Goal: Transaction & Acquisition: Book appointment/travel/reservation

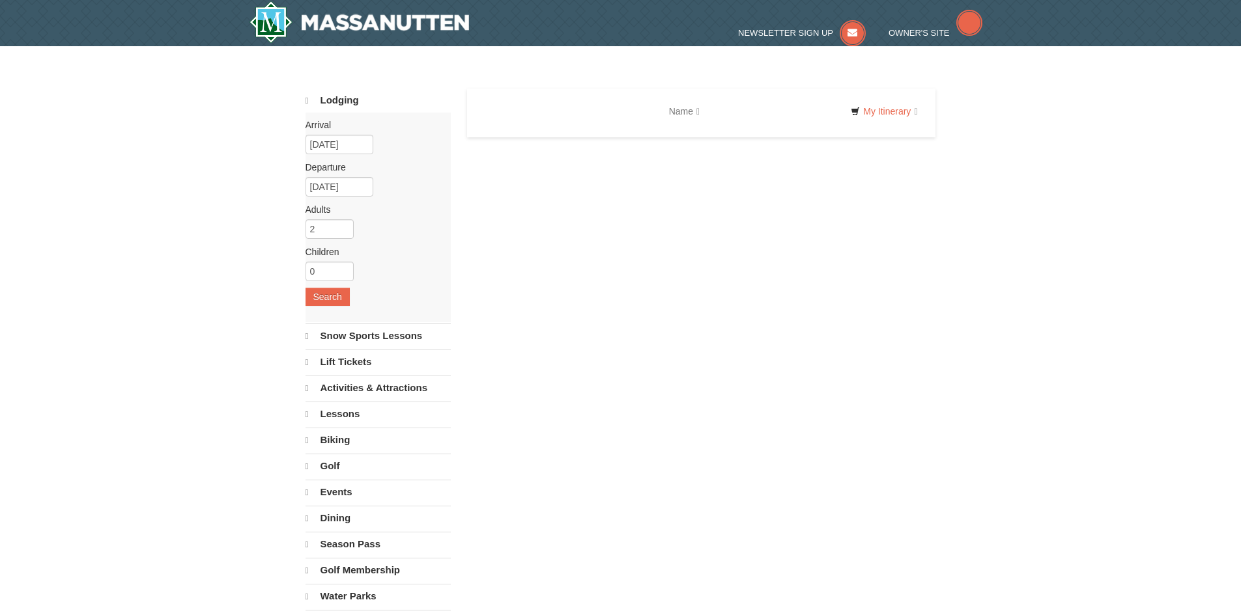
select select "10"
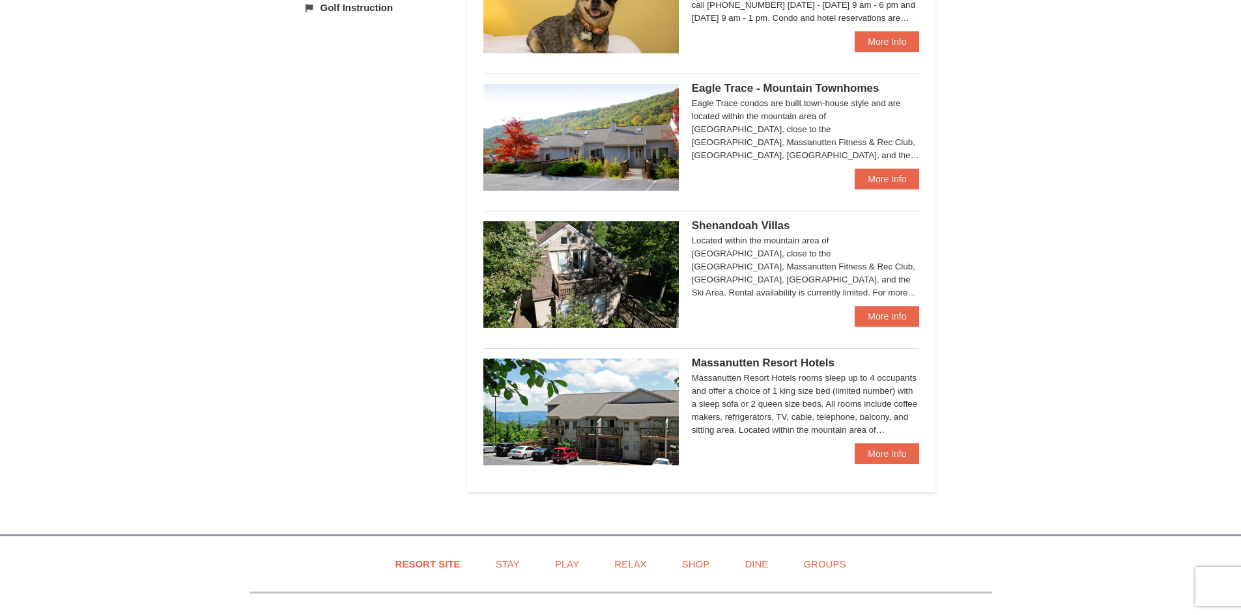
scroll to position [604, 0]
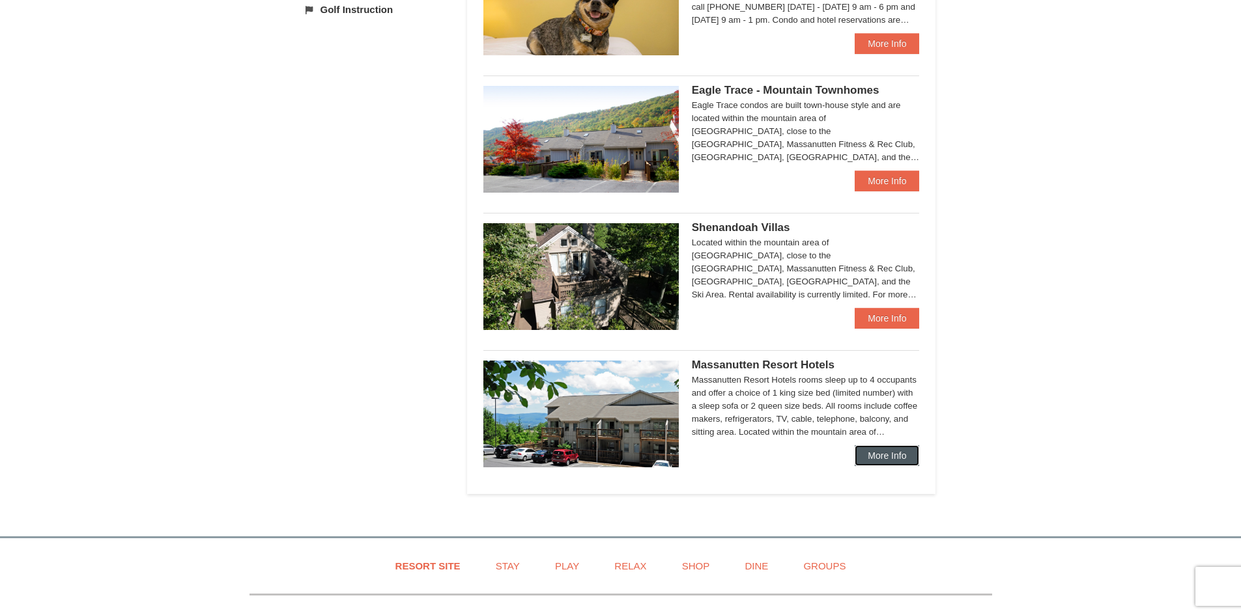
click at [897, 455] on link "More Info" at bounding box center [886, 455] width 64 height 21
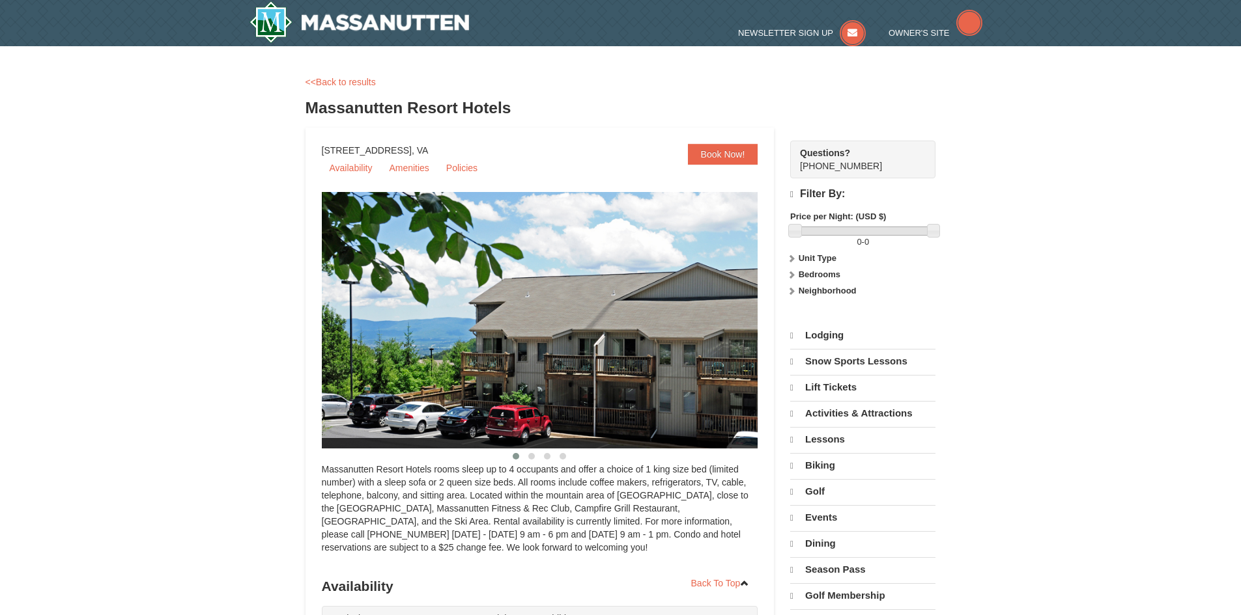
select select "10"
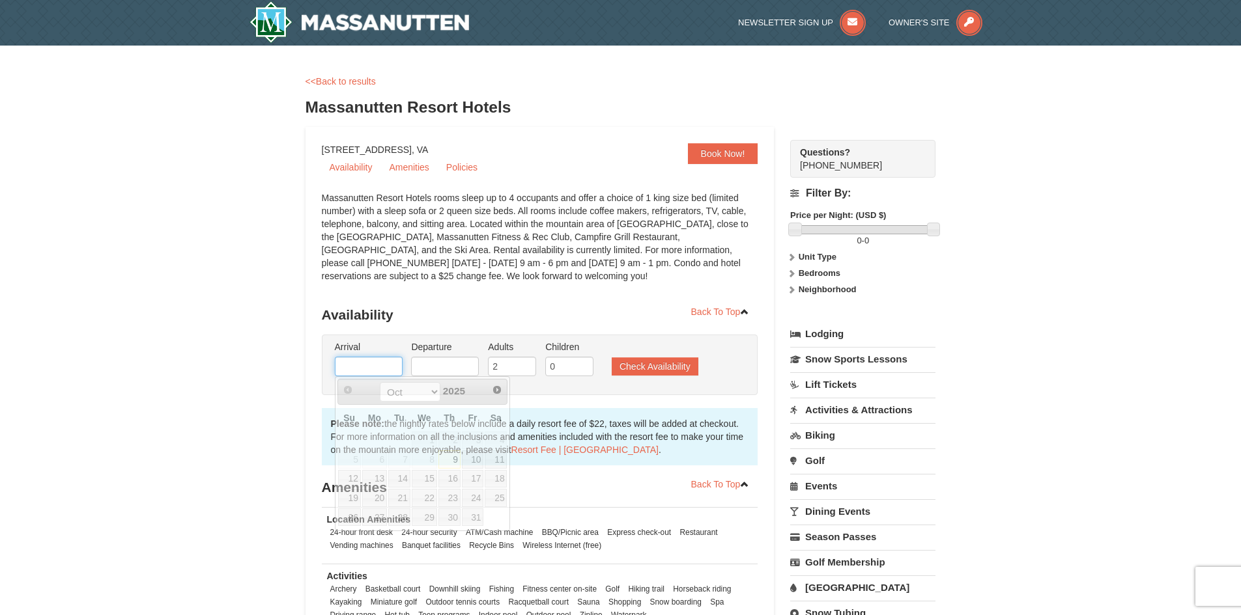
click at [359, 363] on input "text" at bounding box center [369, 367] width 68 height 20
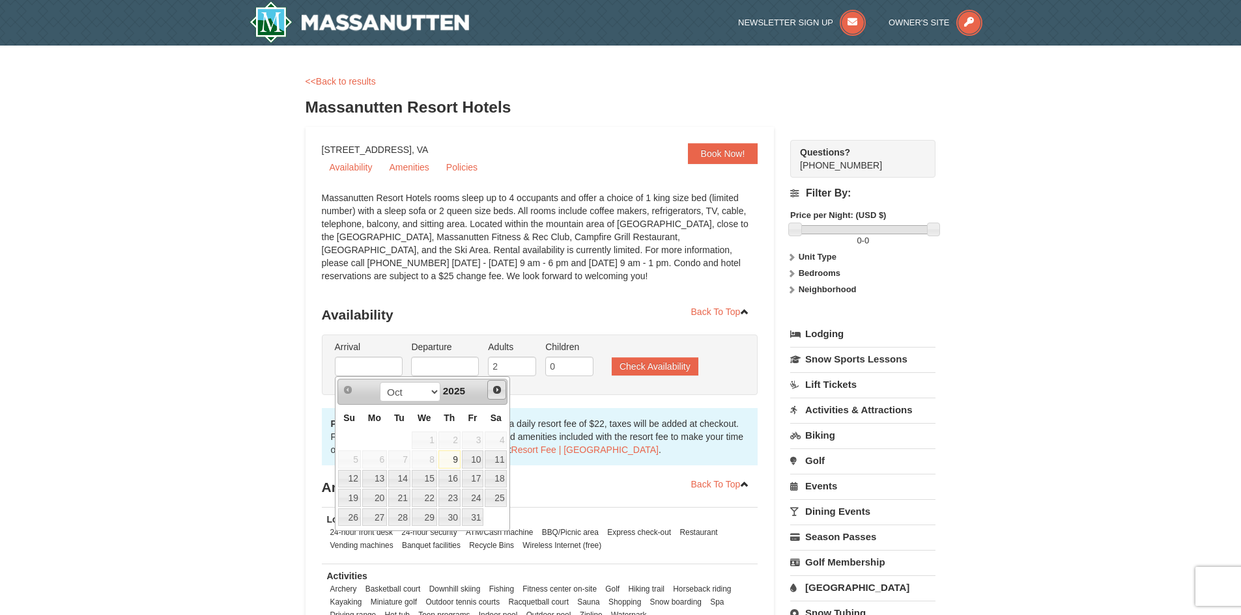
click at [495, 391] on span "Next" at bounding box center [497, 390] width 10 height 10
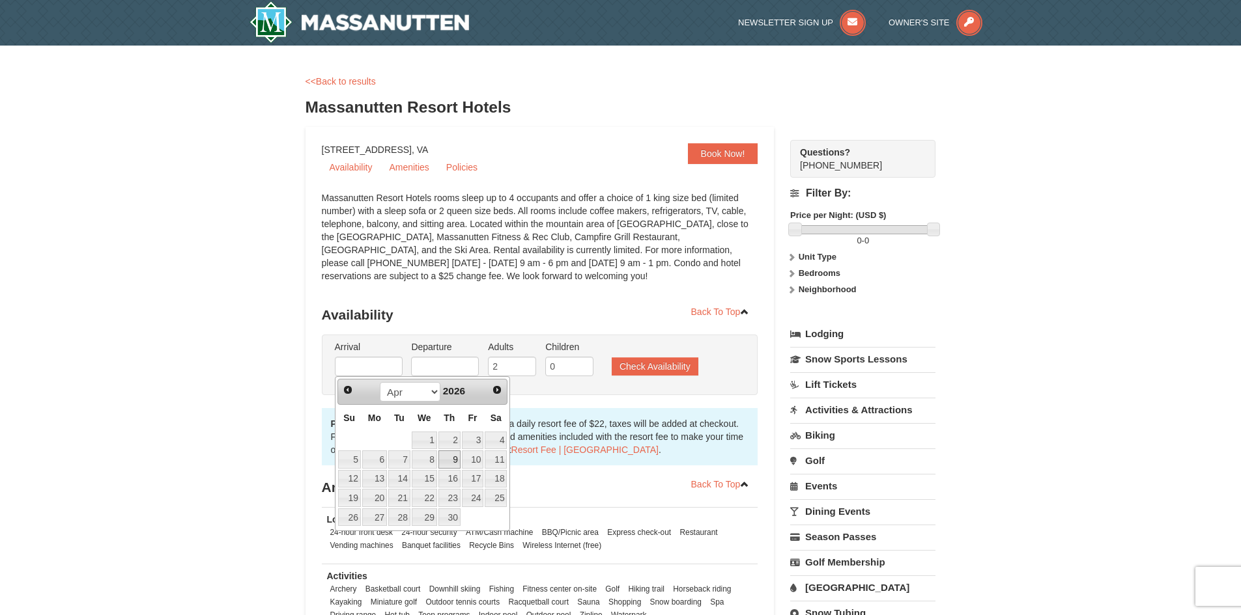
click at [449, 454] on link "9" at bounding box center [449, 460] width 22 height 18
type input "04/09/2026"
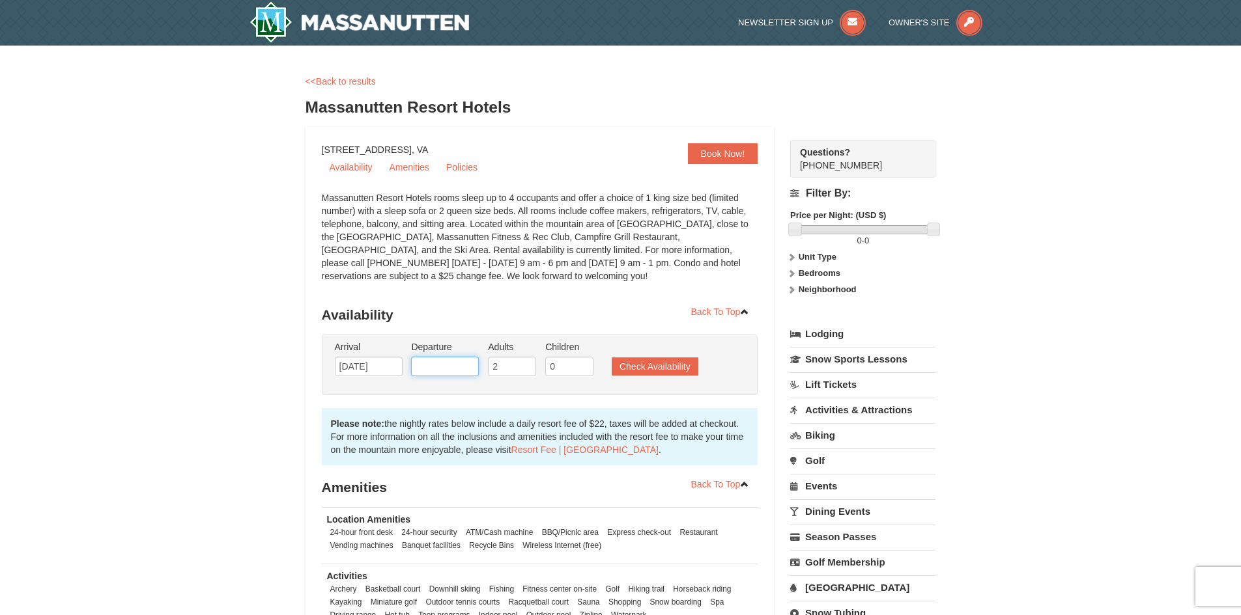
click at [456, 367] on input "text" at bounding box center [445, 367] width 68 height 20
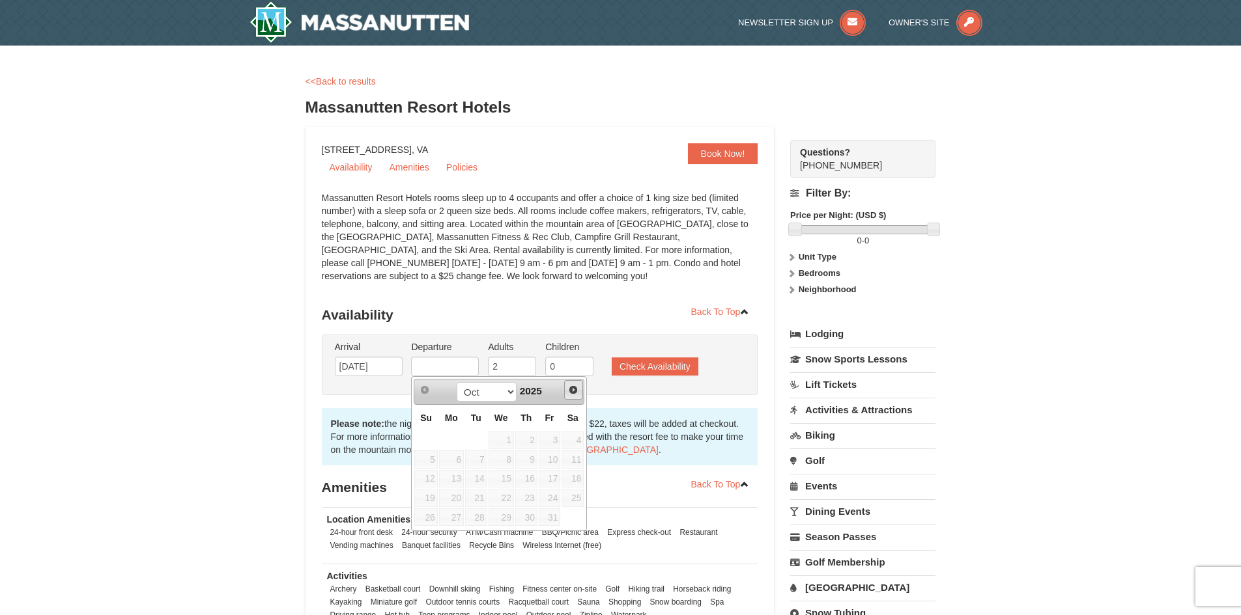
click at [569, 389] on span "Next" at bounding box center [573, 390] width 10 height 10
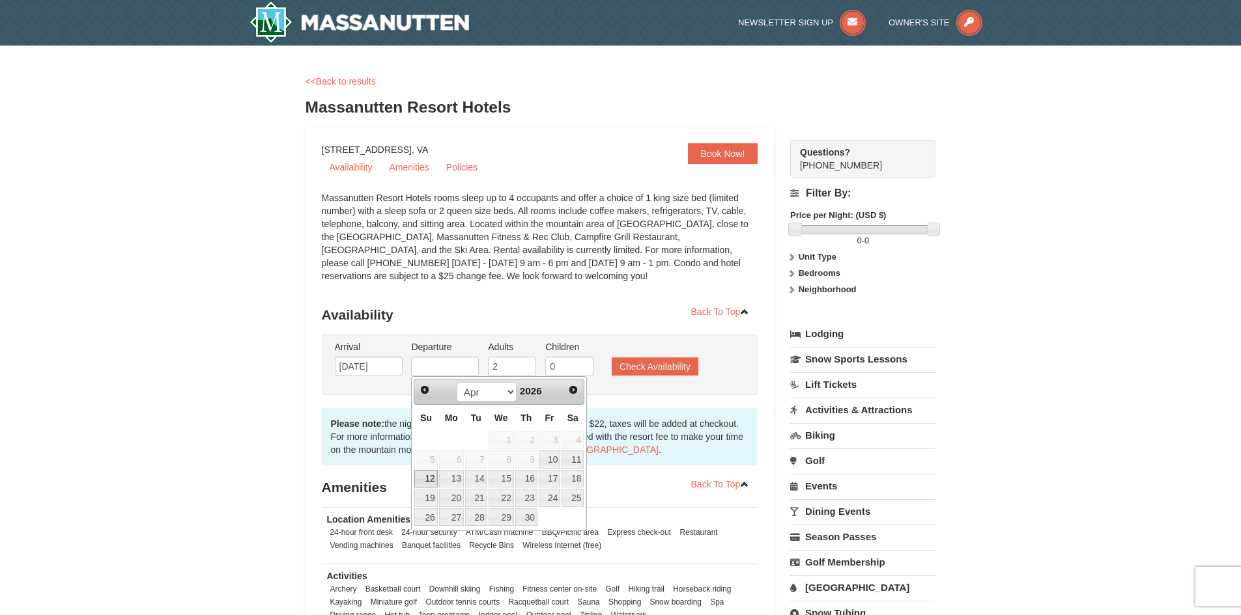
click at [425, 474] on link "12" at bounding box center [425, 479] width 23 height 18
type input "04/12/2026"
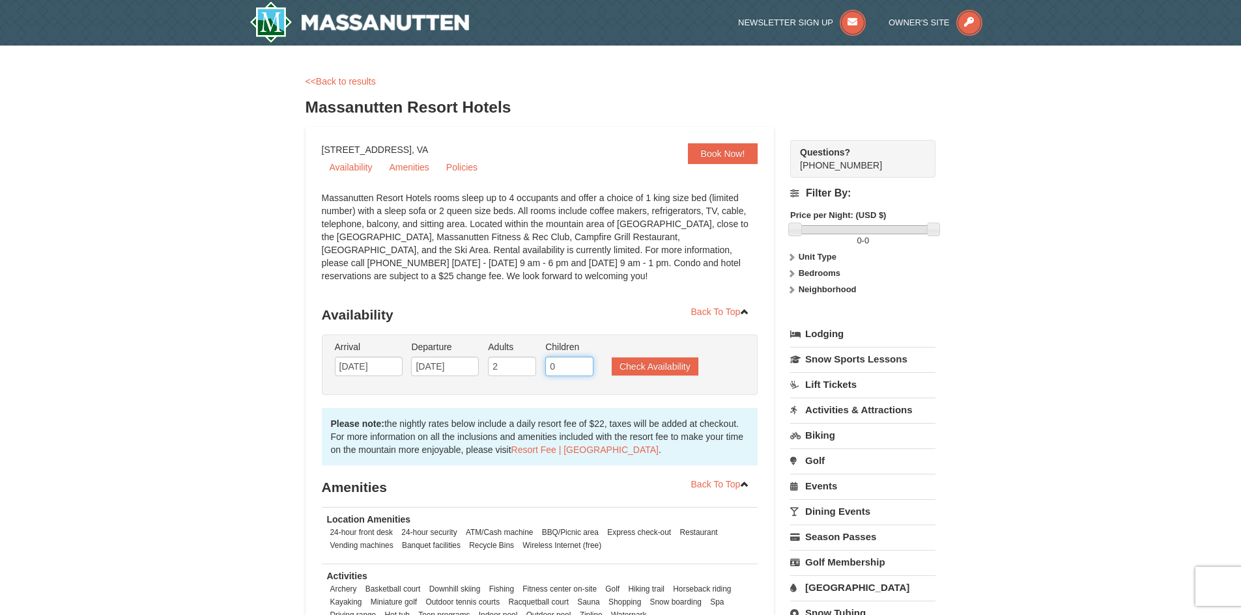
drag, startPoint x: 559, startPoint y: 372, endPoint x: 575, endPoint y: 373, distance: 15.7
click at [573, 373] on input "0" at bounding box center [569, 367] width 48 height 20
click at [581, 371] on input "0" at bounding box center [569, 367] width 48 height 20
type input "1"
drag, startPoint x: 577, startPoint y: 372, endPoint x: 639, endPoint y: 369, distance: 62.0
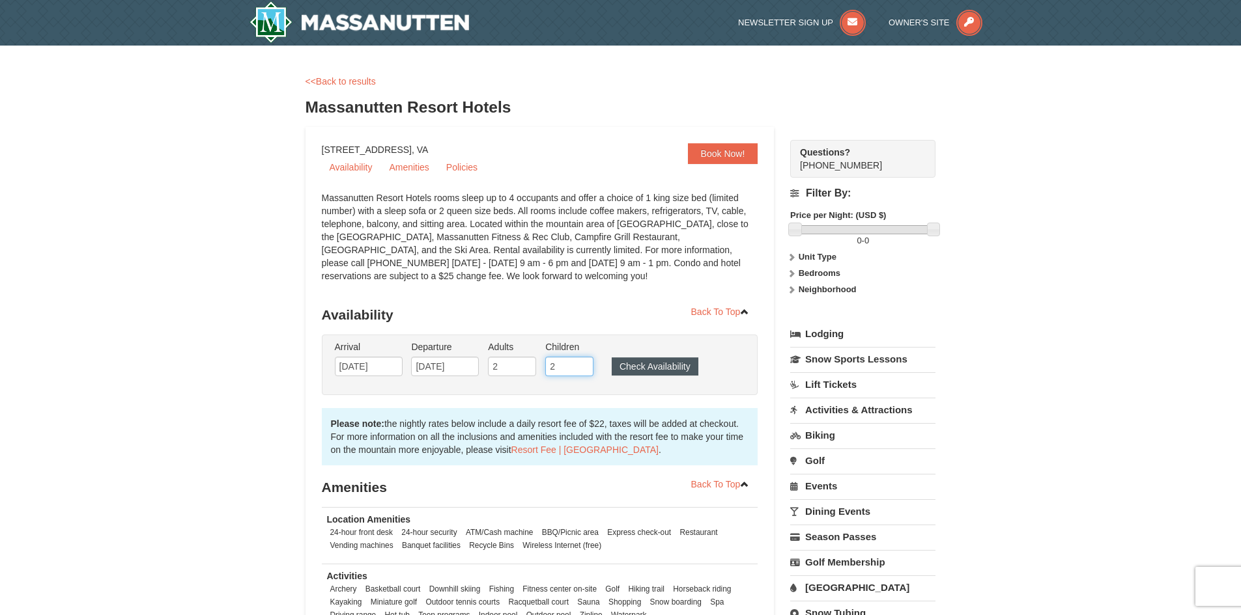
click at [639, 369] on ul "Arrival Please format dates MM/DD/YYYY Please format dates MM/DD/YYYY 04/09/202…" at bounding box center [532, 362] width 403 height 42
type input "2"
click at [639, 369] on button "Check Availability" at bounding box center [654, 367] width 87 height 18
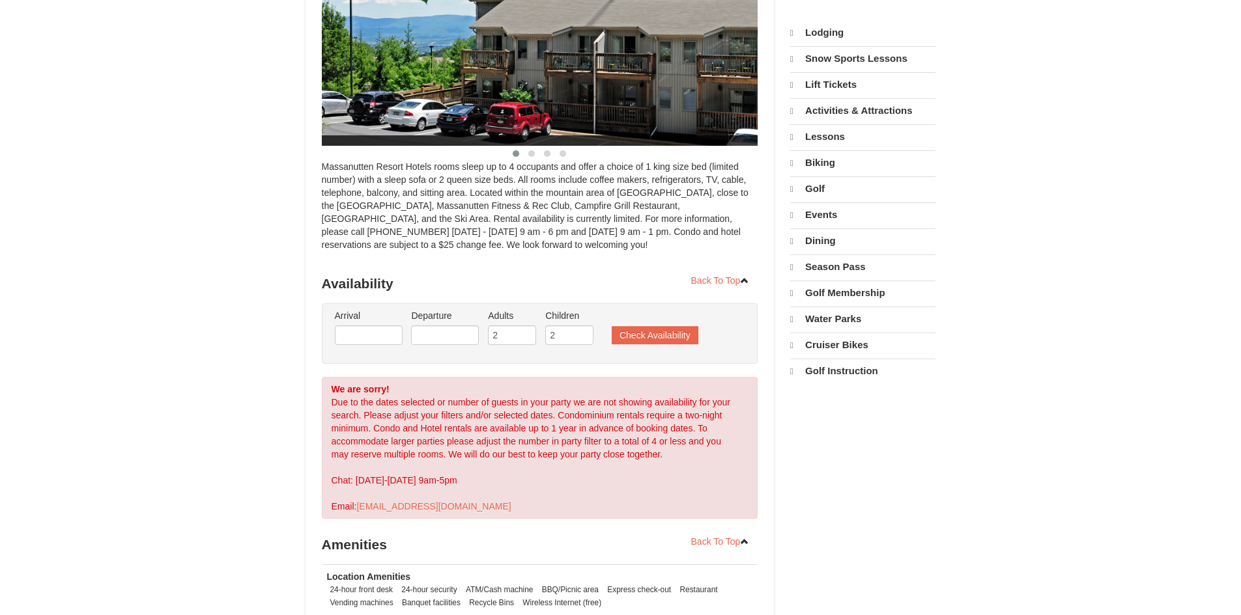
select select "10"
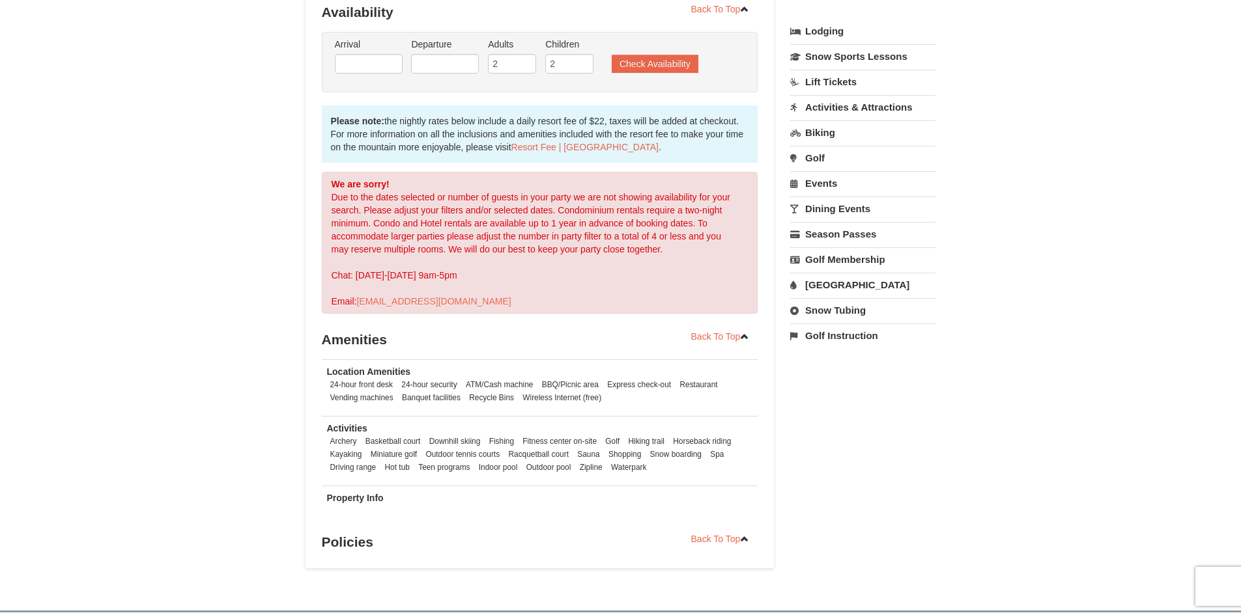
scroll to position [289, 0]
click at [389, 61] on input "text" at bounding box center [369, 65] width 68 height 20
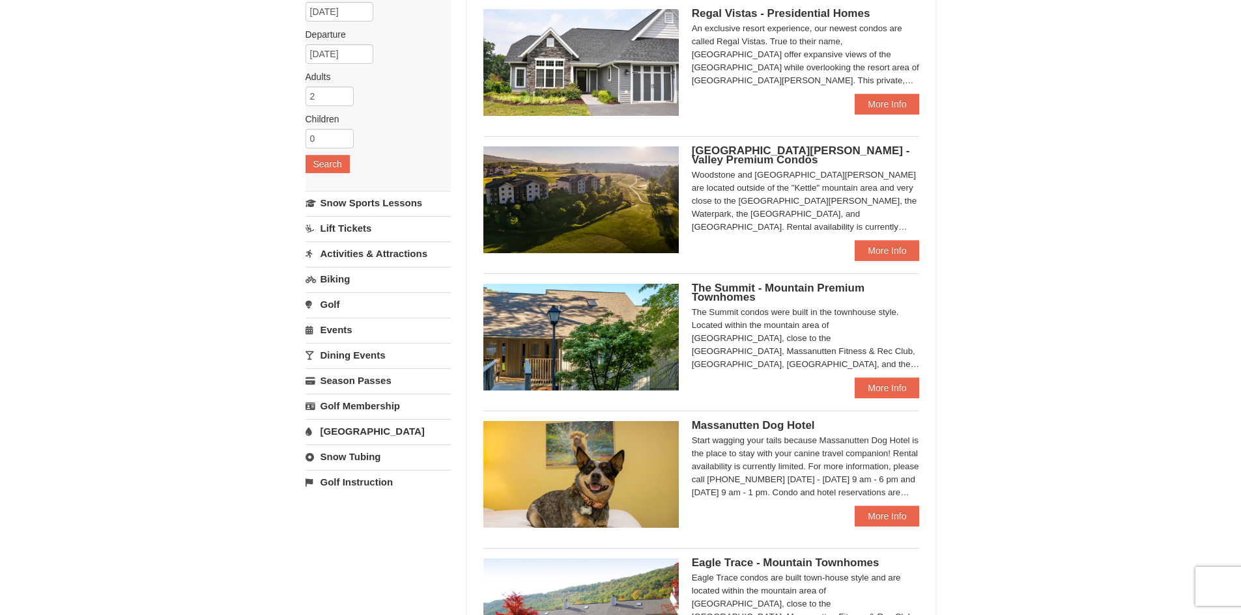
scroll to position [128, 0]
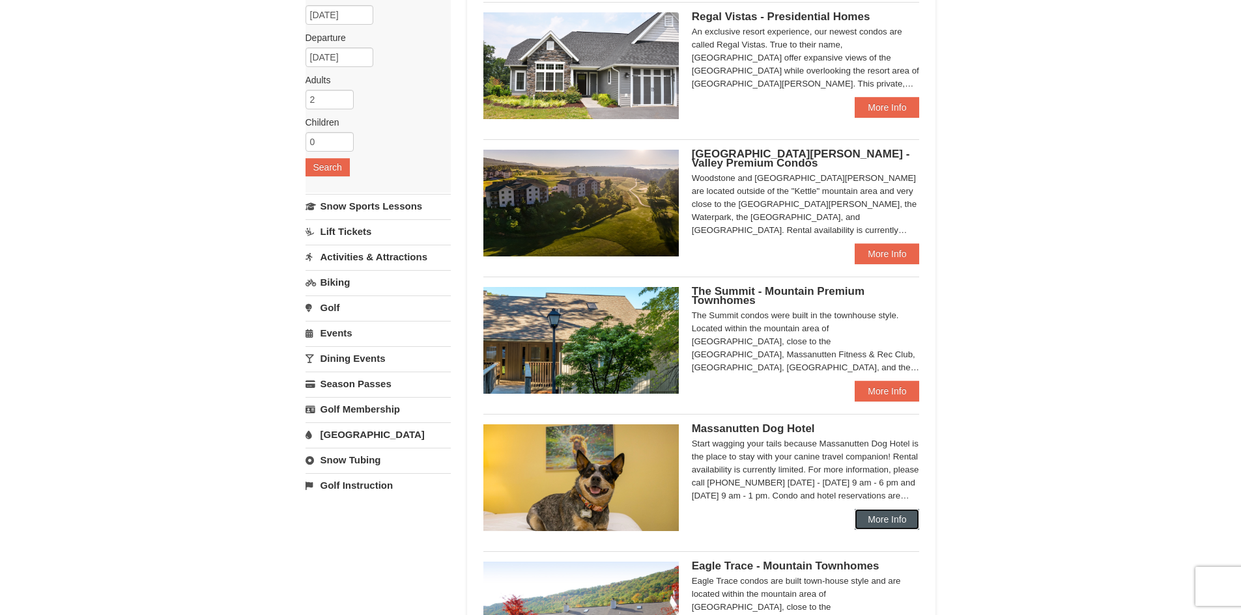
click at [896, 510] on link "More Info" at bounding box center [886, 519] width 64 height 21
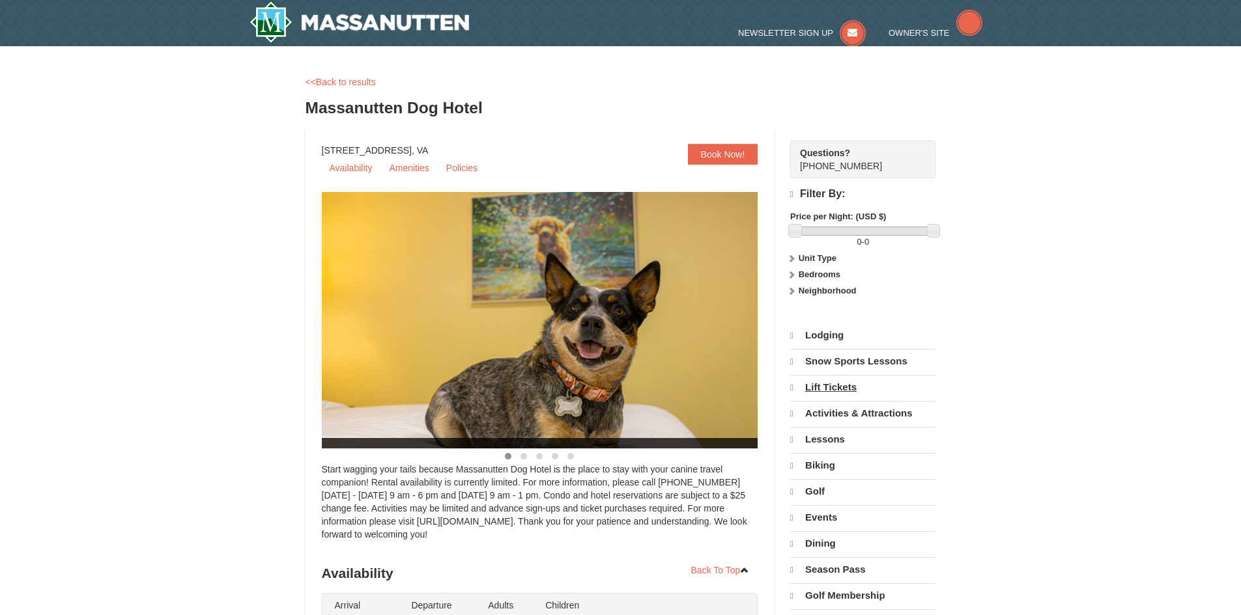
select select "10"
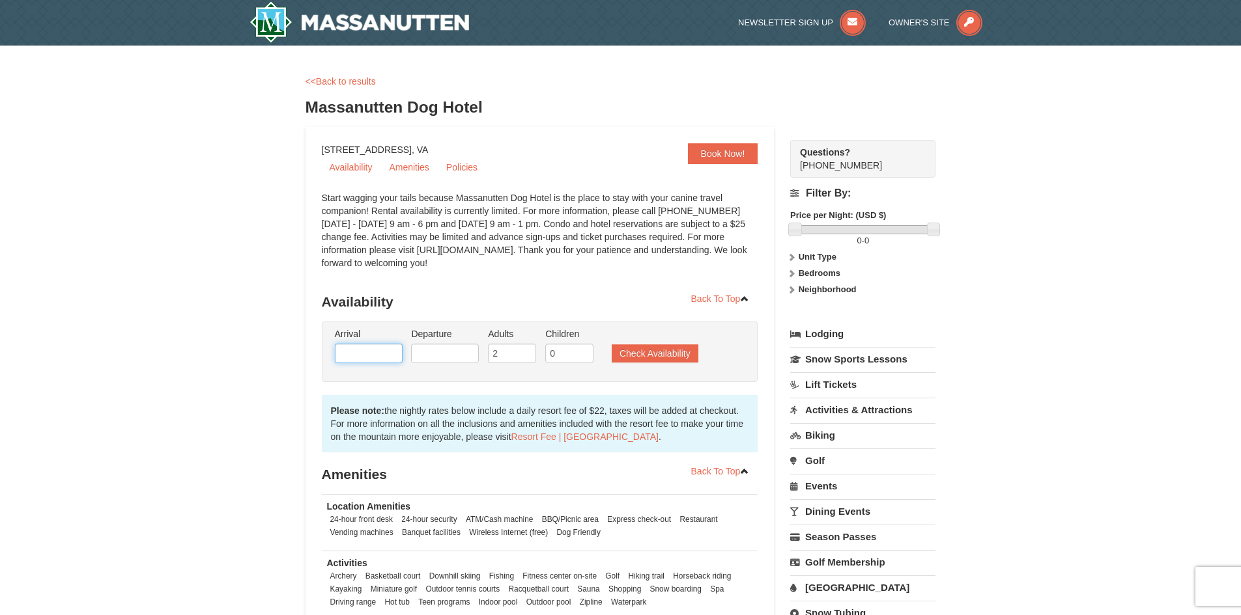
click at [378, 350] on input "text" at bounding box center [369, 354] width 68 height 20
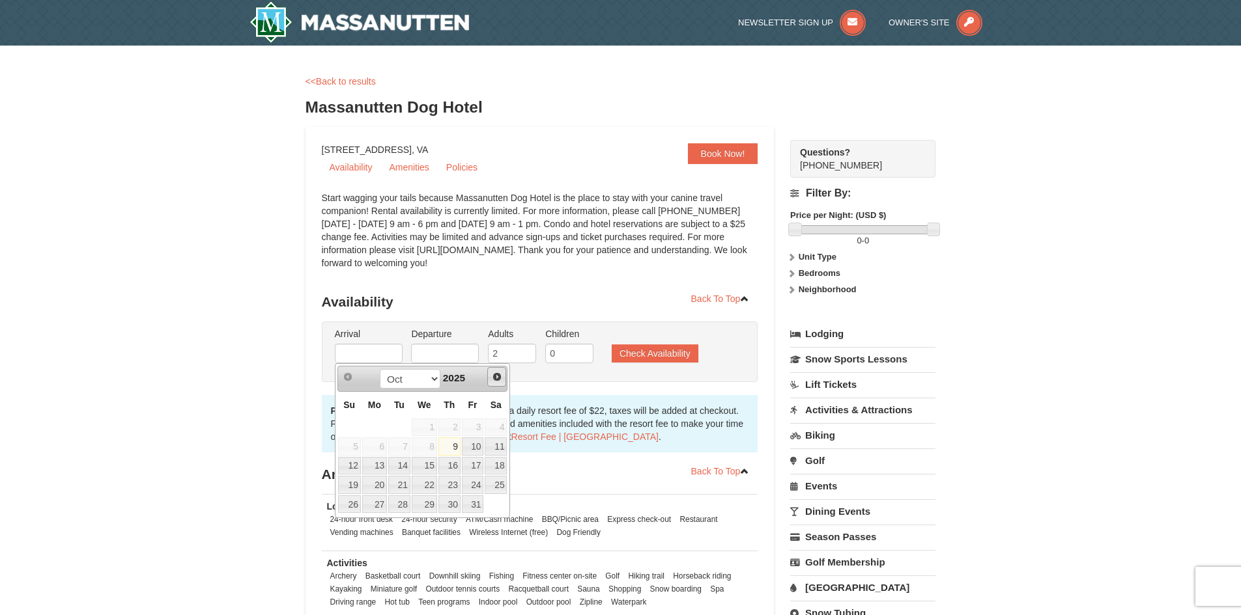
click at [498, 374] on span "Next" at bounding box center [497, 377] width 10 height 10
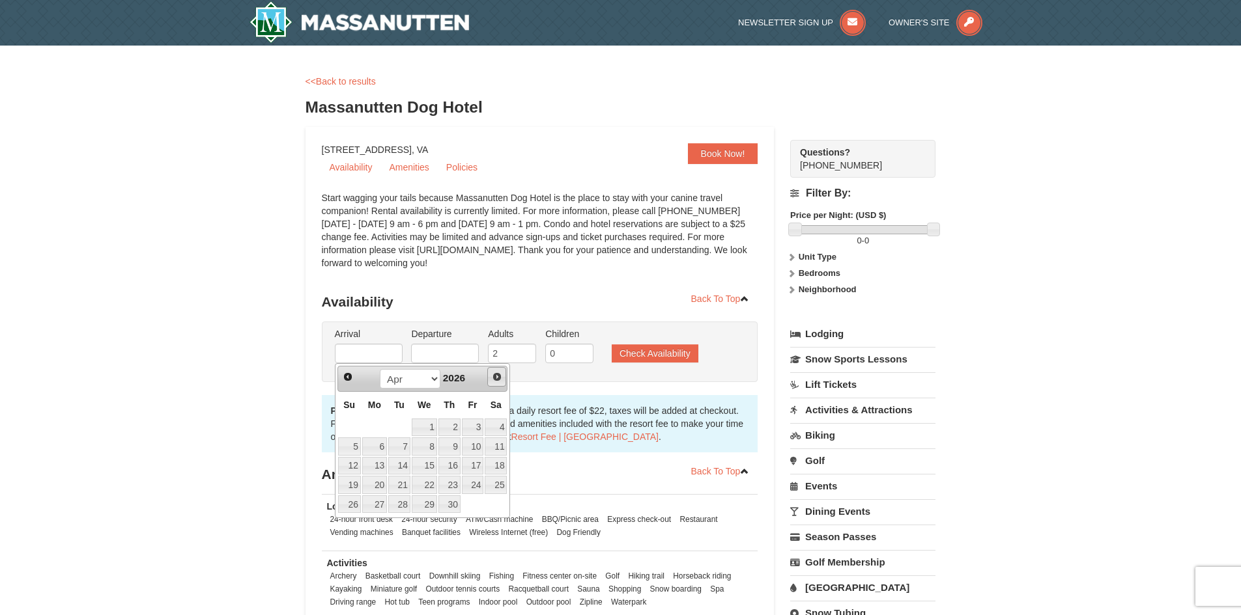
click at [498, 374] on span "Next" at bounding box center [497, 377] width 10 height 10
click at [353, 376] on span "Prev" at bounding box center [348, 377] width 10 height 10
click at [446, 446] on link "9" at bounding box center [449, 447] width 22 height 18
type input "04/09/2026"
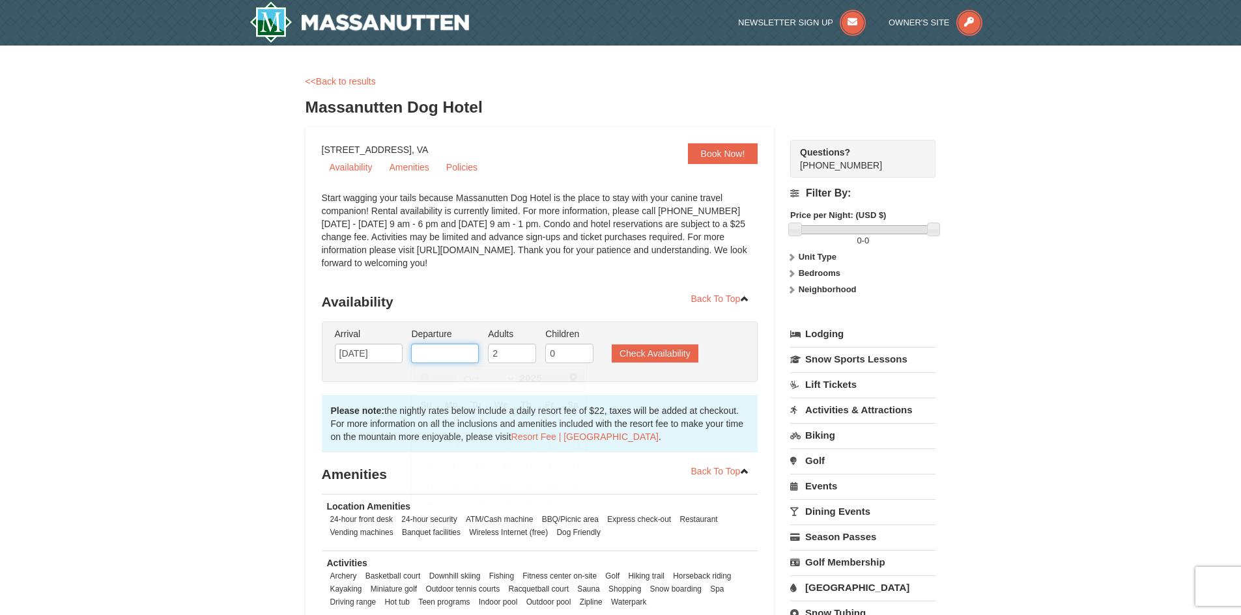
click at [457, 354] on input "text" at bounding box center [445, 354] width 68 height 20
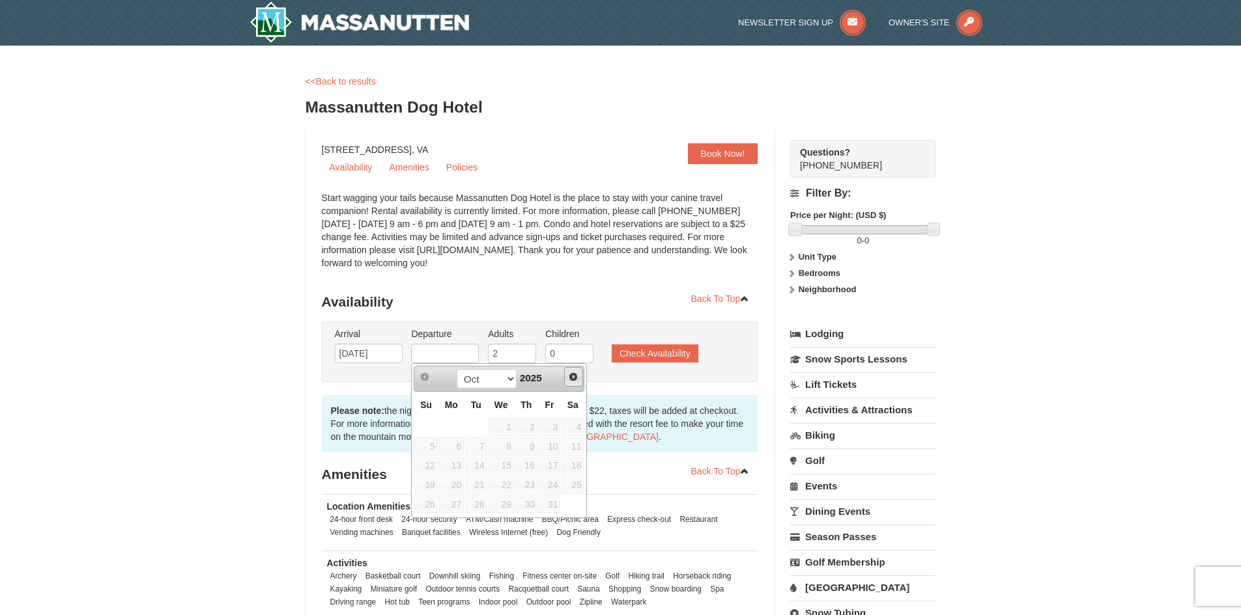
click at [569, 381] on span "Next" at bounding box center [573, 377] width 10 height 10
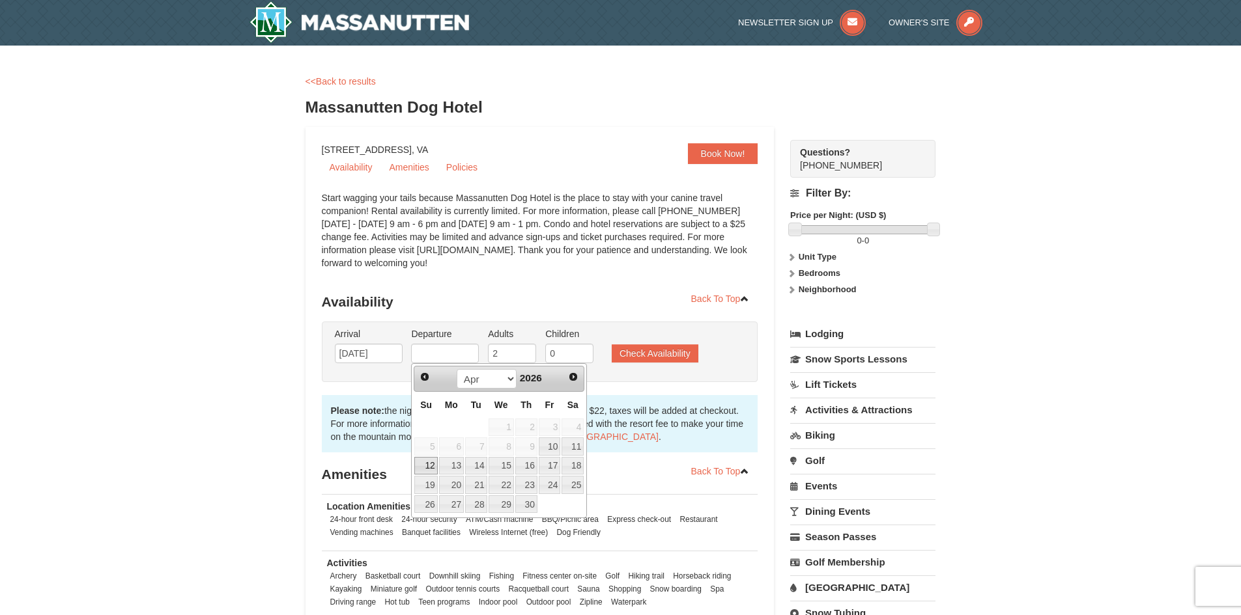
click at [432, 461] on link "12" at bounding box center [425, 466] width 23 height 18
type input "[DATE]"
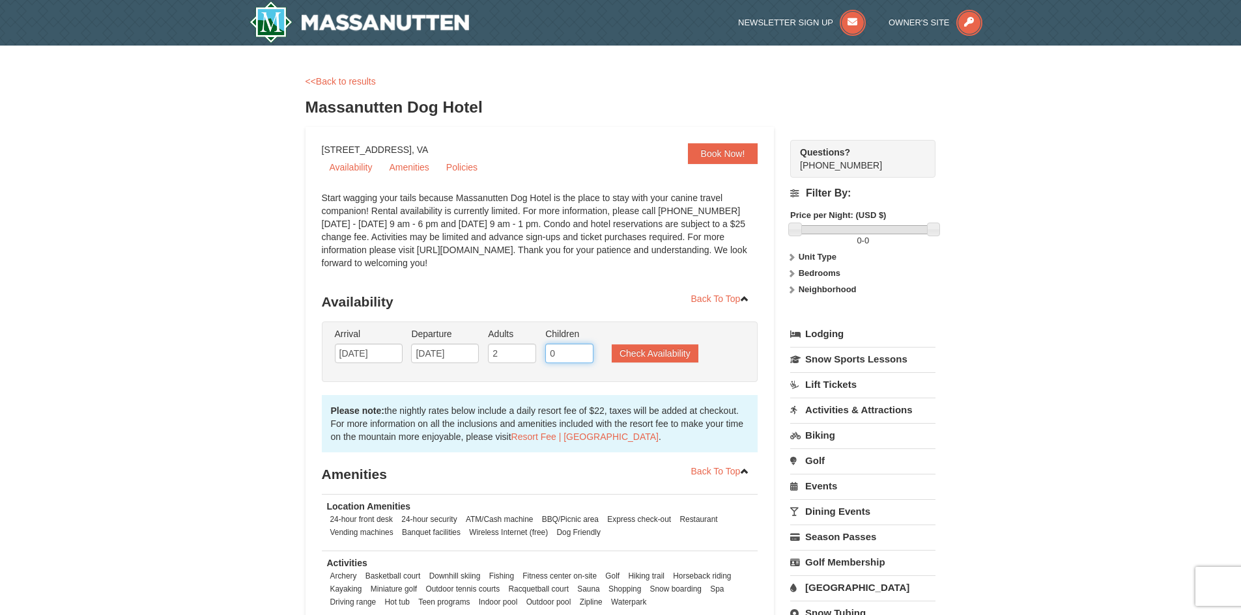
click at [583, 355] on input "0" at bounding box center [569, 354] width 48 height 20
click at [583, 350] on input "1" at bounding box center [569, 354] width 48 height 20
type input "2"
click at [584, 350] on input "2" at bounding box center [569, 354] width 48 height 20
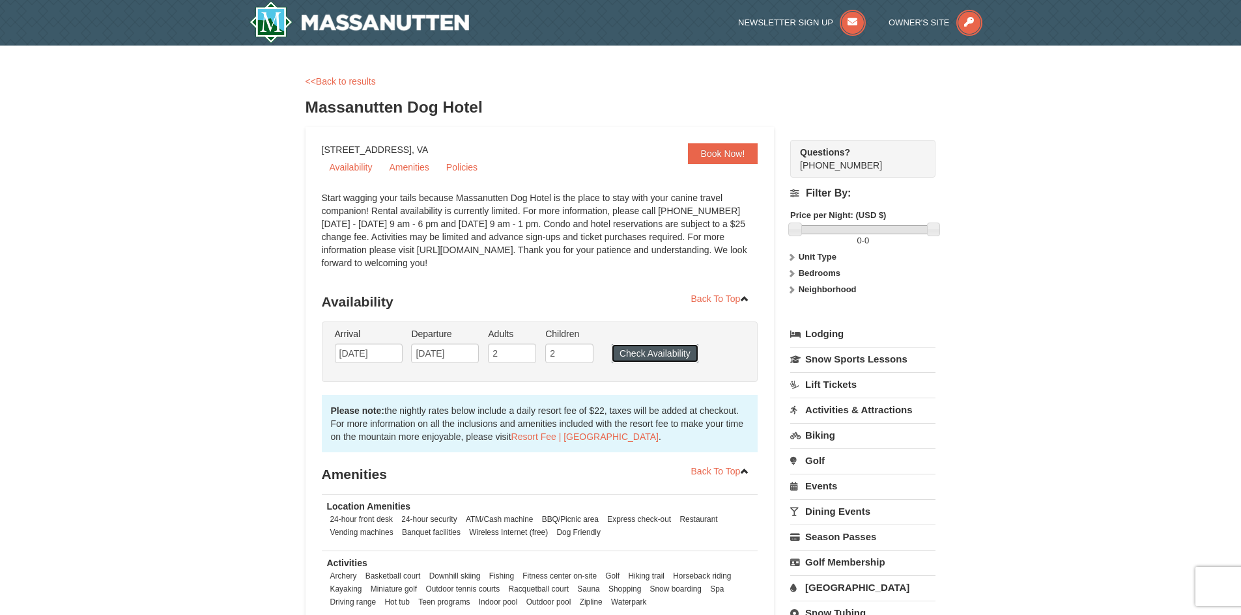
click at [632, 352] on button "Check Availability" at bounding box center [654, 353] width 87 height 18
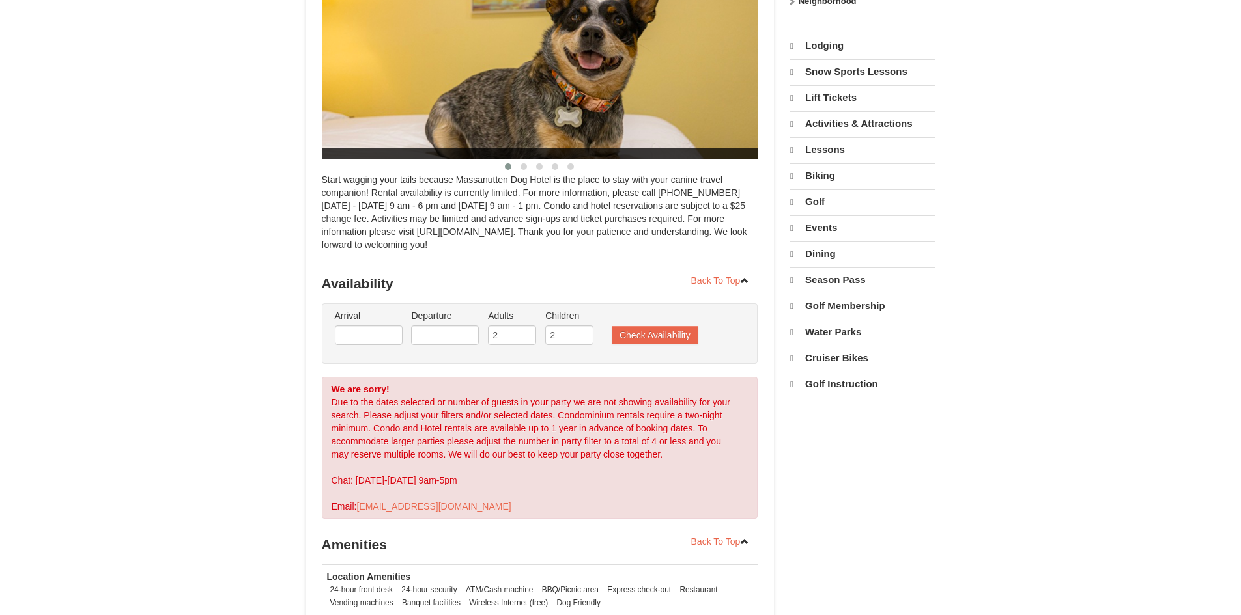
scroll to position [276, 0]
select select "10"
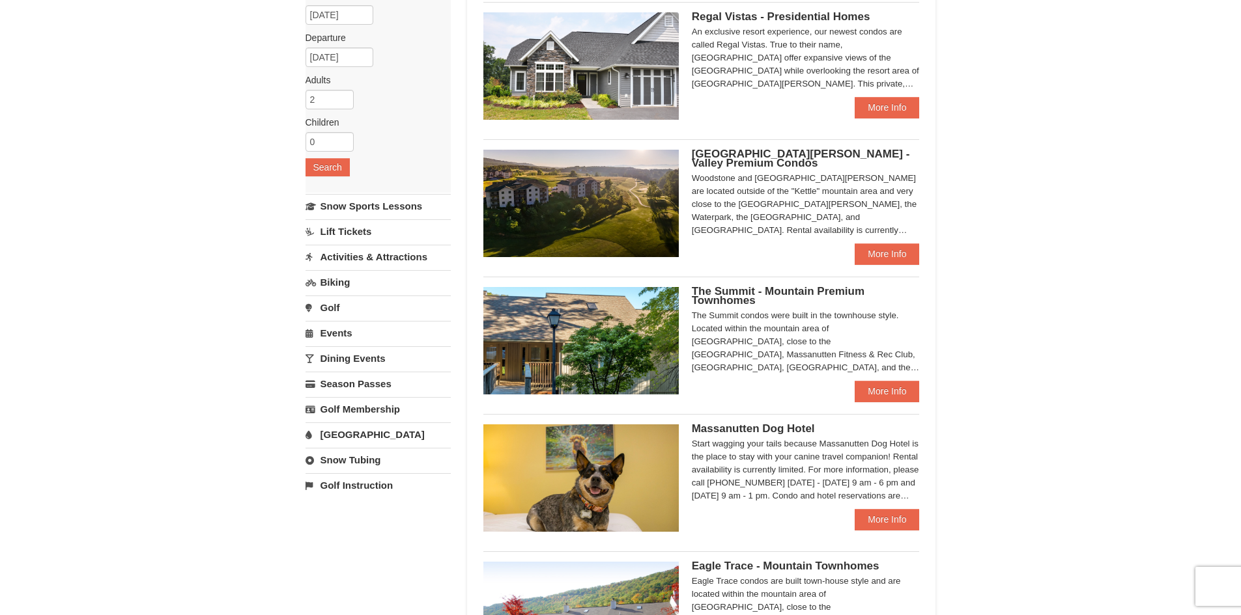
scroll to position [127, 0]
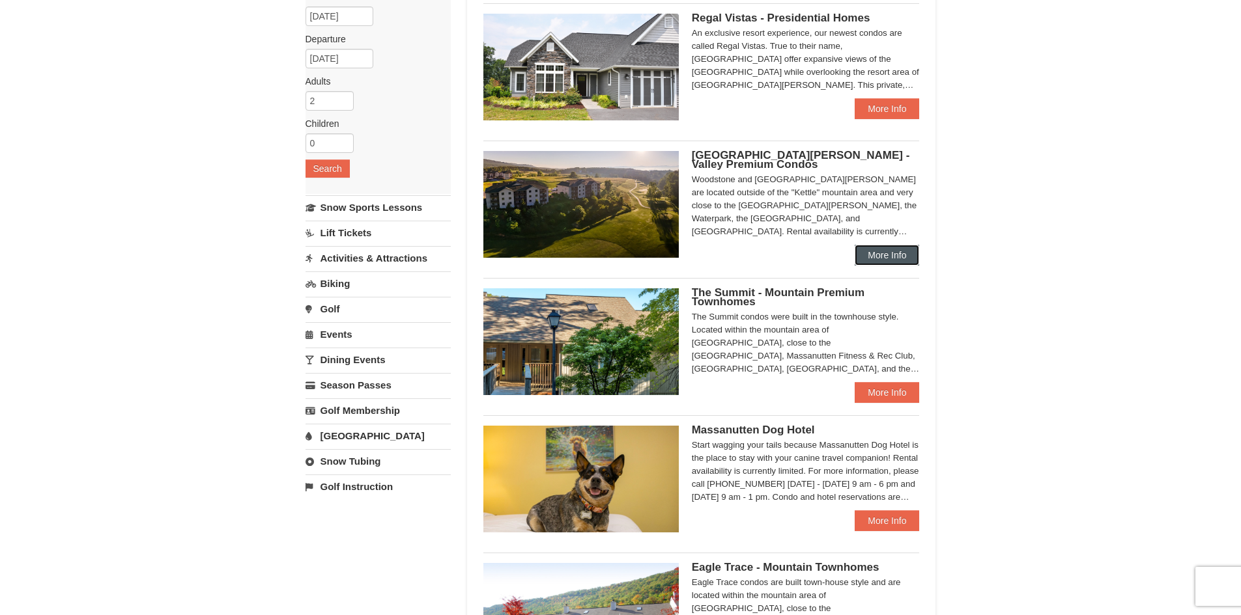
click at [873, 251] on link "More Info" at bounding box center [886, 255] width 64 height 21
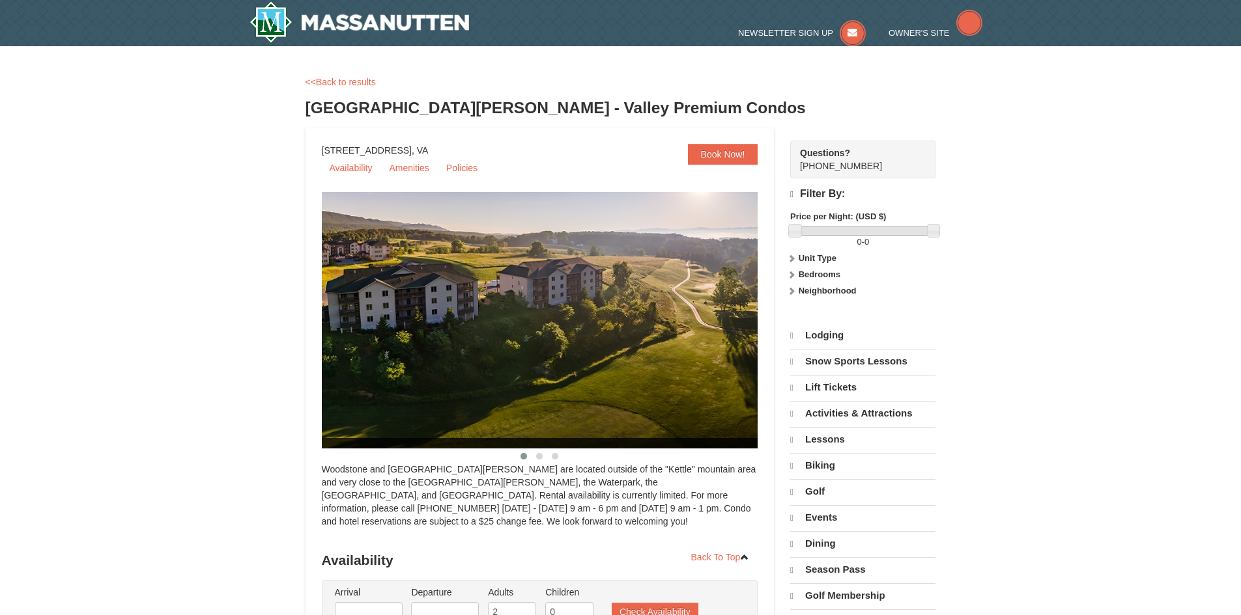
select select "10"
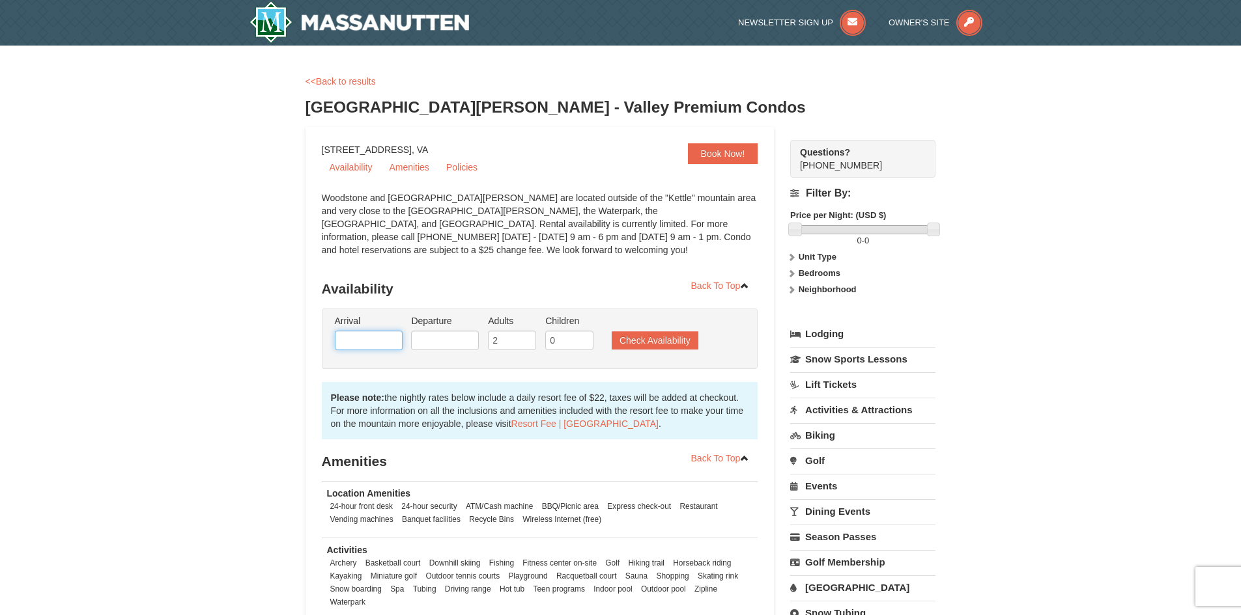
click at [378, 344] on input "text" at bounding box center [369, 341] width 68 height 20
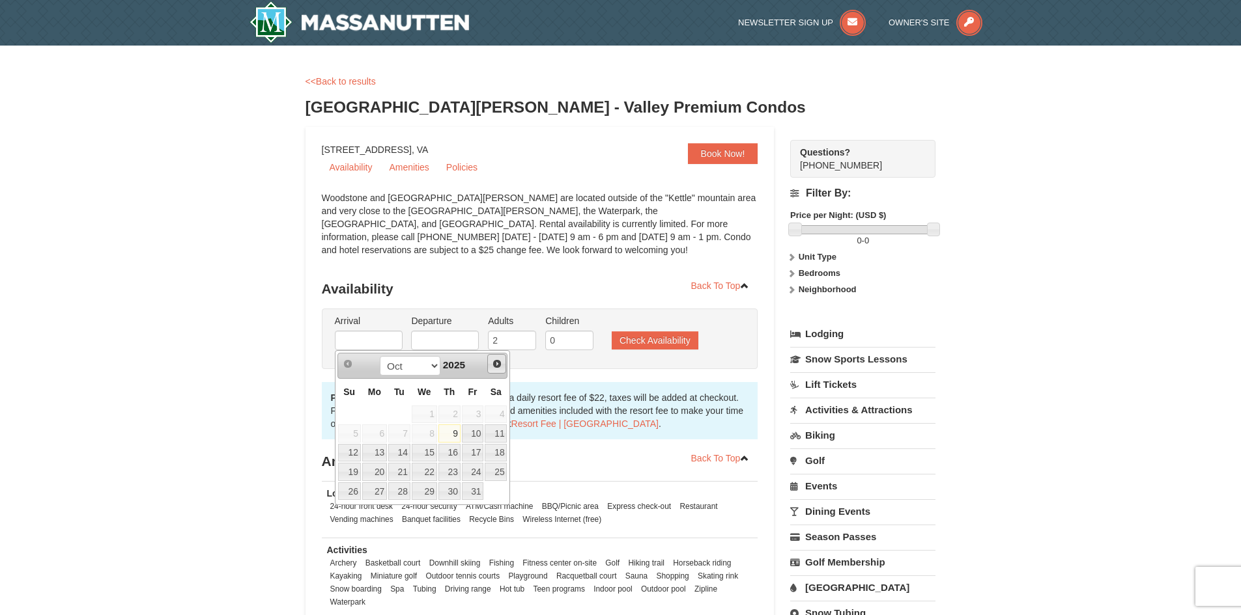
click at [494, 359] on span "Next" at bounding box center [497, 364] width 10 height 10
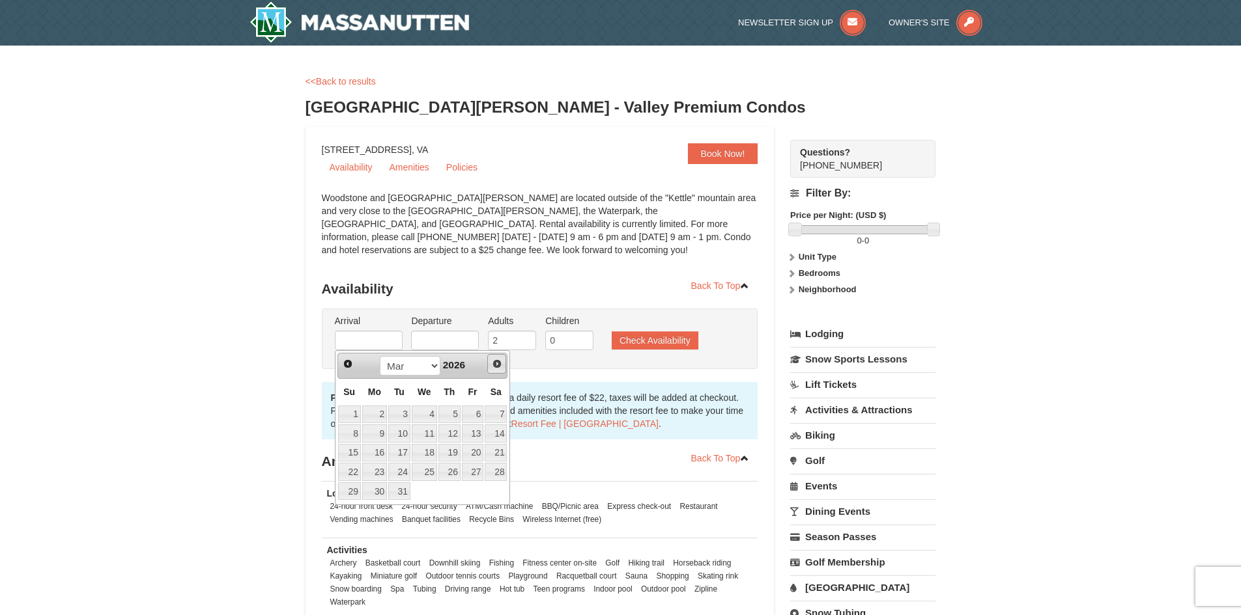
click at [494, 359] on span "Next" at bounding box center [497, 364] width 10 height 10
click at [453, 435] on link "9" at bounding box center [449, 434] width 22 height 18
type input "04/09/2026"
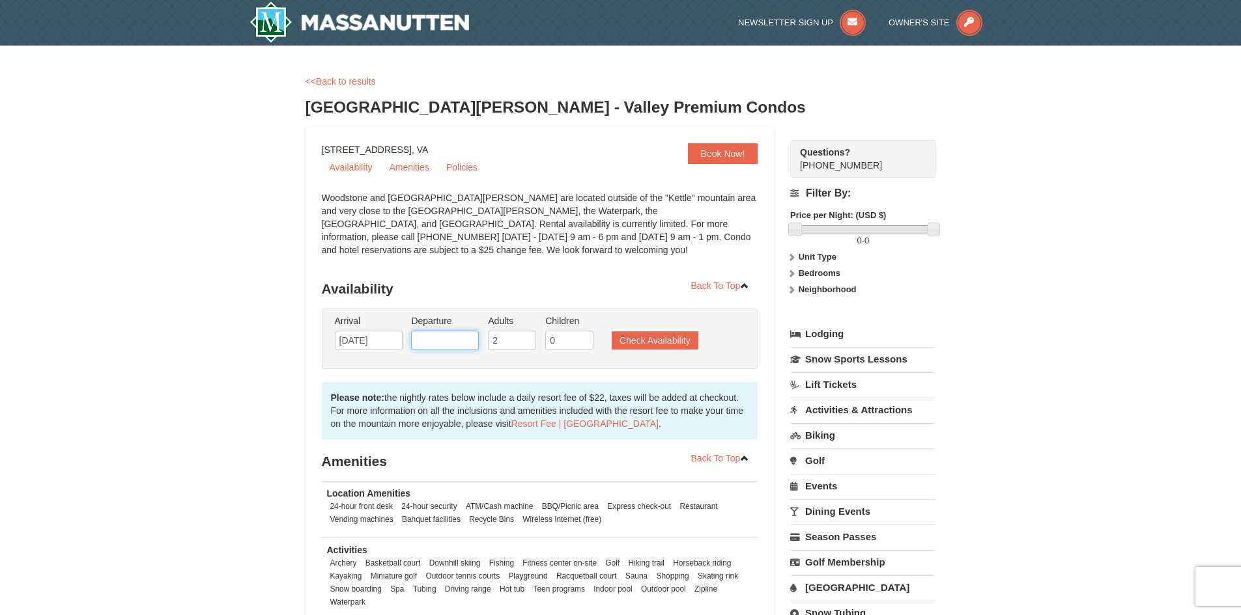
click at [462, 343] on input "text" at bounding box center [445, 341] width 68 height 20
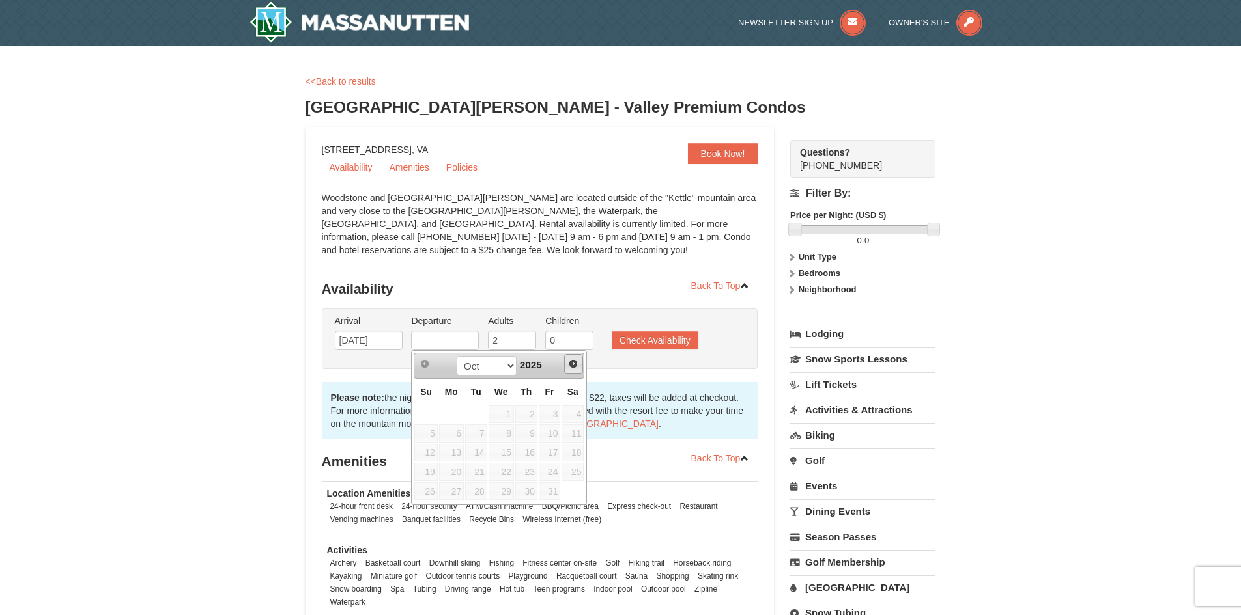
click at [572, 363] on span "Next" at bounding box center [573, 364] width 10 height 10
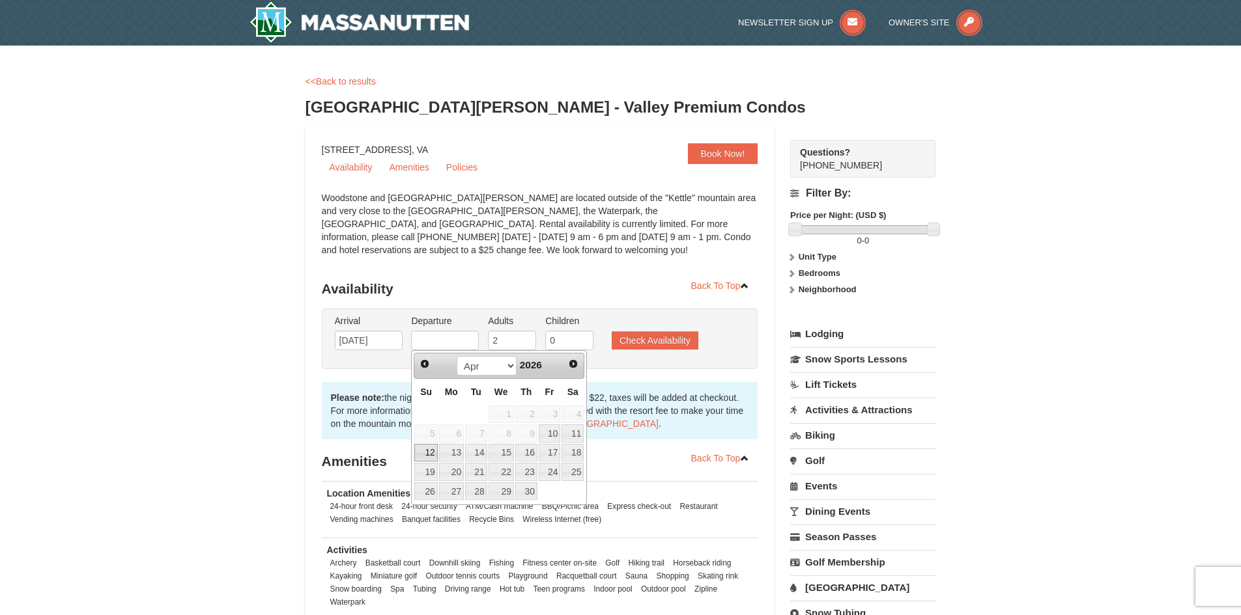
click at [425, 451] on link "12" at bounding box center [425, 453] width 23 height 18
type input "04/12/2026"
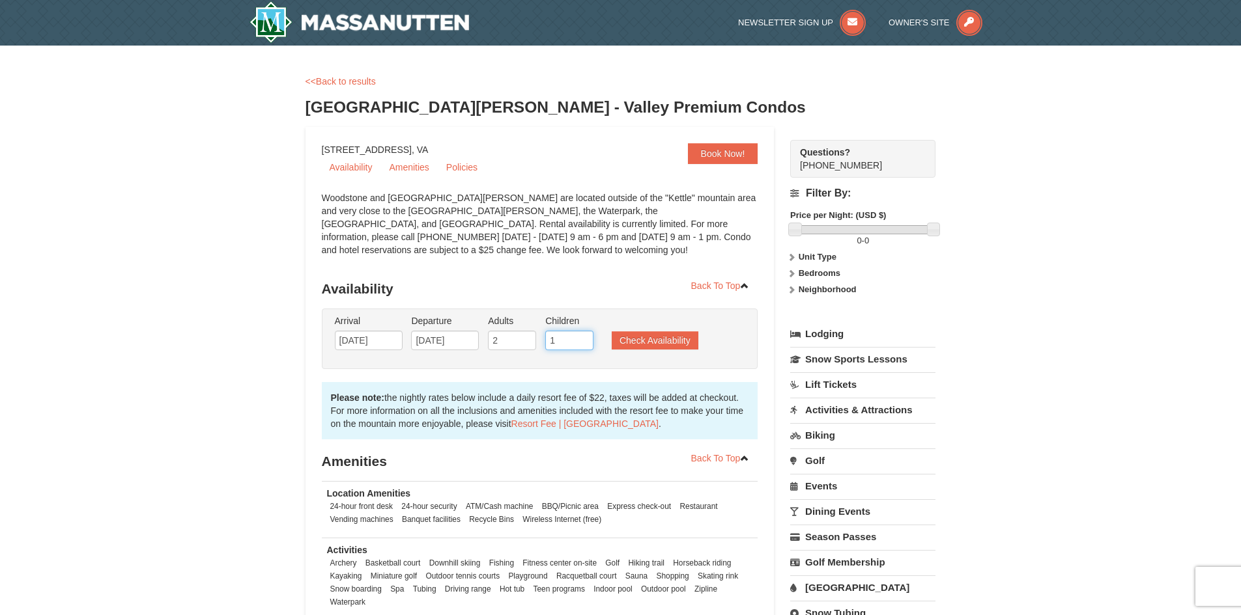
click at [585, 337] on input "1" at bounding box center [569, 341] width 48 height 20
type input "2"
click at [585, 337] on input "2" at bounding box center [569, 341] width 48 height 20
click at [630, 343] on button "Check Availability" at bounding box center [654, 340] width 87 height 18
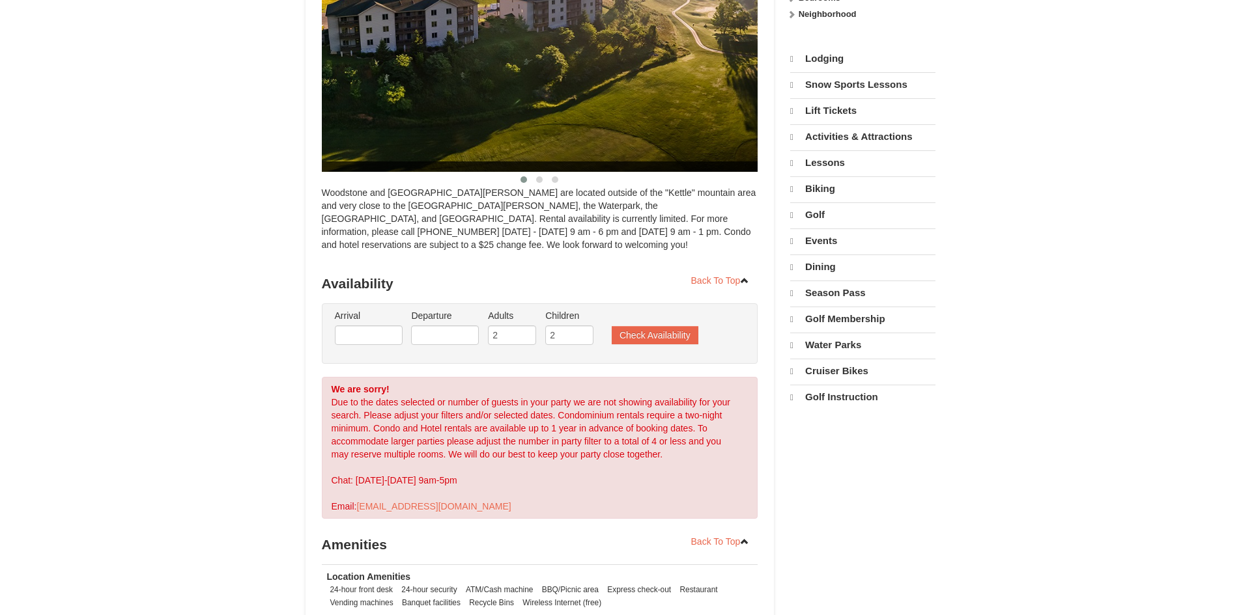
select select "10"
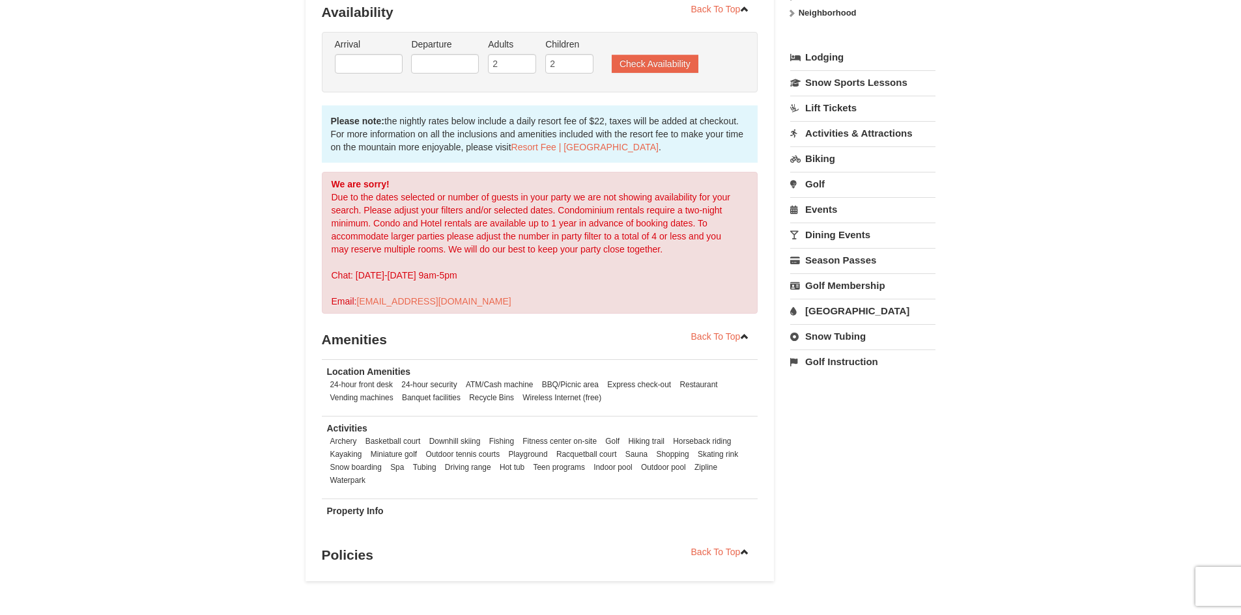
scroll to position [263, 0]
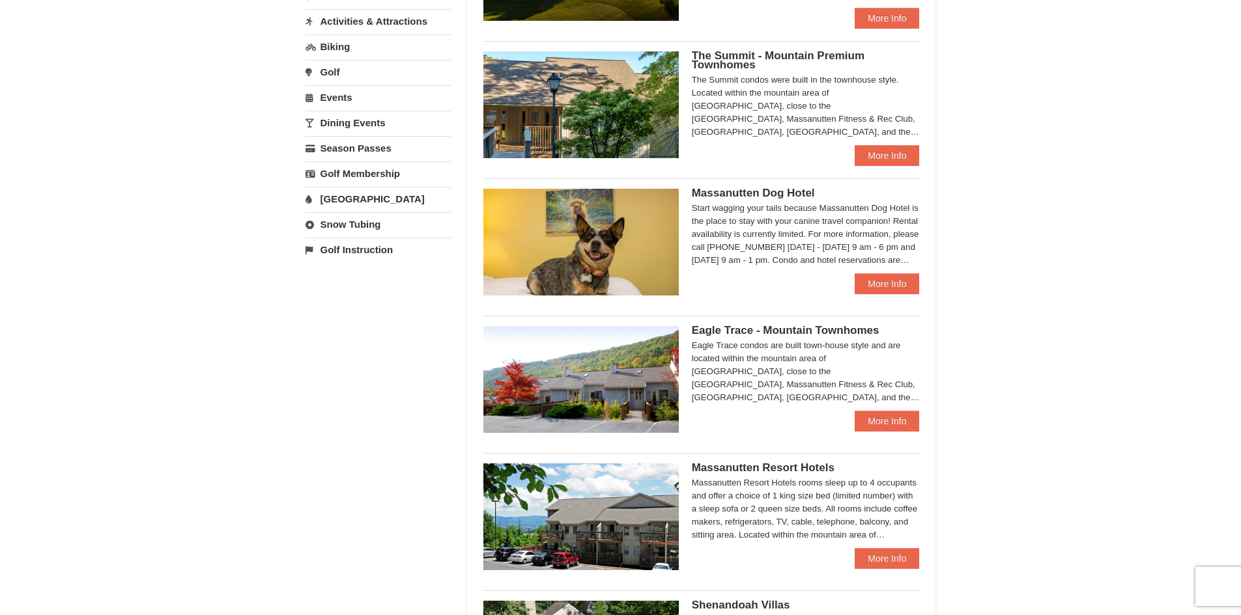
scroll to position [384, 0]
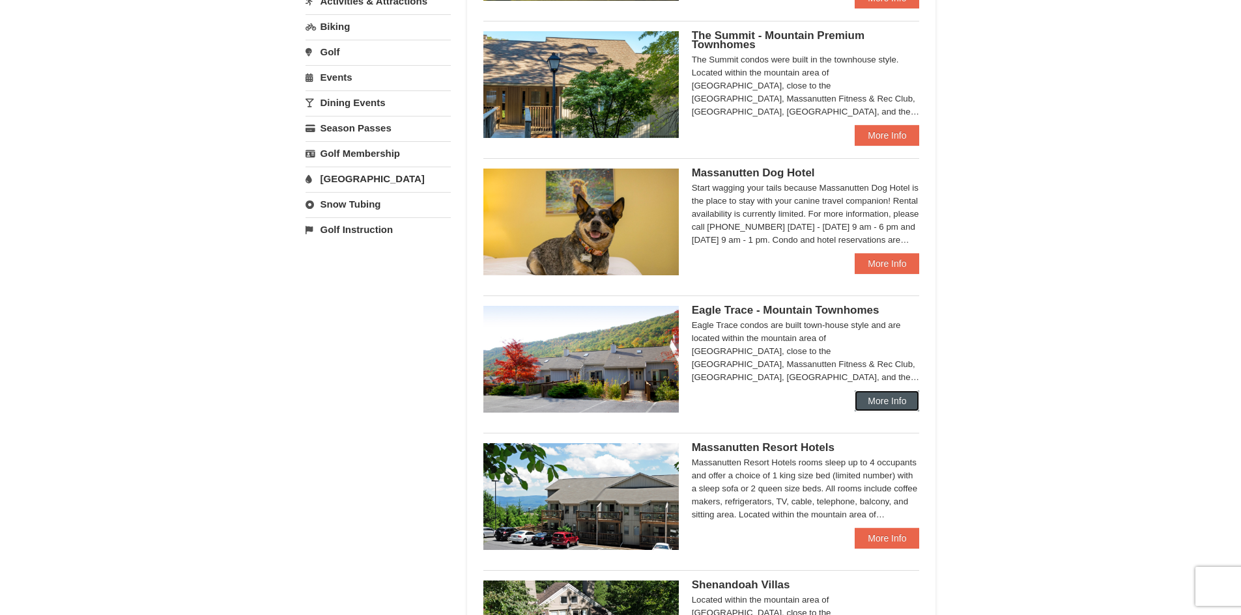
click at [880, 396] on link "More Info" at bounding box center [886, 401] width 64 height 21
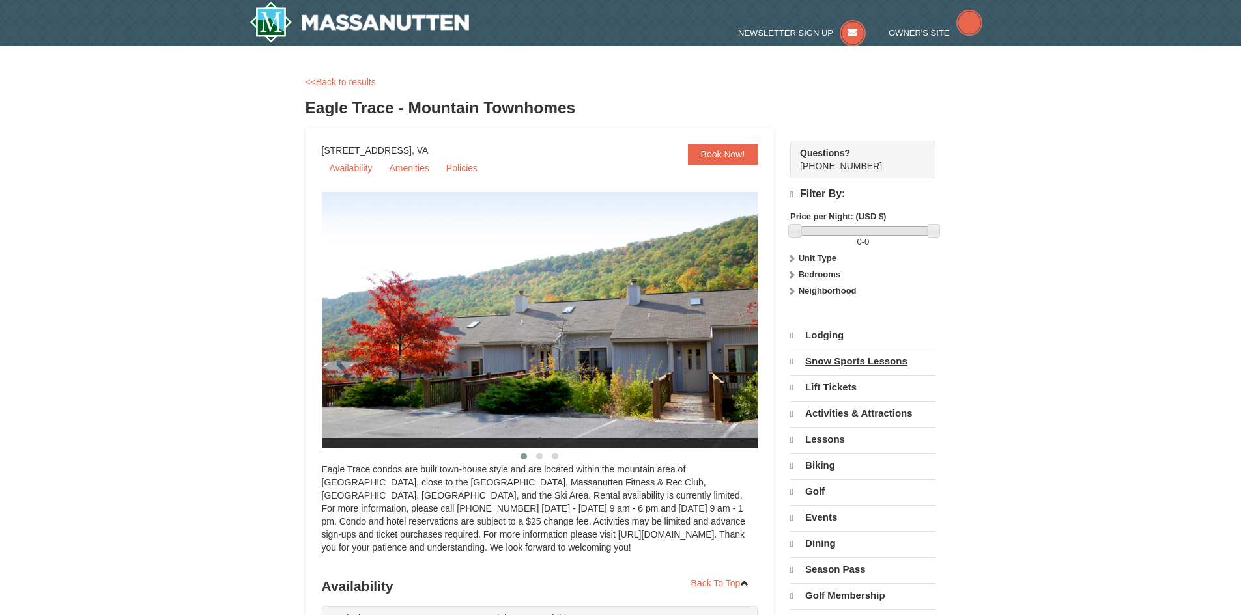
select select "10"
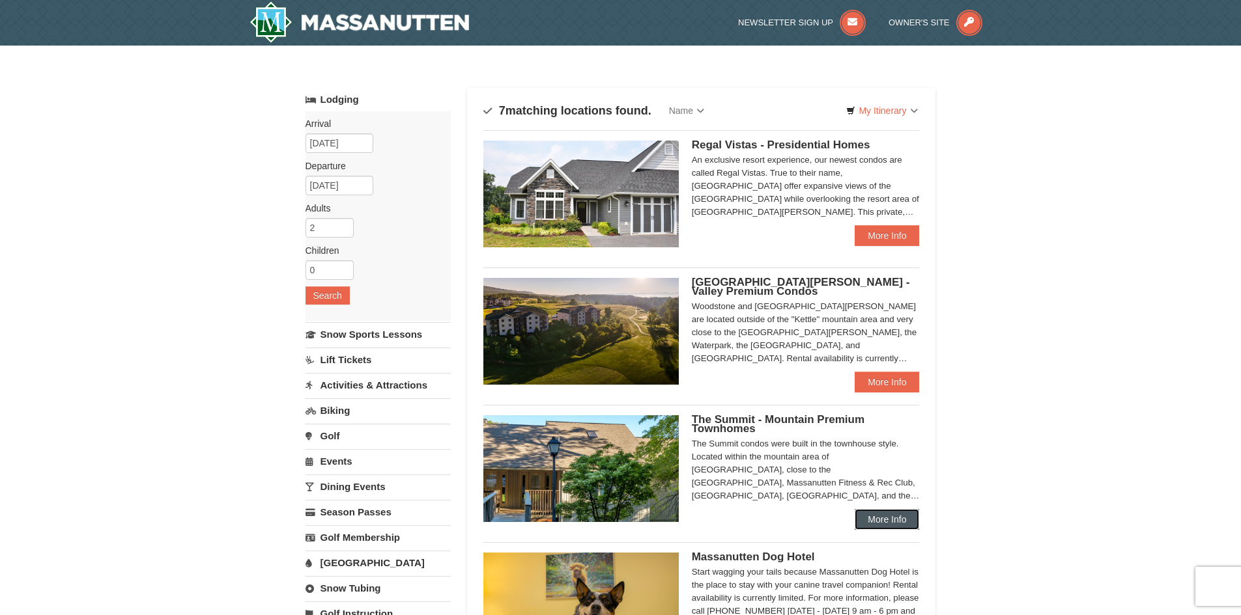
click at [885, 516] on link "More Info" at bounding box center [886, 519] width 64 height 21
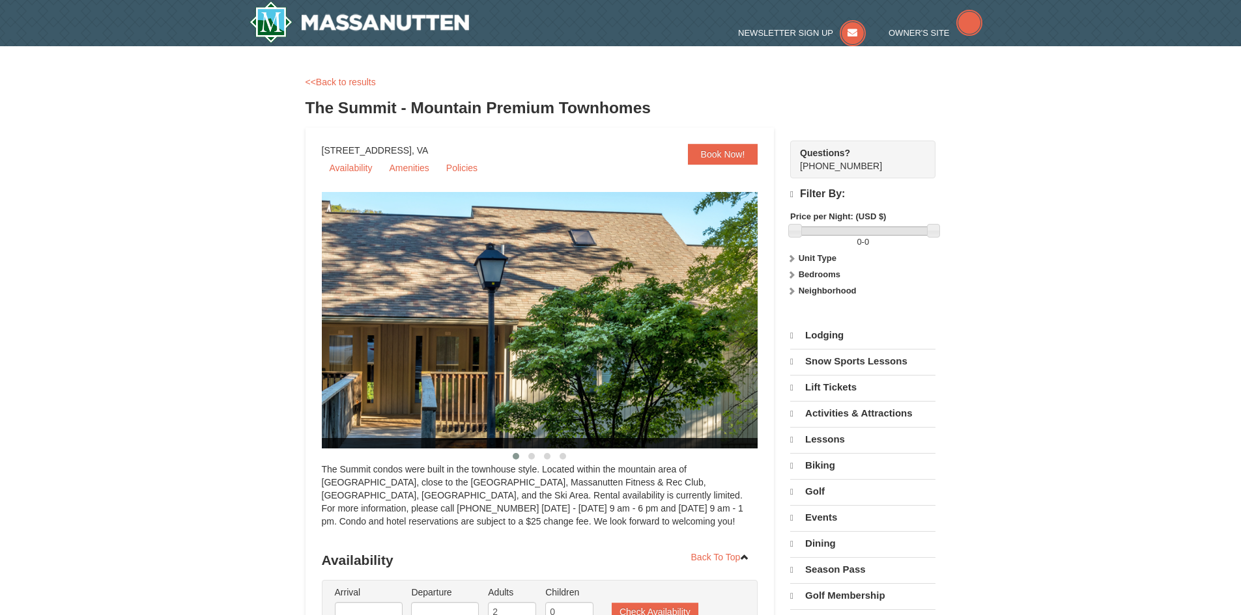
select select "10"
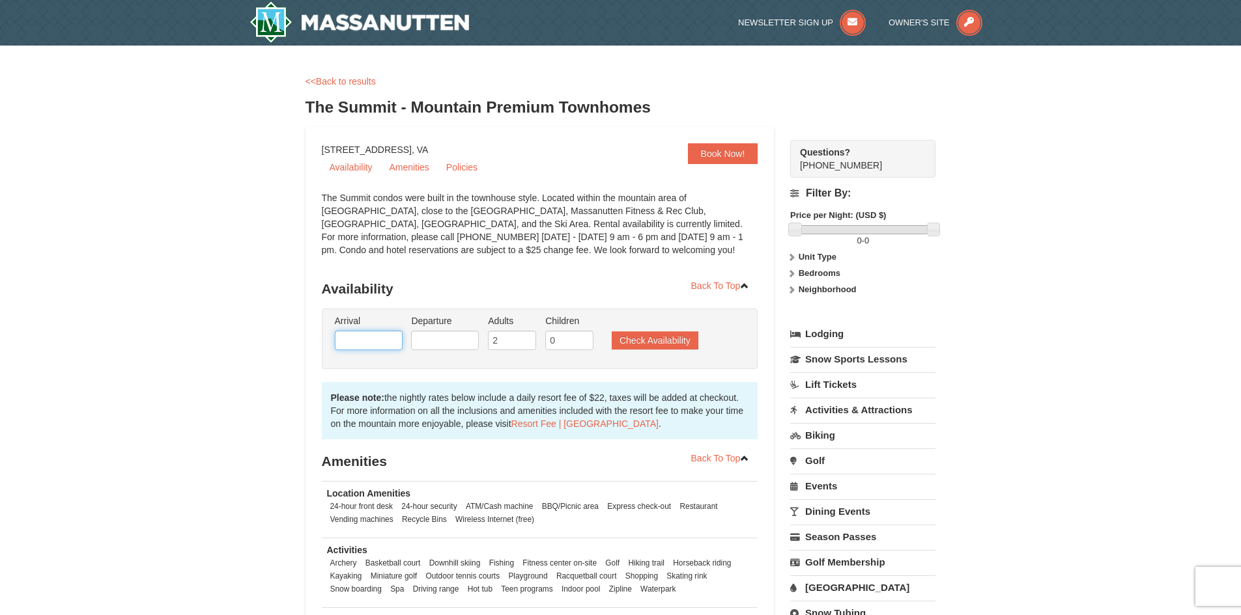
click at [369, 344] on input "text" at bounding box center [369, 341] width 68 height 20
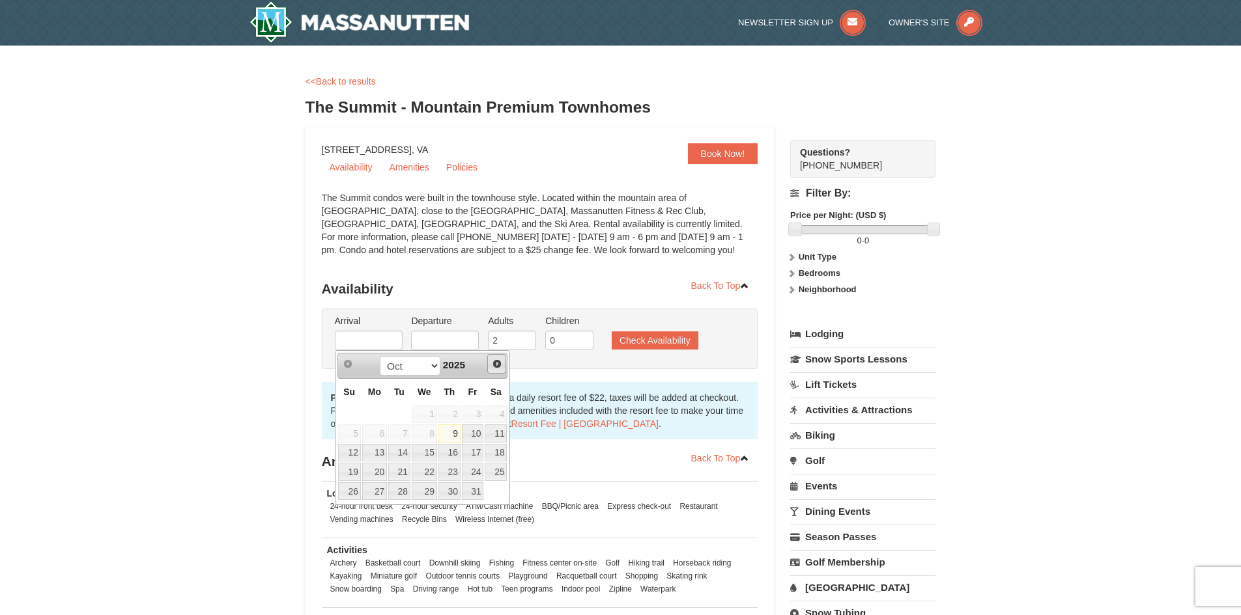
click at [498, 357] on link "Next" at bounding box center [497, 364] width 20 height 20
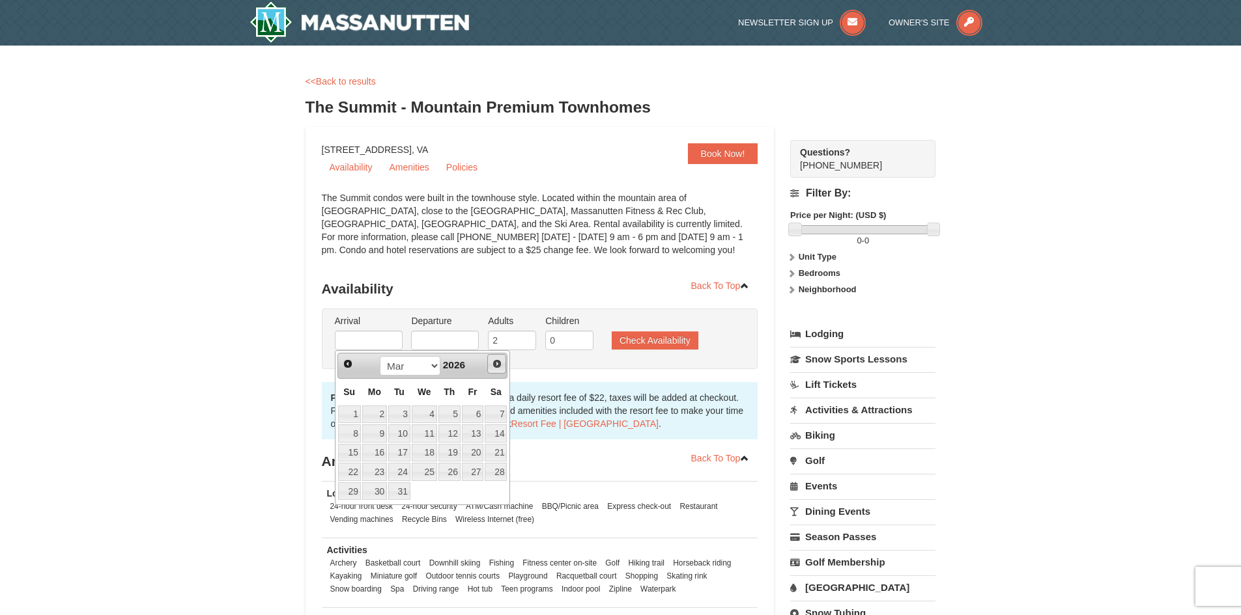
click at [498, 357] on link "Next" at bounding box center [497, 364] width 20 height 20
click at [442, 431] on link "9" at bounding box center [449, 434] width 22 height 18
type input "04/09/2026"
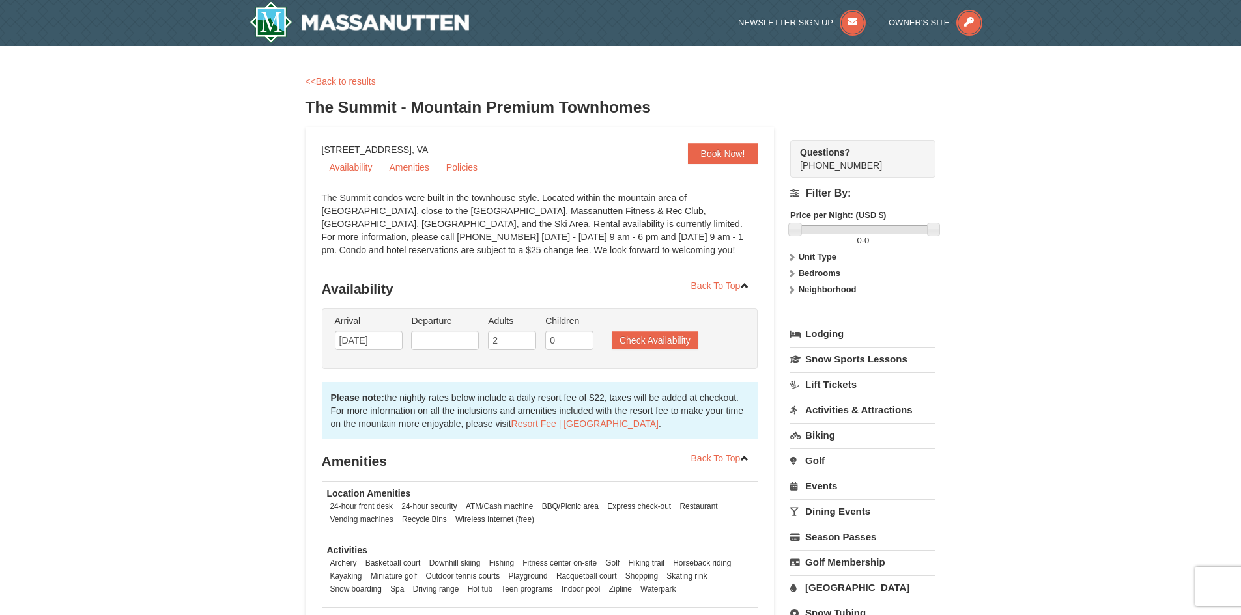
click at [453, 328] on li "Departure Please format dates MM/DD/YYYY Please format dates MM/DD/YYYY" at bounding box center [445, 336] width 74 height 42
click at [453, 335] on input "text" at bounding box center [445, 341] width 68 height 20
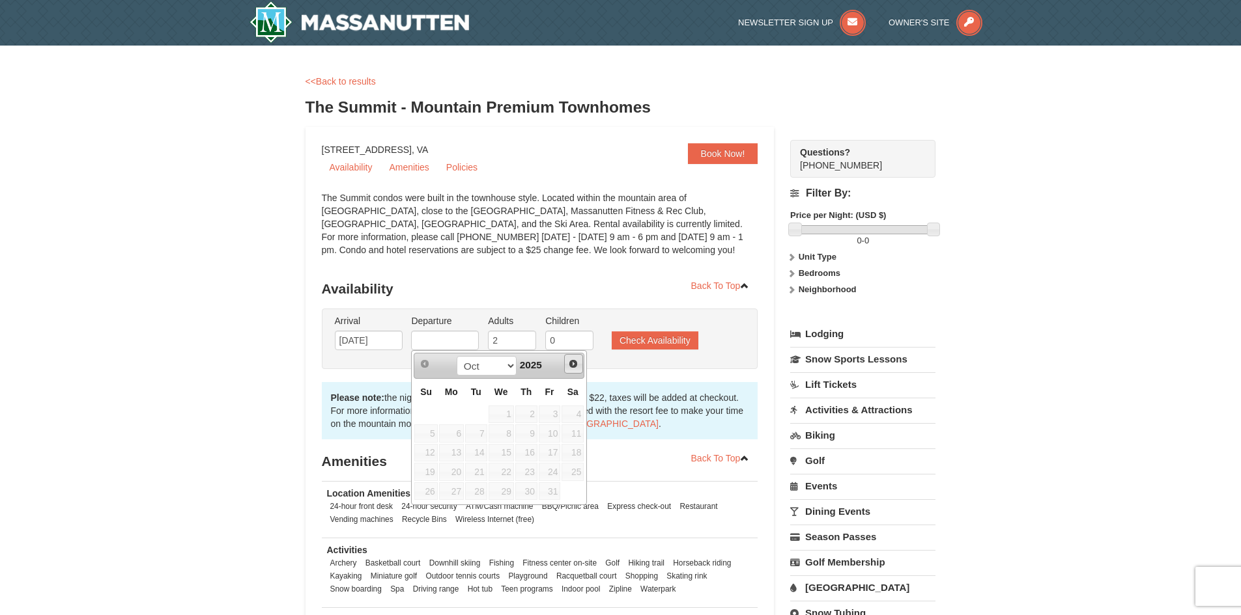
click at [570, 363] on span "Next" at bounding box center [573, 364] width 10 height 10
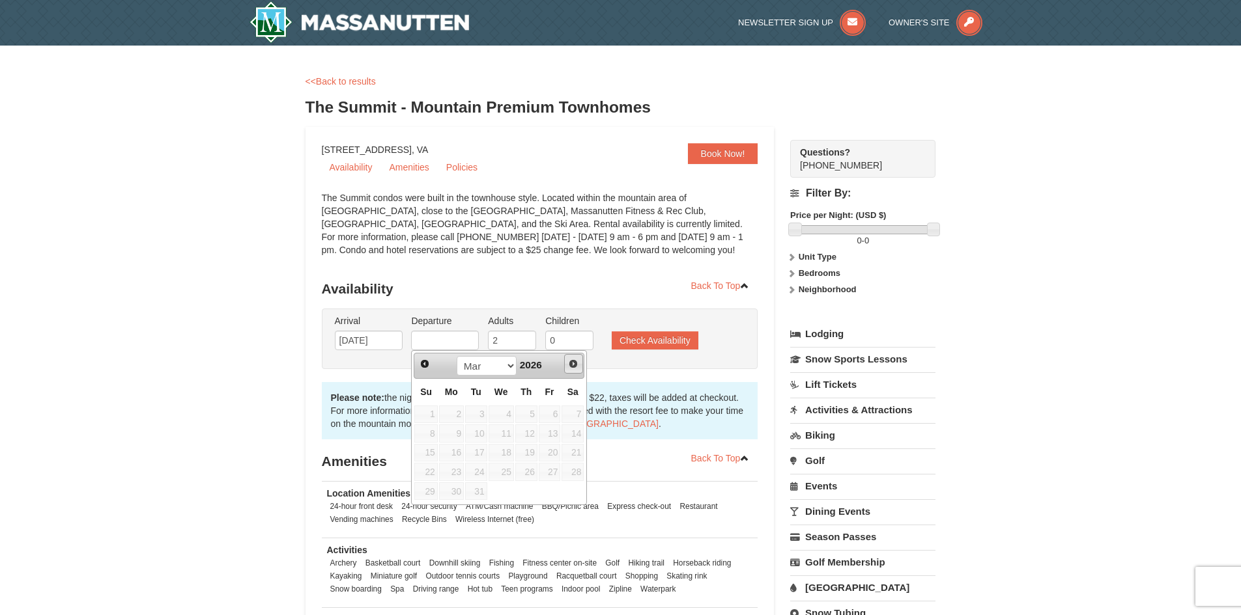
click at [570, 363] on span "Next" at bounding box center [573, 364] width 10 height 10
click at [430, 449] on link "12" at bounding box center [425, 453] width 23 height 18
type input "04/12/2026"
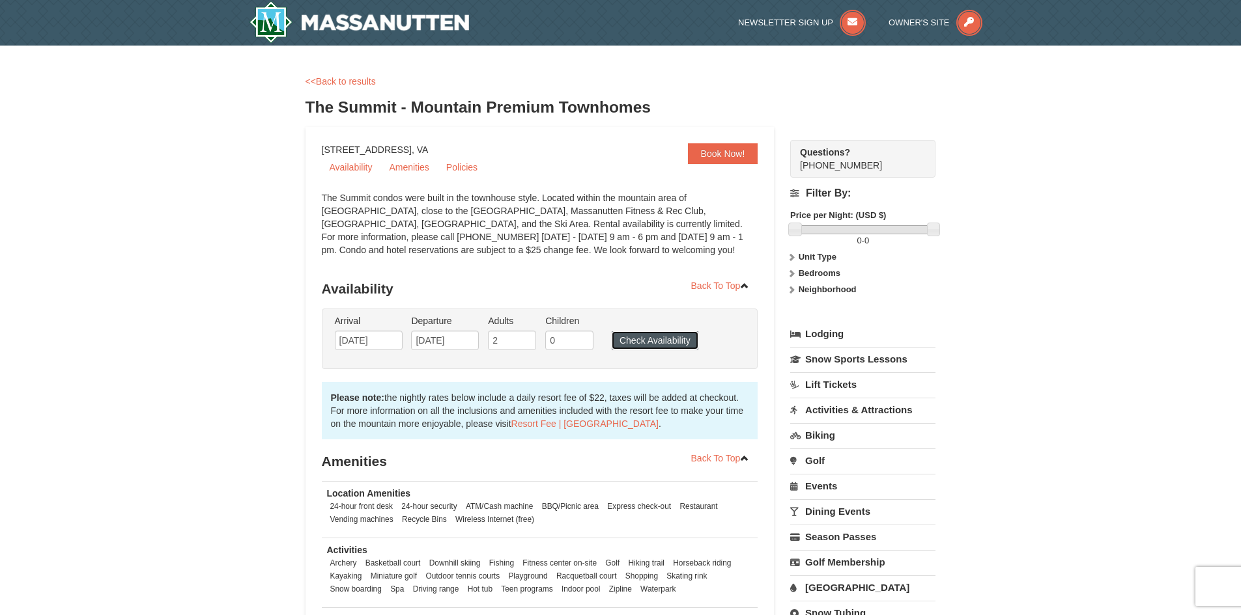
click at [630, 341] on button "Check Availability" at bounding box center [654, 340] width 87 height 18
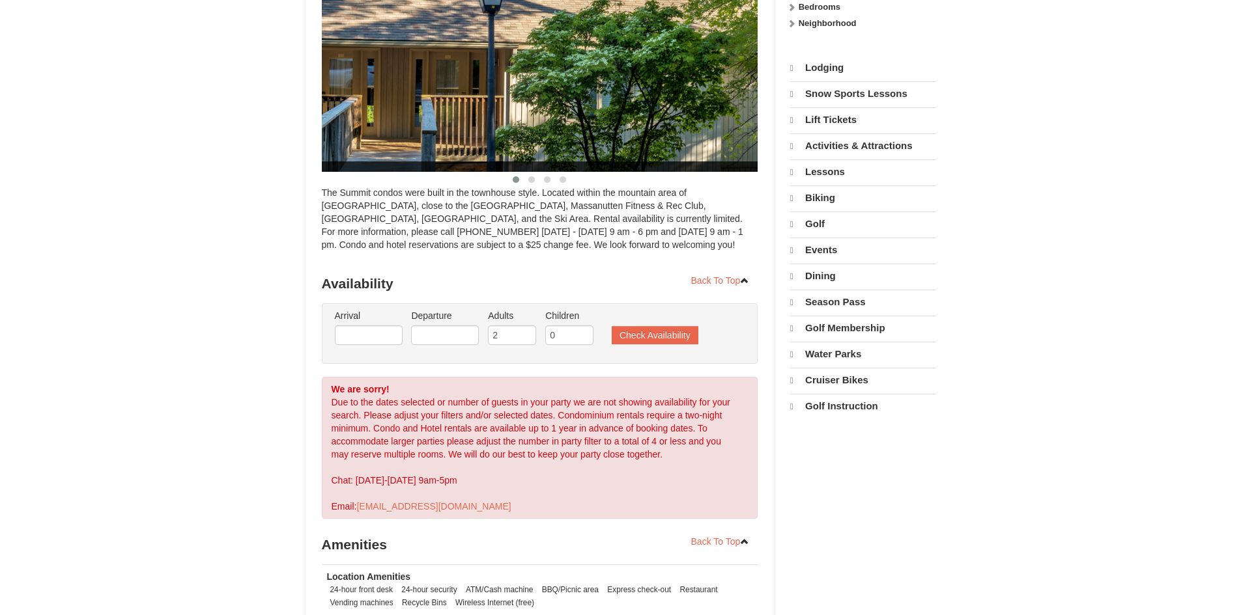
select select "10"
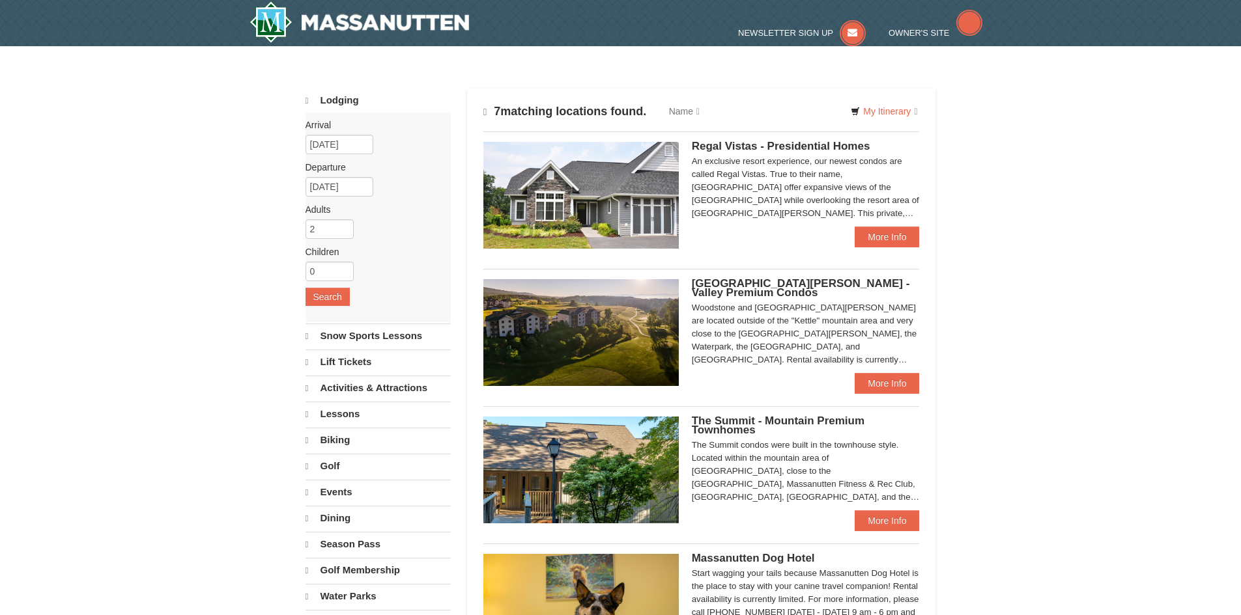
select select "10"
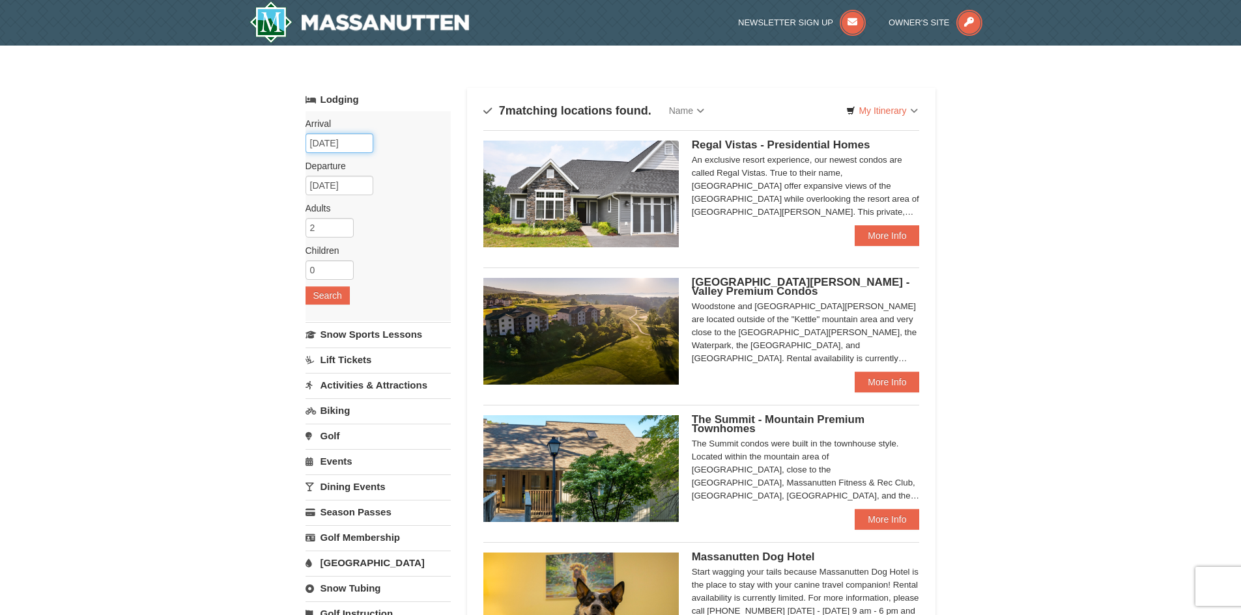
click at [352, 149] on input "10/09/2025" at bounding box center [339, 144] width 68 height 20
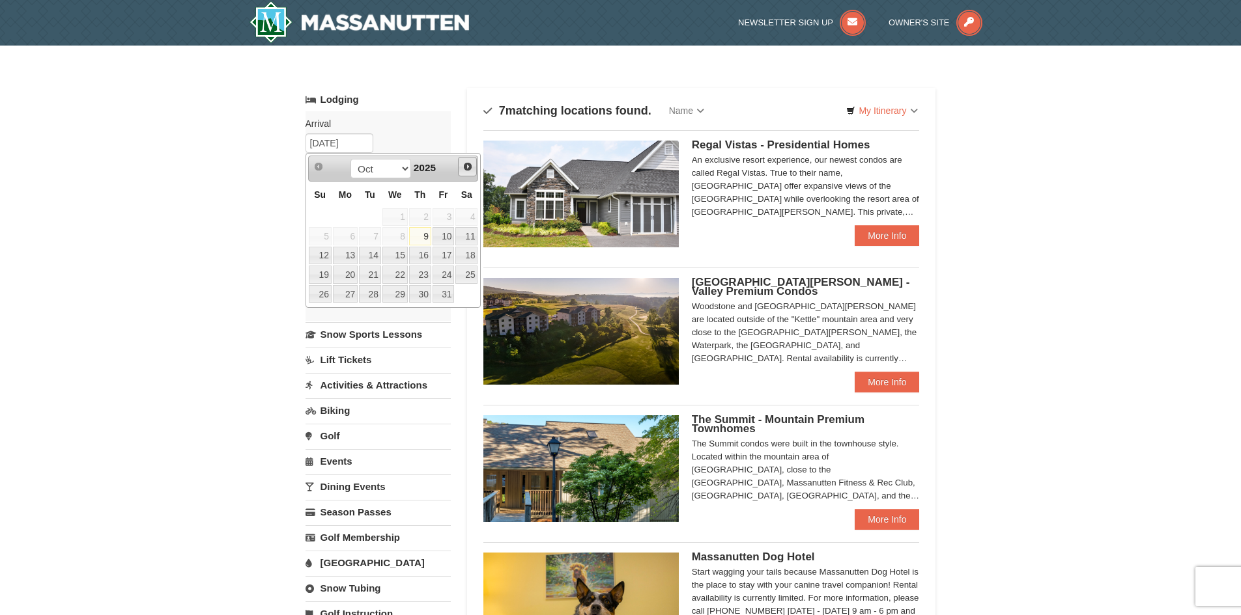
click at [462, 168] on span "Next" at bounding box center [467, 167] width 10 height 10
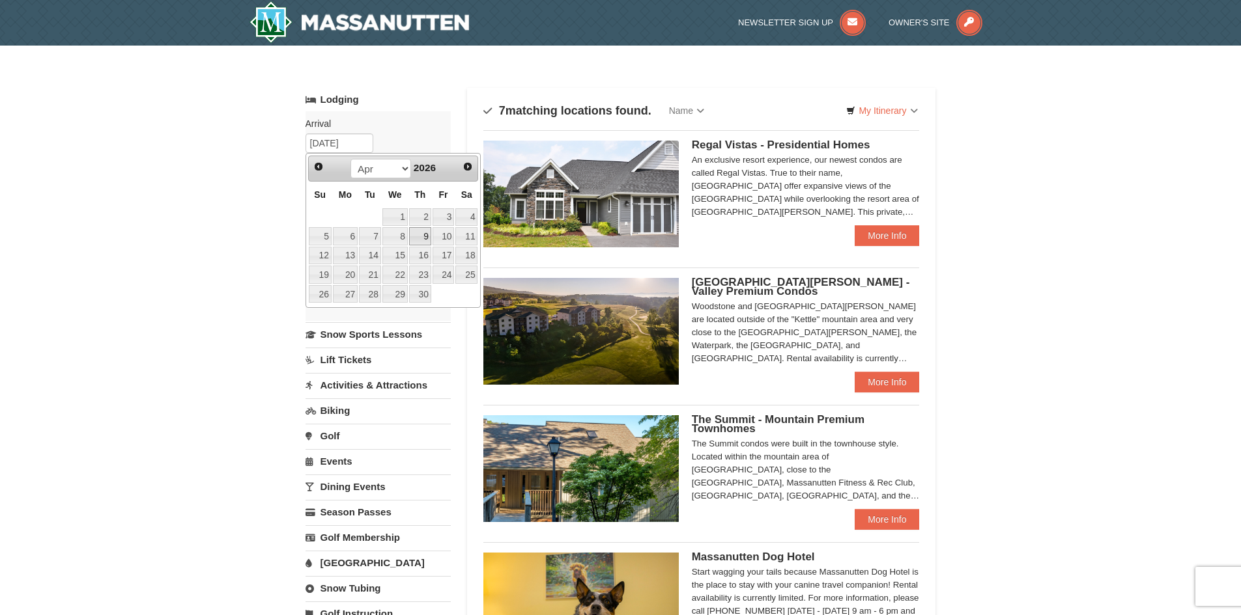
click at [423, 229] on link "9" at bounding box center [420, 236] width 22 height 18
type input "04/09/2026"
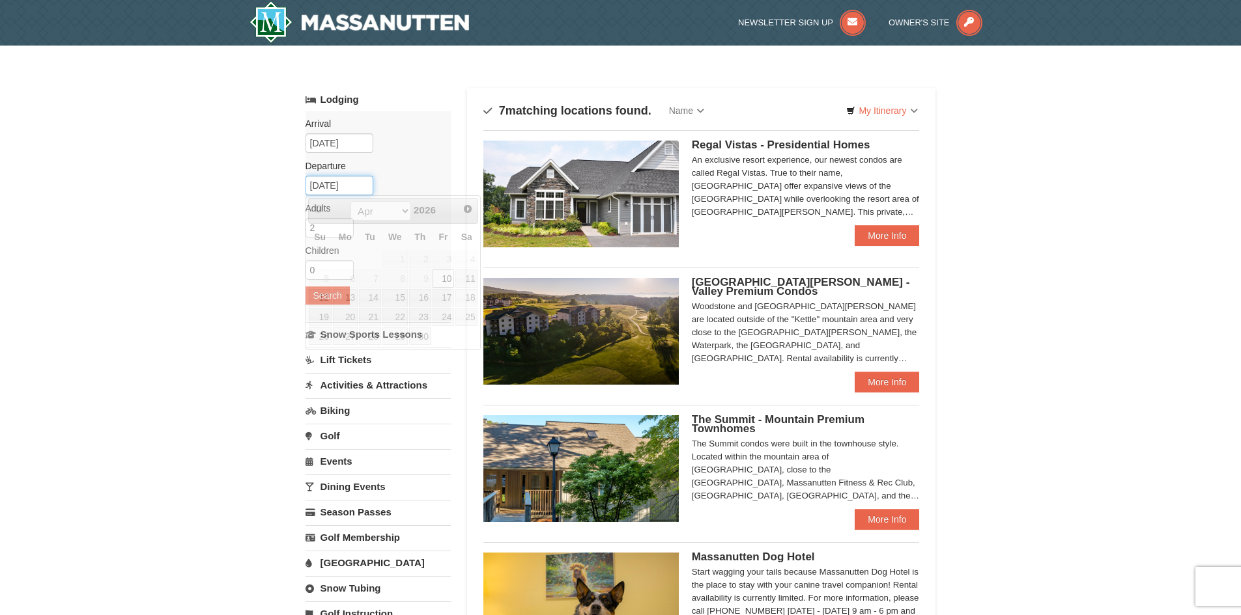
click at [346, 187] on input "04/10/2026" at bounding box center [339, 186] width 68 height 20
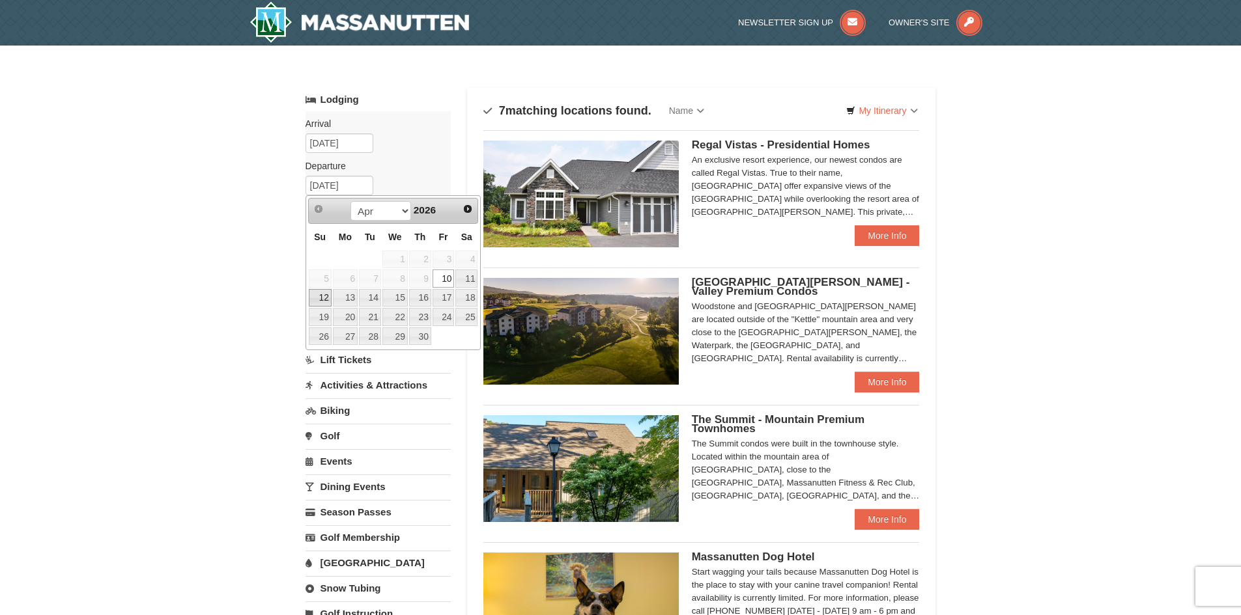
click at [325, 297] on link "12" at bounding box center [320, 298] width 23 height 18
type input "04/12/2026"
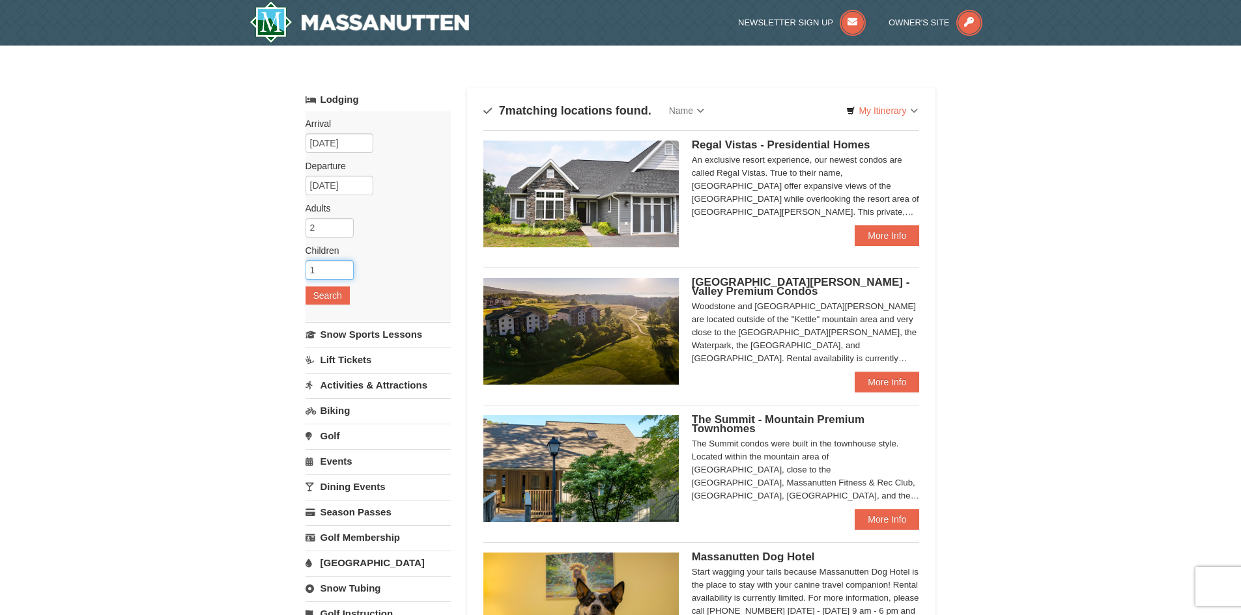
click at [345, 266] on input "1" at bounding box center [329, 270] width 48 height 20
type input "2"
click at [345, 266] on input "2" at bounding box center [329, 270] width 48 height 20
click at [327, 300] on button "Search" at bounding box center [327, 296] width 44 height 18
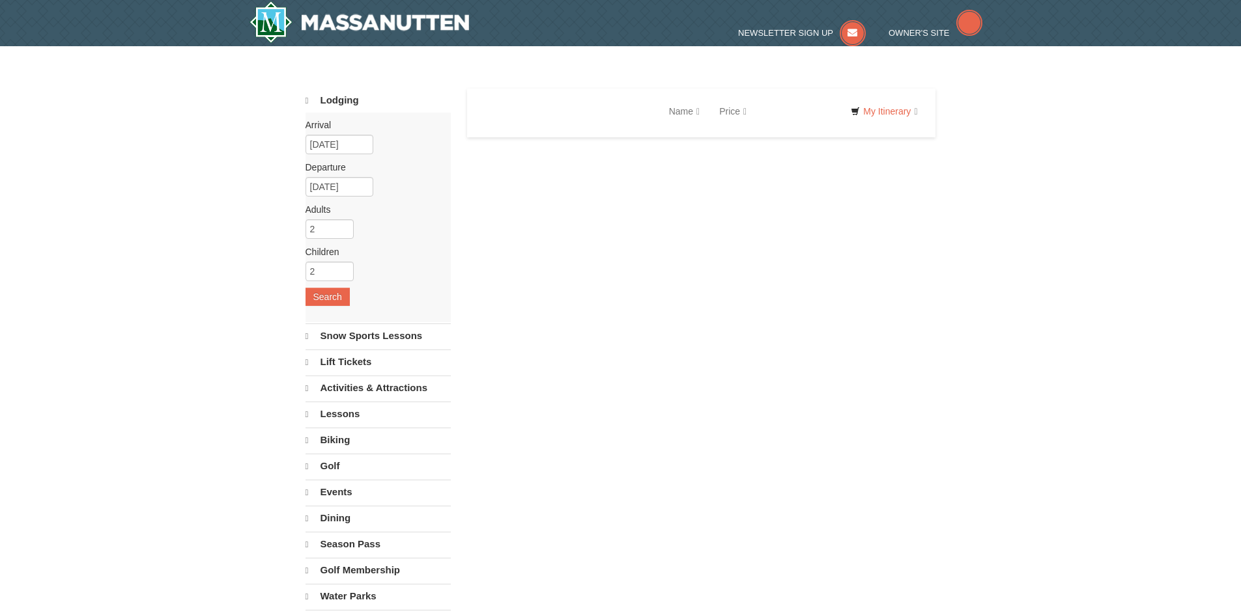
select select "10"
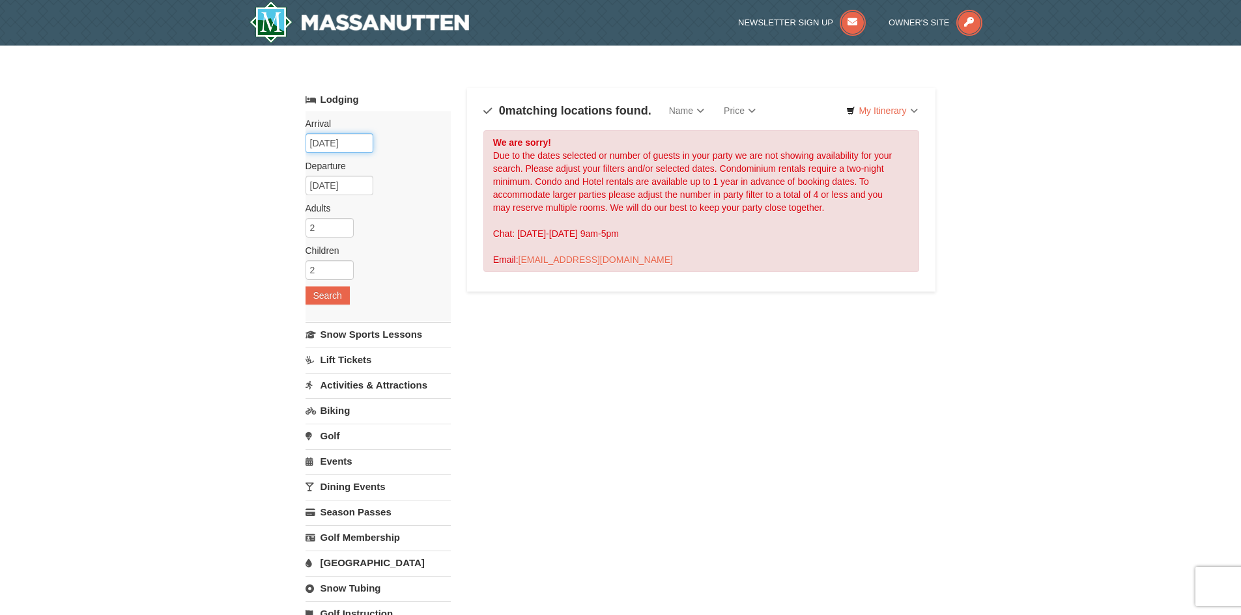
click at [351, 138] on input "04/09/2026" at bounding box center [339, 144] width 68 height 20
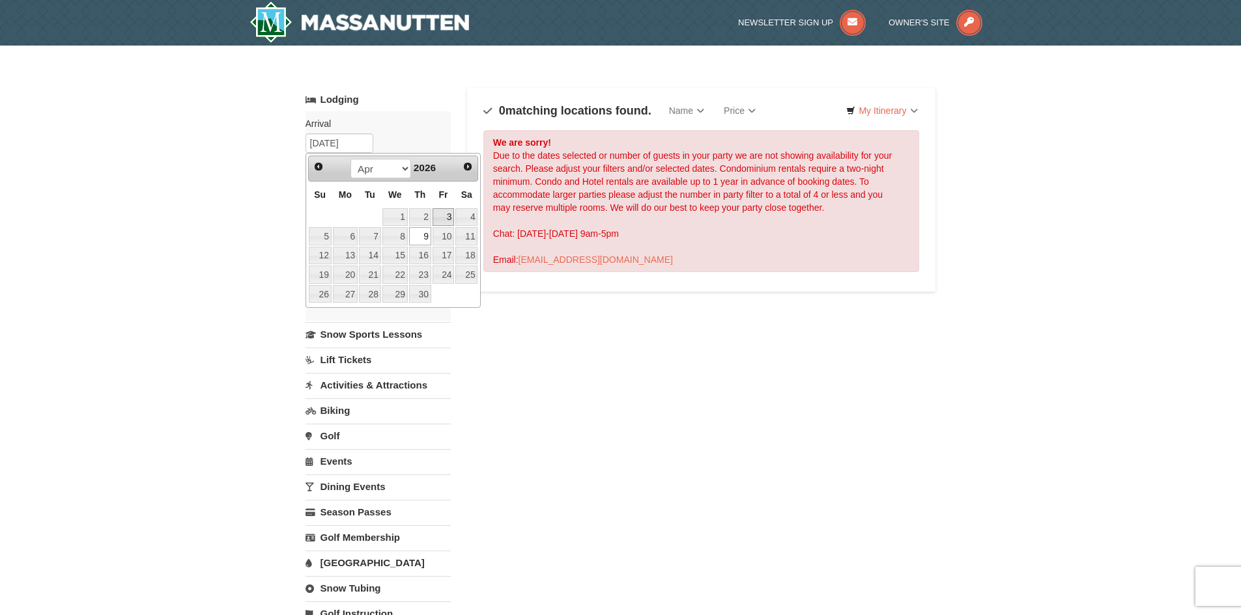
click at [449, 215] on link "3" at bounding box center [443, 217] width 22 height 18
type input "[DATE]"
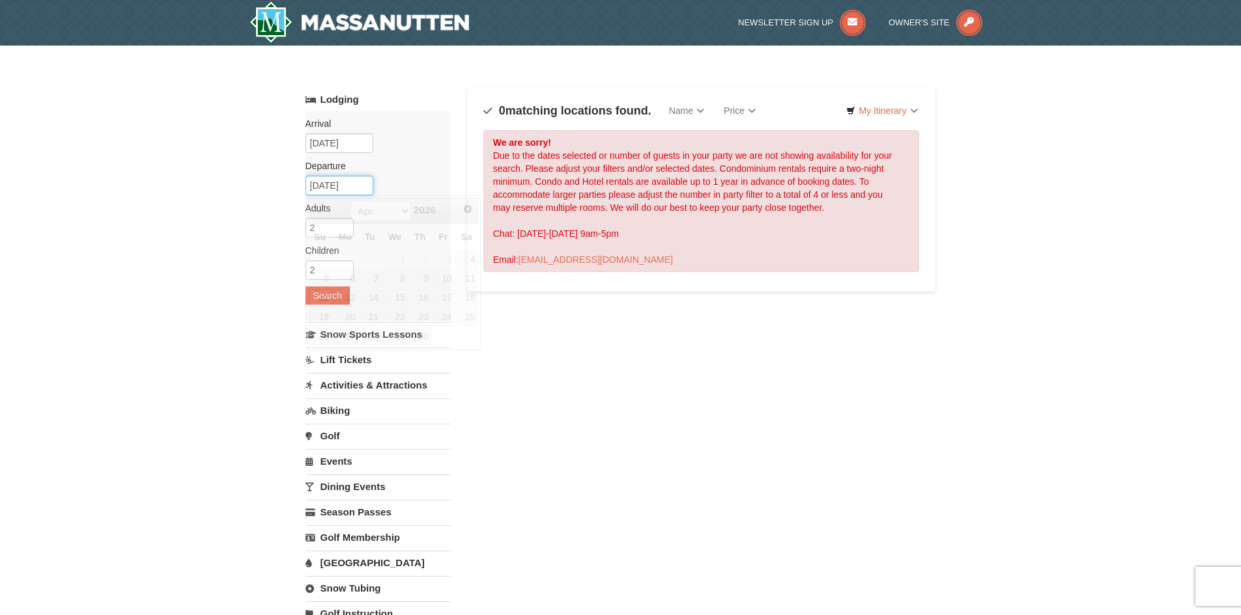
click at [348, 188] on input "04/12/2026" at bounding box center [339, 186] width 68 height 20
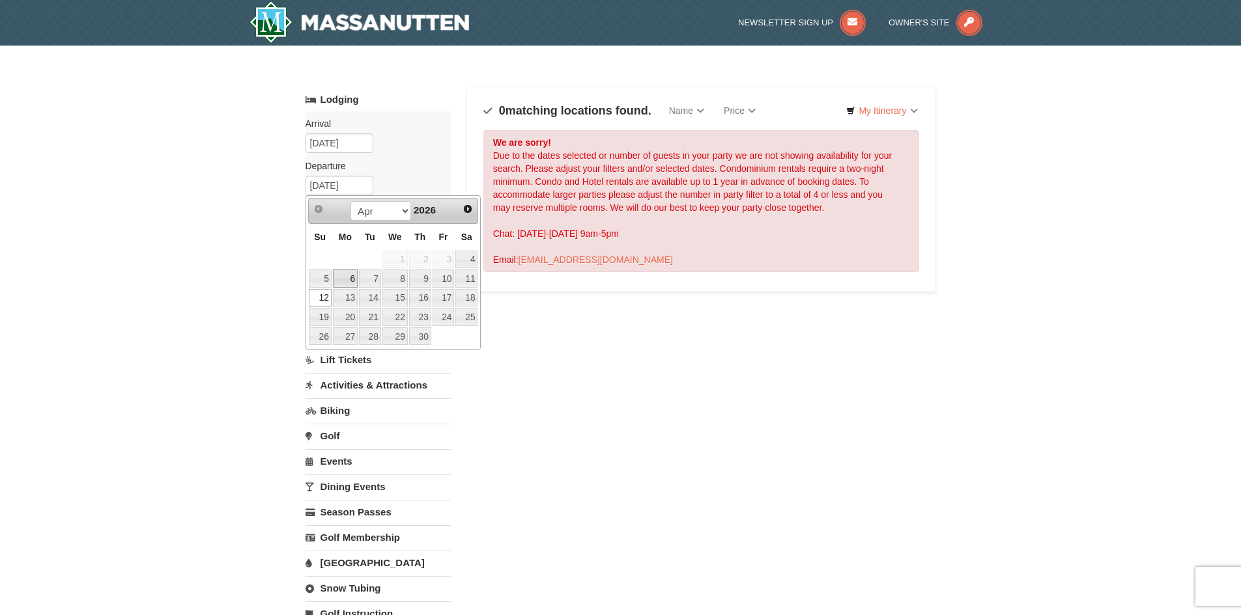
click at [346, 278] on link "6" at bounding box center [345, 279] width 25 height 18
type input "[DATE]"
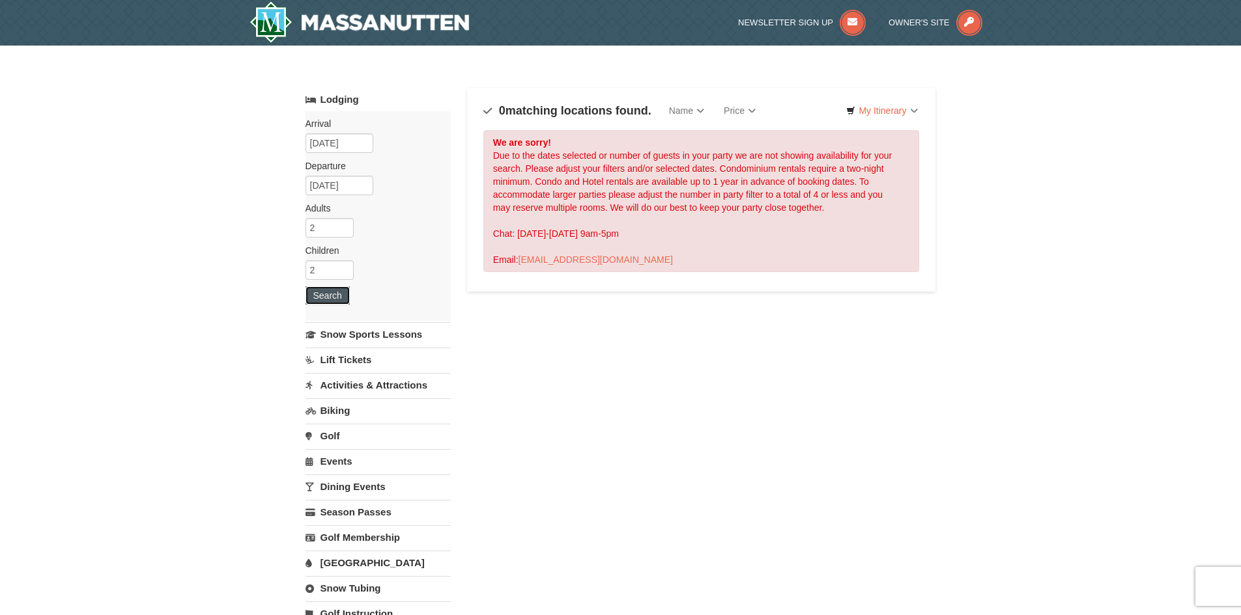
click at [335, 295] on button "Search" at bounding box center [327, 296] width 44 height 18
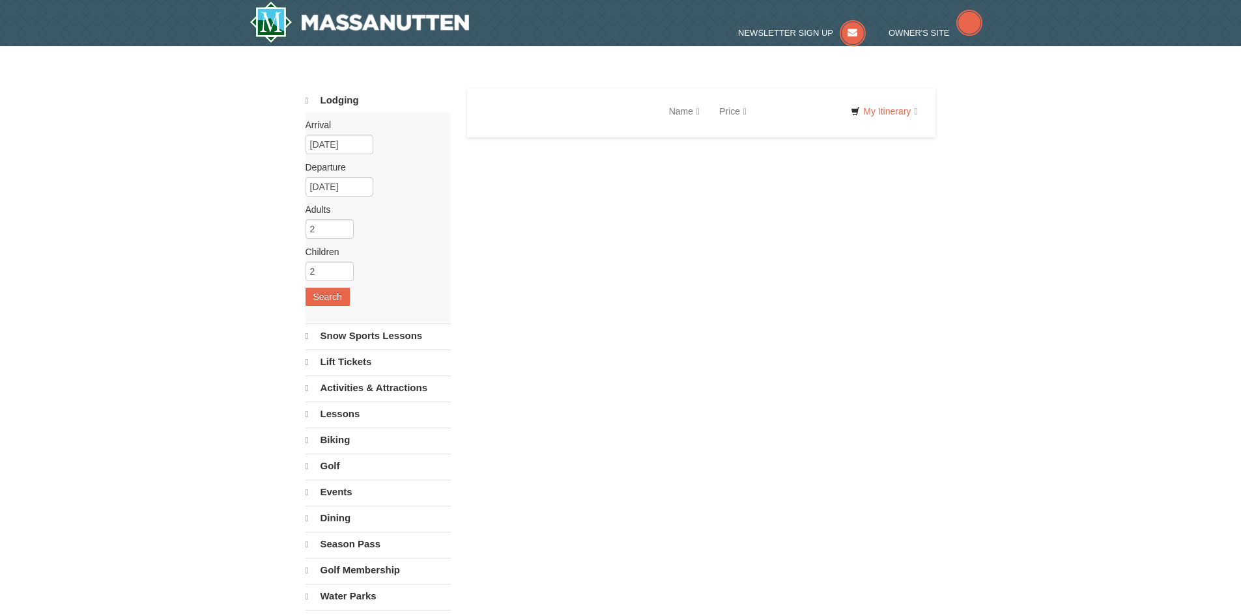
select select "10"
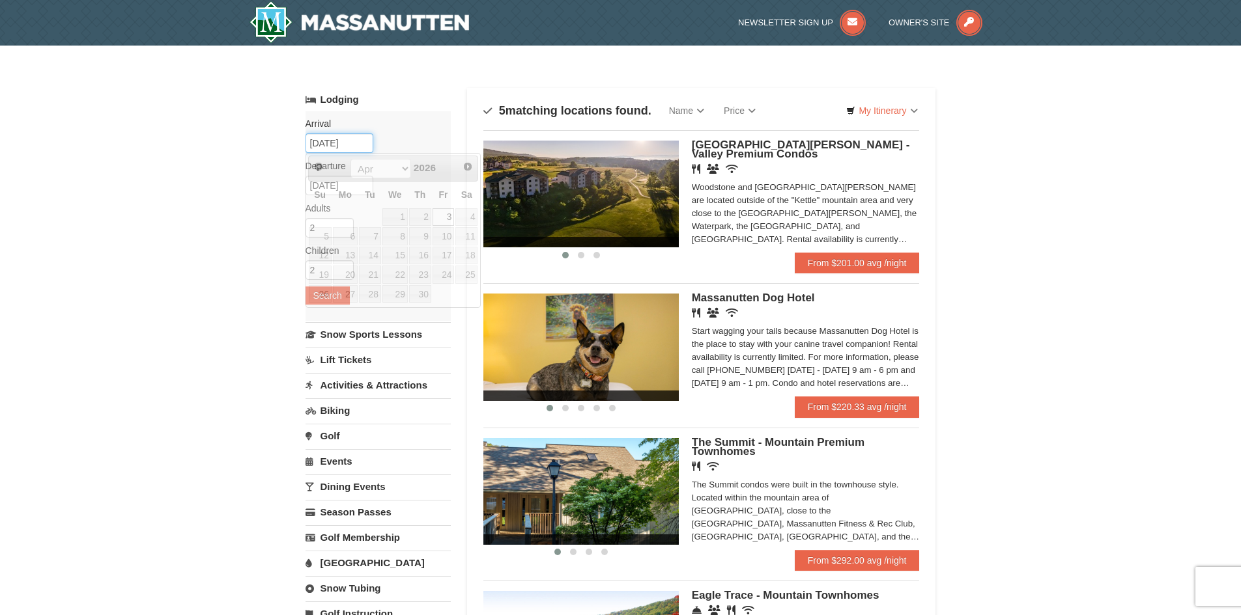
click at [330, 138] on input "[DATE]" at bounding box center [339, 144] width 68 height 20
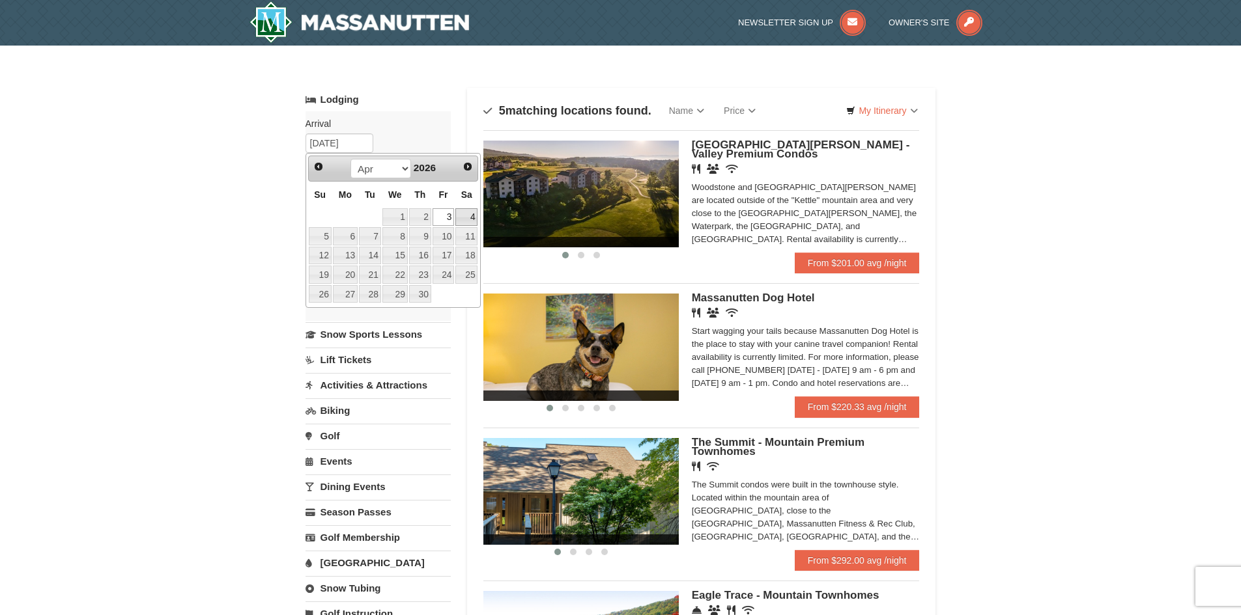
click at [461, 210] on link "4" at bounding box center [466, 217] width 22 height 18
type input "[DATE]"
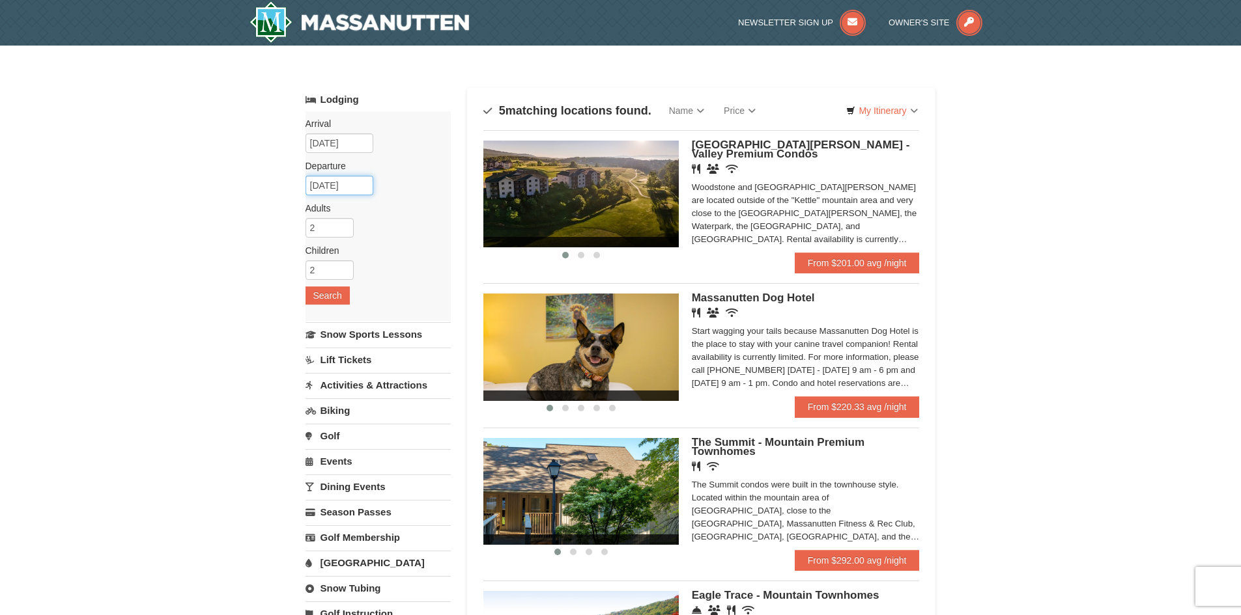
click at [344, 186] on input "[DATE]" at bounding box center [339, 186] width 68 height 20
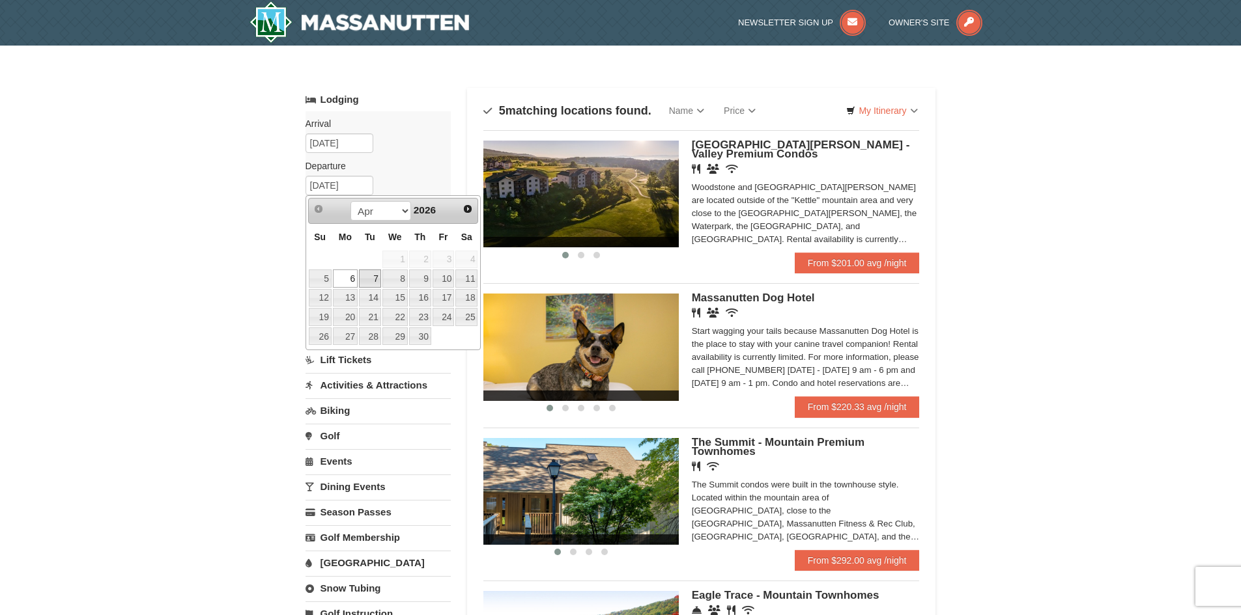
click at [369, 271] on link "7" at bounding box center [370, 279] width 22 height 18
type input "[DATE]"
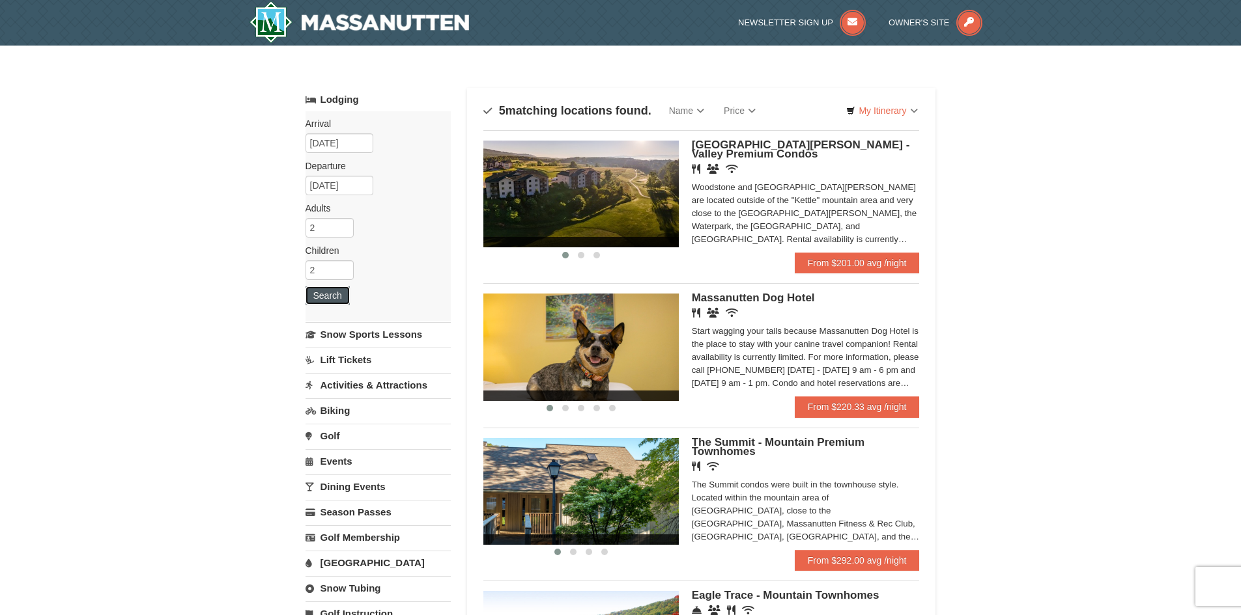
click at [338, 295] on button "Search" at bounding box center [327, 296] width 44 height 18
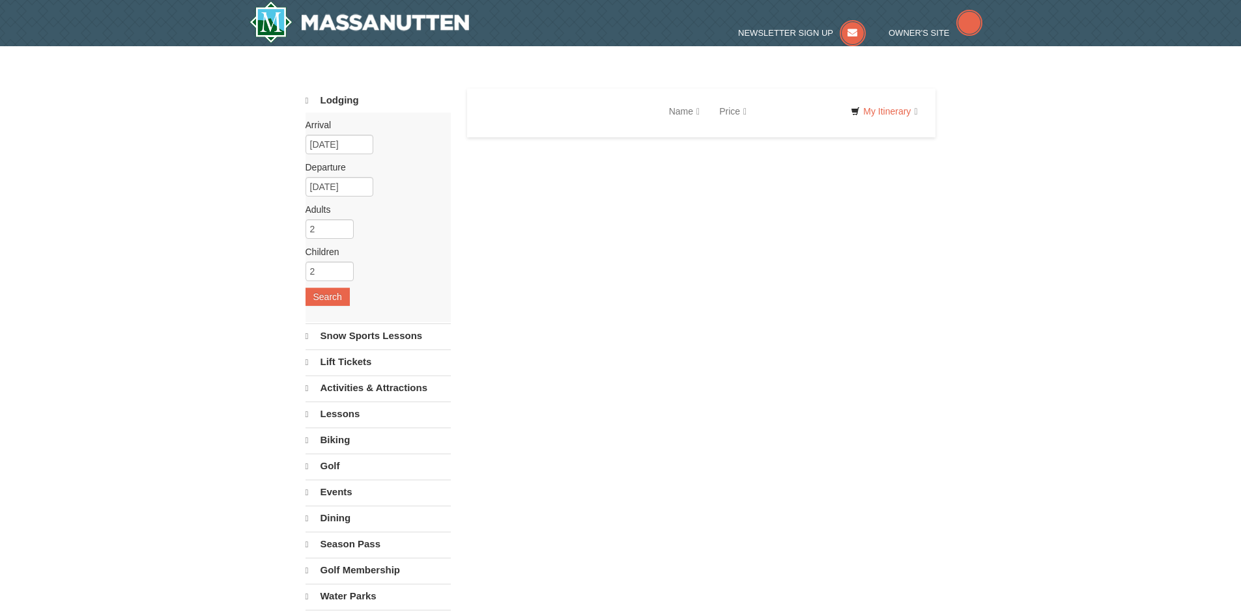
select select "10"
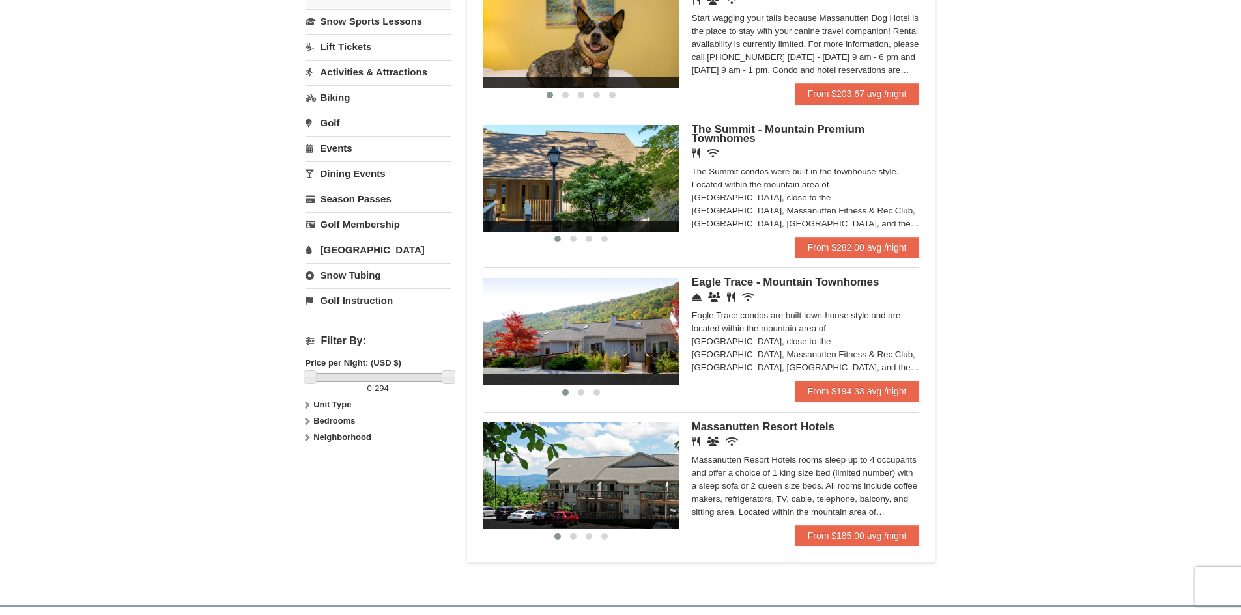
scroll to position [312, 0]
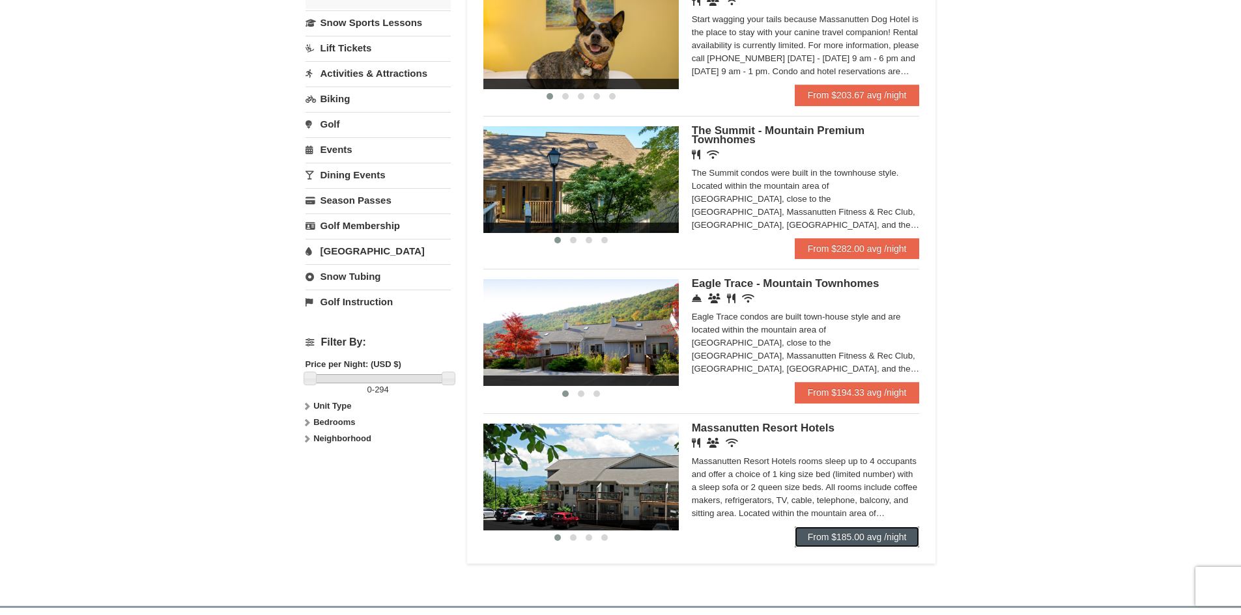
click at [860, 537] on link "From $185.00 avg /night" at bounding box center [856, 537] width 125 height 21
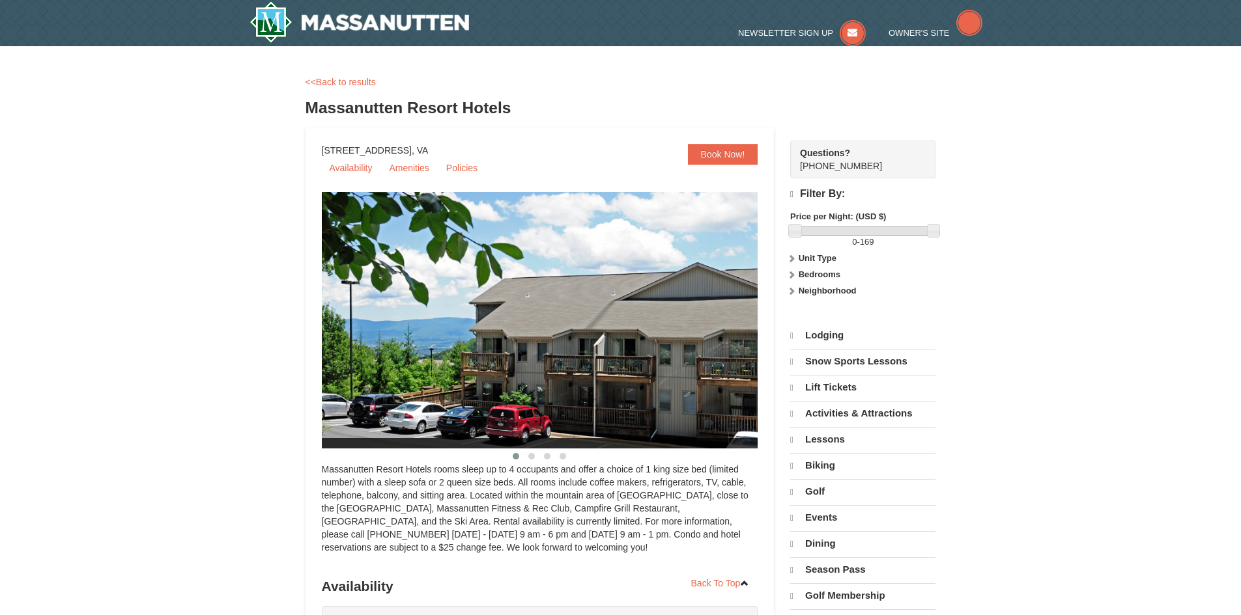
select select "10"
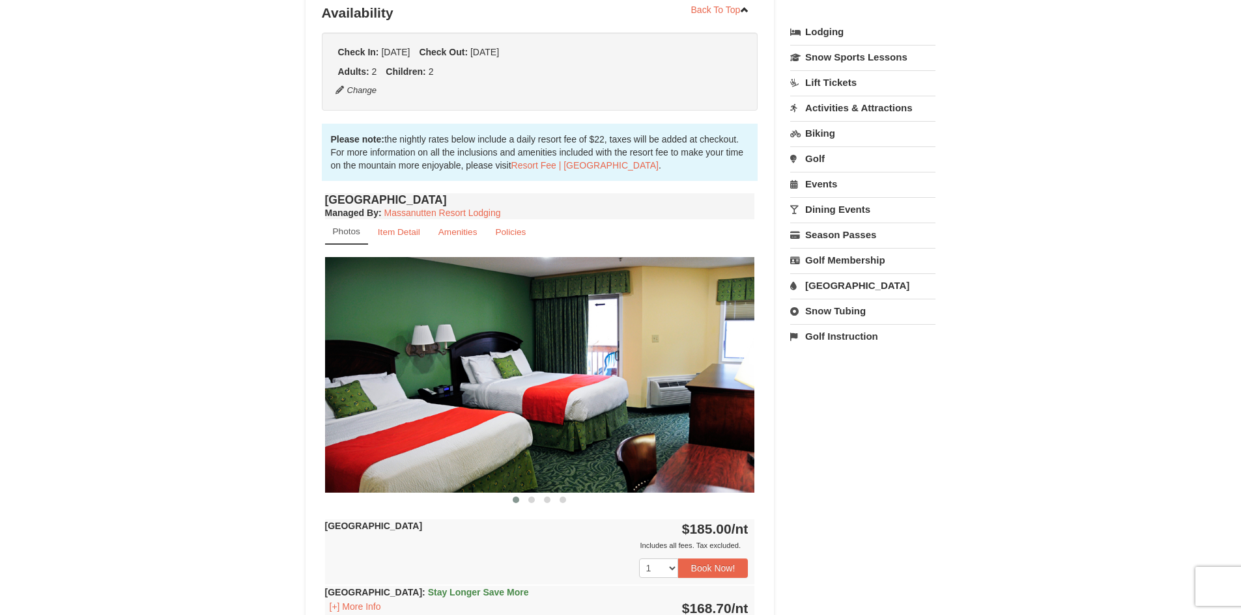
scroll to position [160, 0]
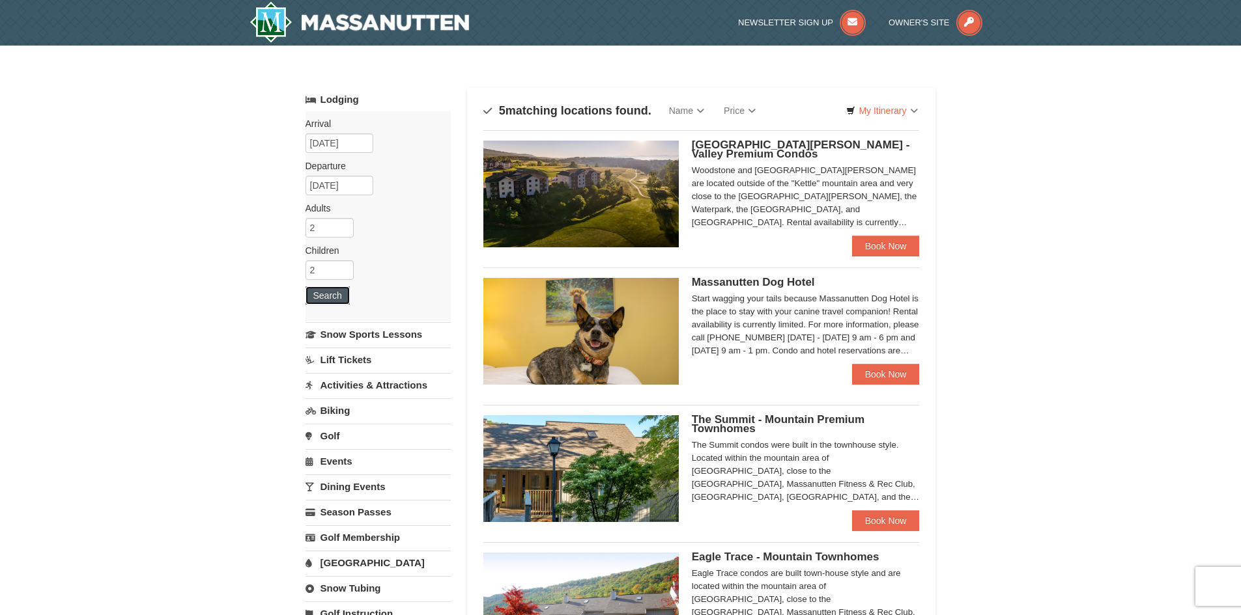
click at [335, 293] on button "Search" at bounding box center [327, 296] width 44 height 18
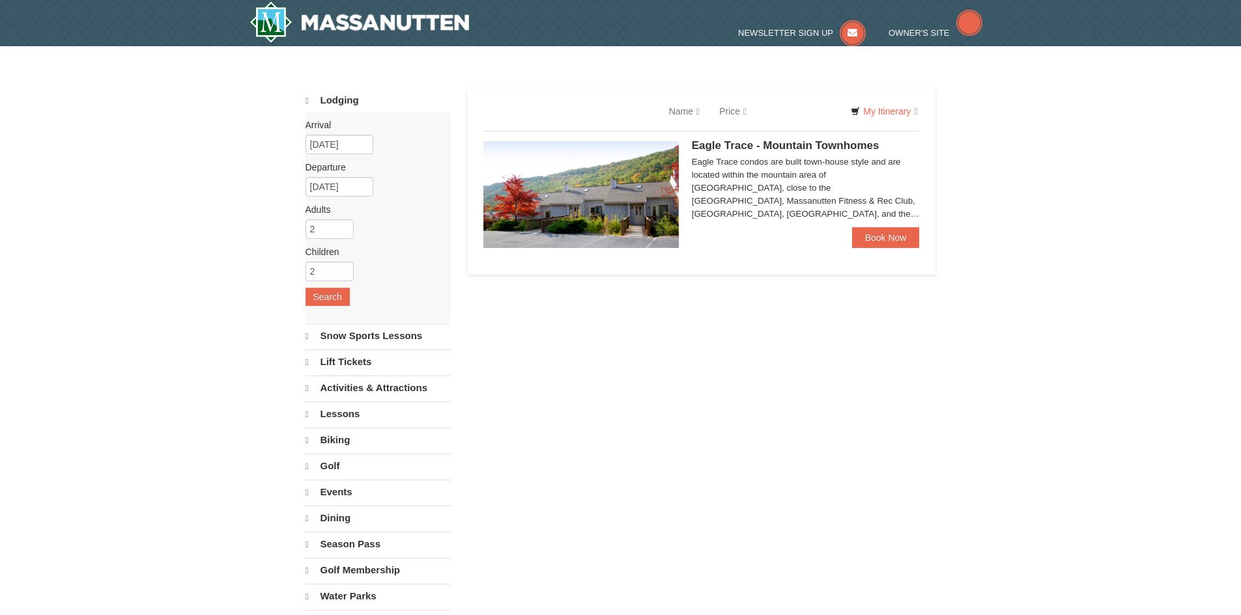
select select "10"
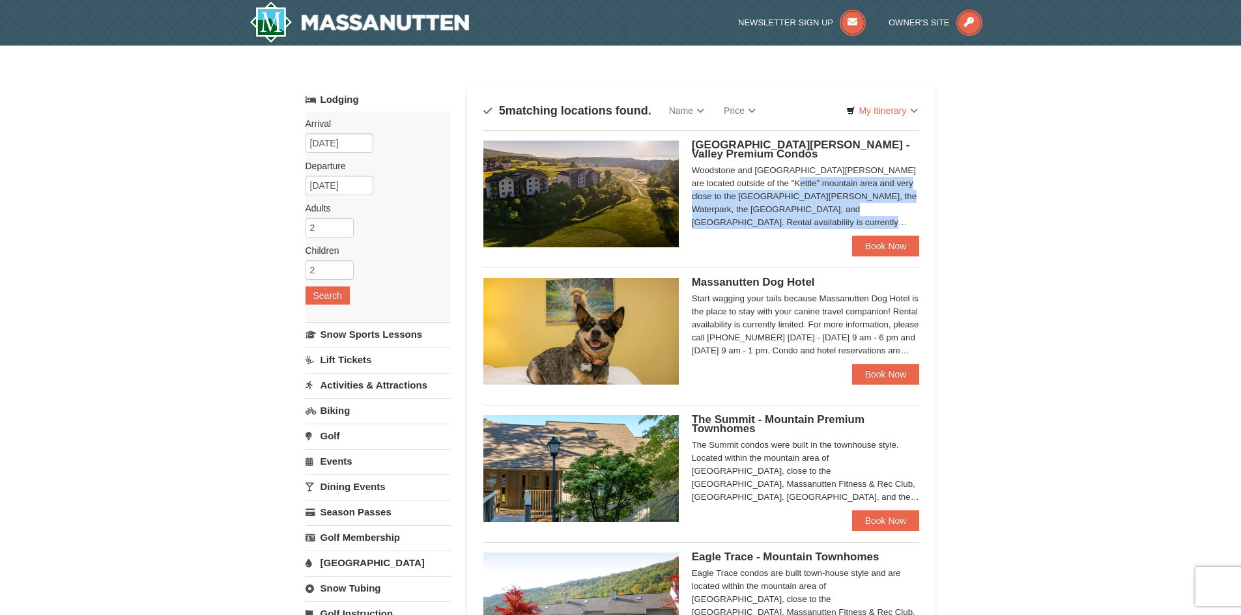
drag, startPoint x: 1240, startPoint y: 173, endPoint x: 1242, endPoint y: 217, distance: 43.7
click at [1240, 217] on html "Browser Not Supported We notice you are using a browser which will not provide …" at bounding box center [620, 589] width 1241 height 1179
click at [1164, 211] on div "× Categories Map List Filter My Itinerary Questions? 1-540-289-9441 Lodging Arr…" at bounding box center [620, 450] width 1241 height 808
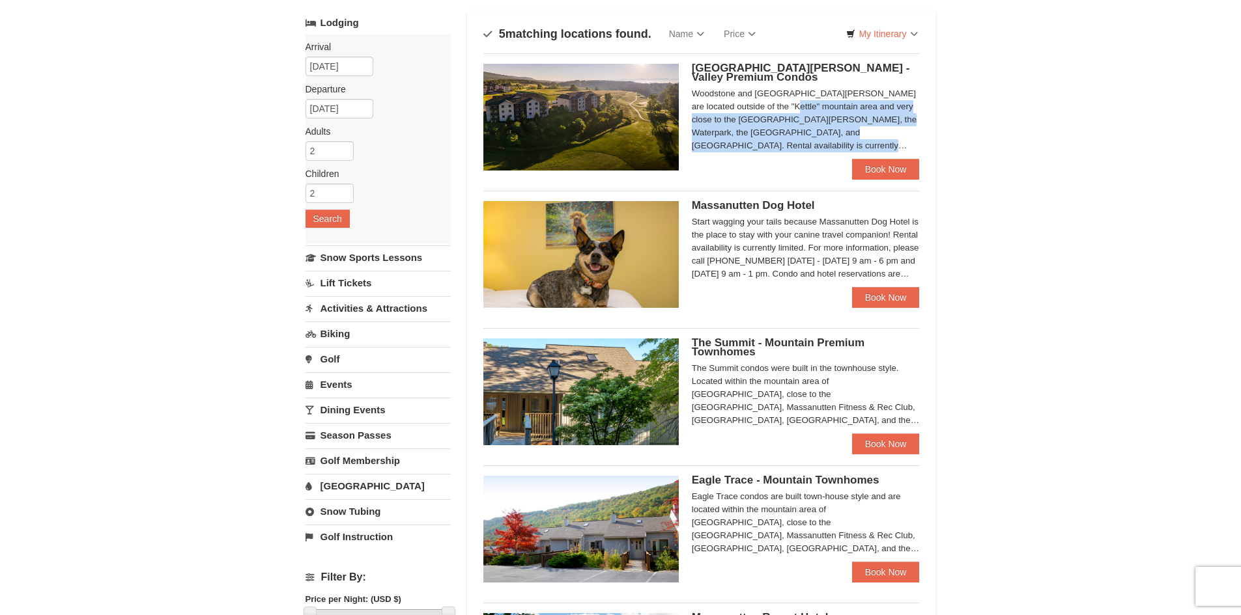
scroll to position [78, 0]
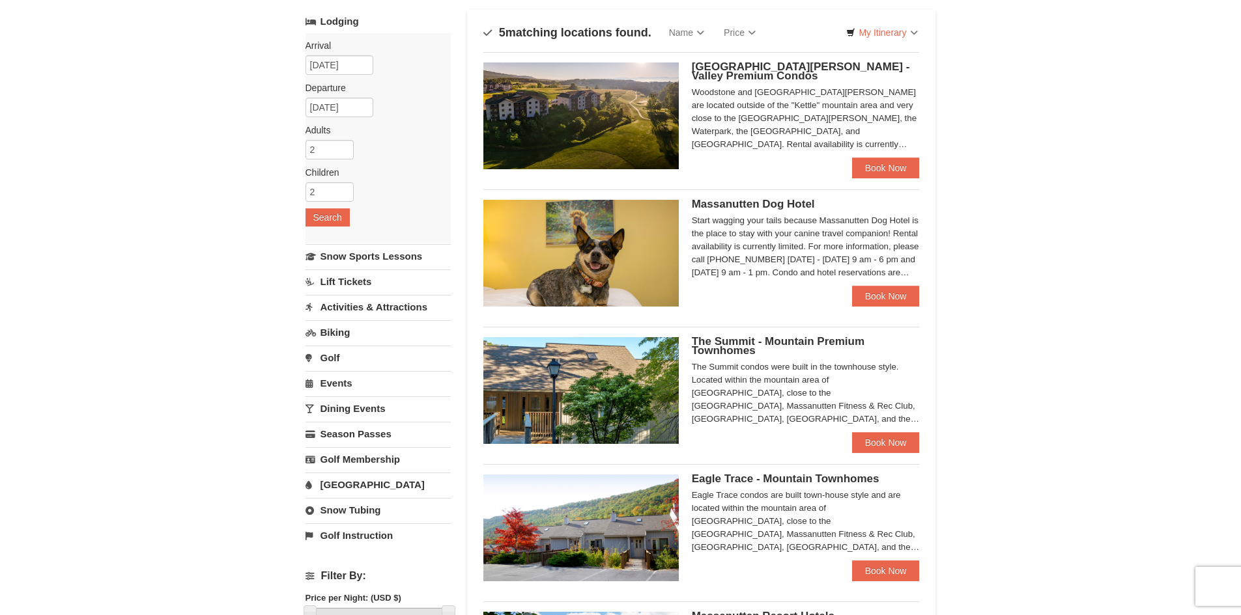
click at [1195, 195] on div "× Categories Map List Filter My Itinerary Questions? 1-540-289-9441 Lodging Arr…" at bounding box center [620, 371] width 1241 height 808
click at [885, 160] on link "Book Now" at bounding box center [886, 168] width 68 height 21
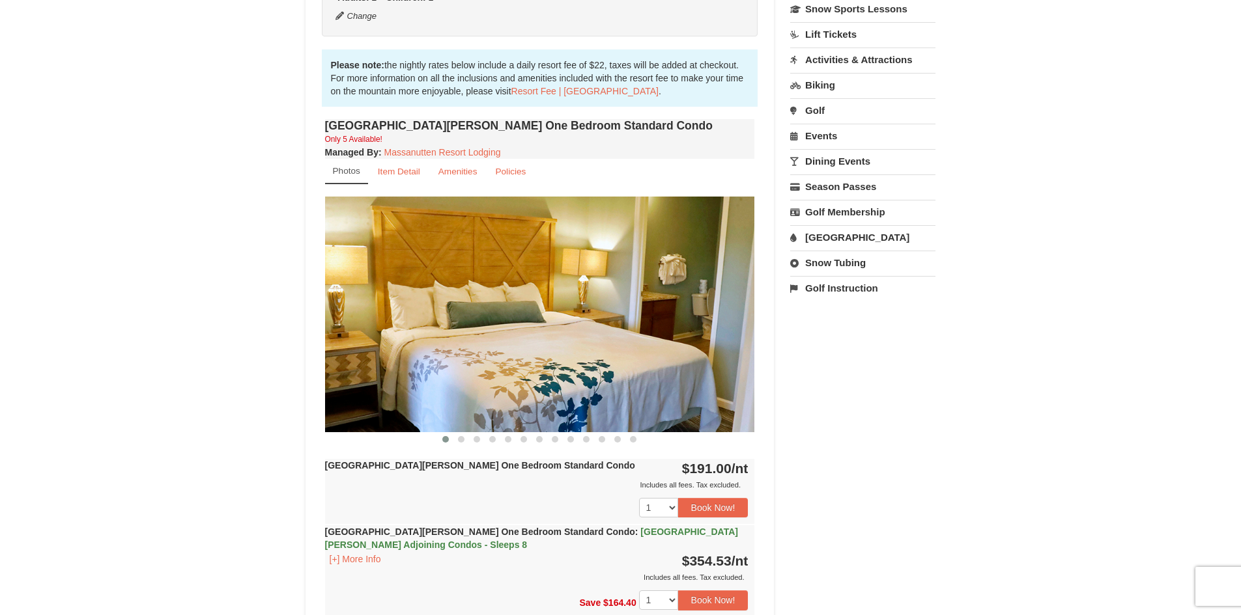
scroll to position [353, 0]
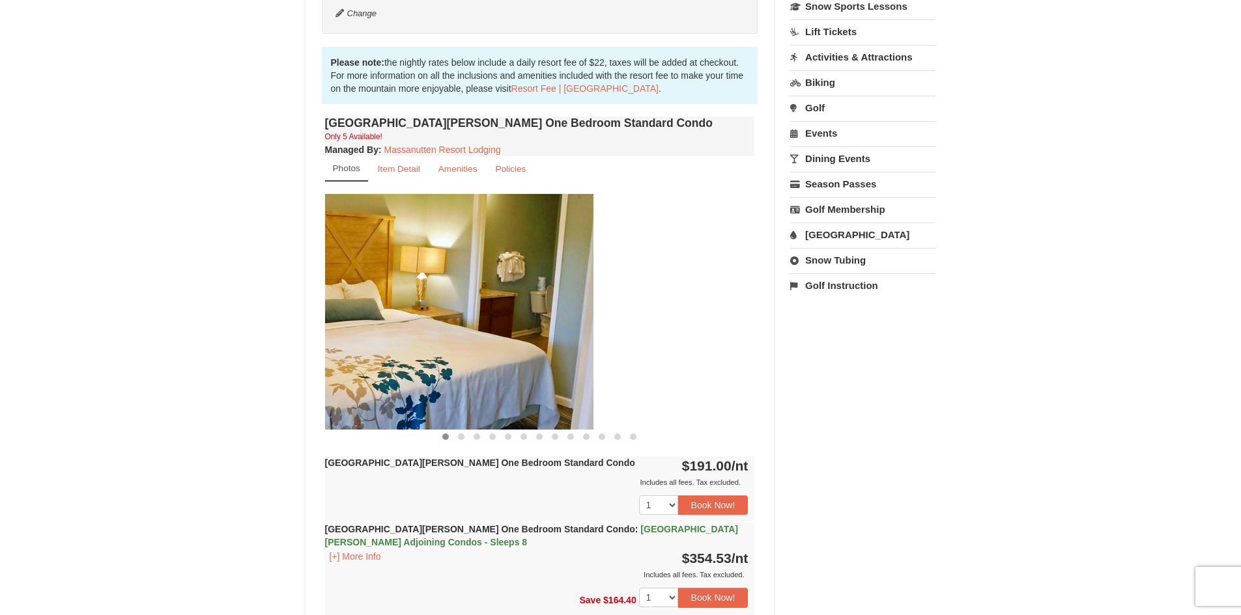
drag, startPoint x: 633, startPoint y: 392, endPoint x: 195, endPoint y: 348, distance: 440.5
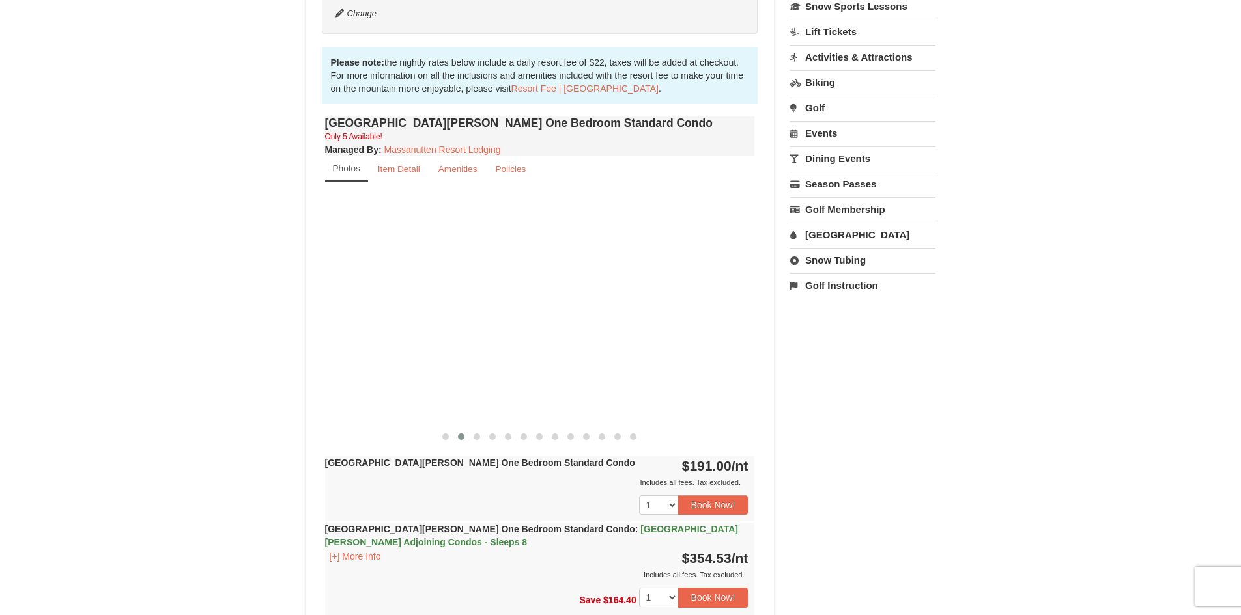
drag, startPoint x: 545, startPoint y: 326, endPoint x: 73, endPoint y: 354, distance: 472.9
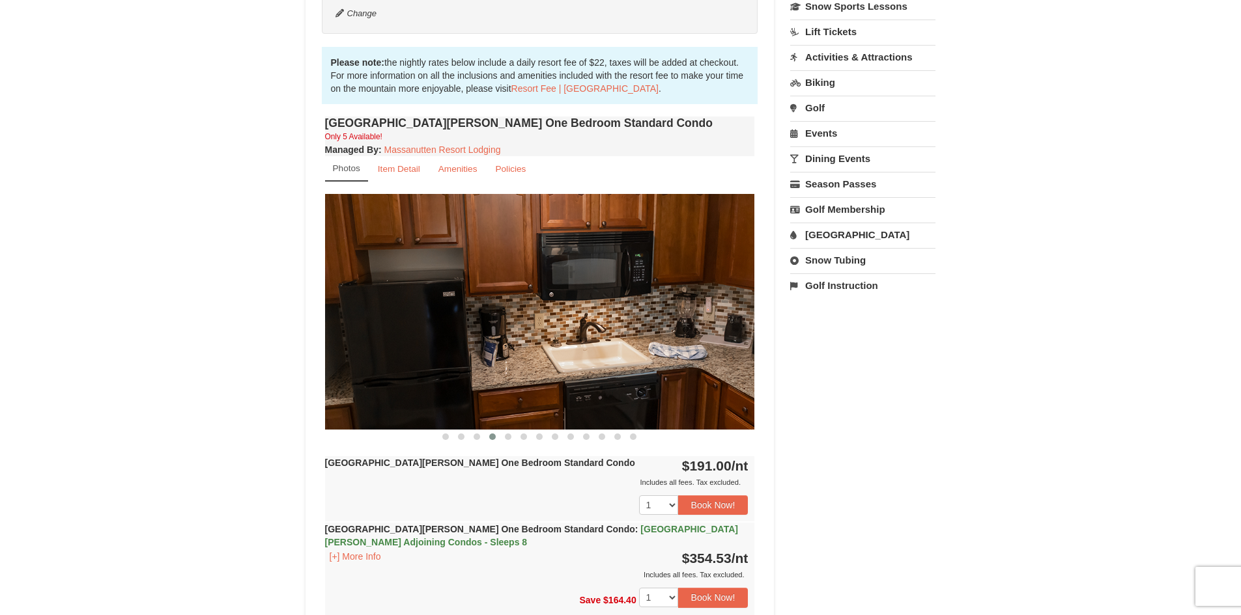
drag, startPoint x: 538, startPoint y: 327, endPoint x: 285, endPoint y: 316, distance: 252.9
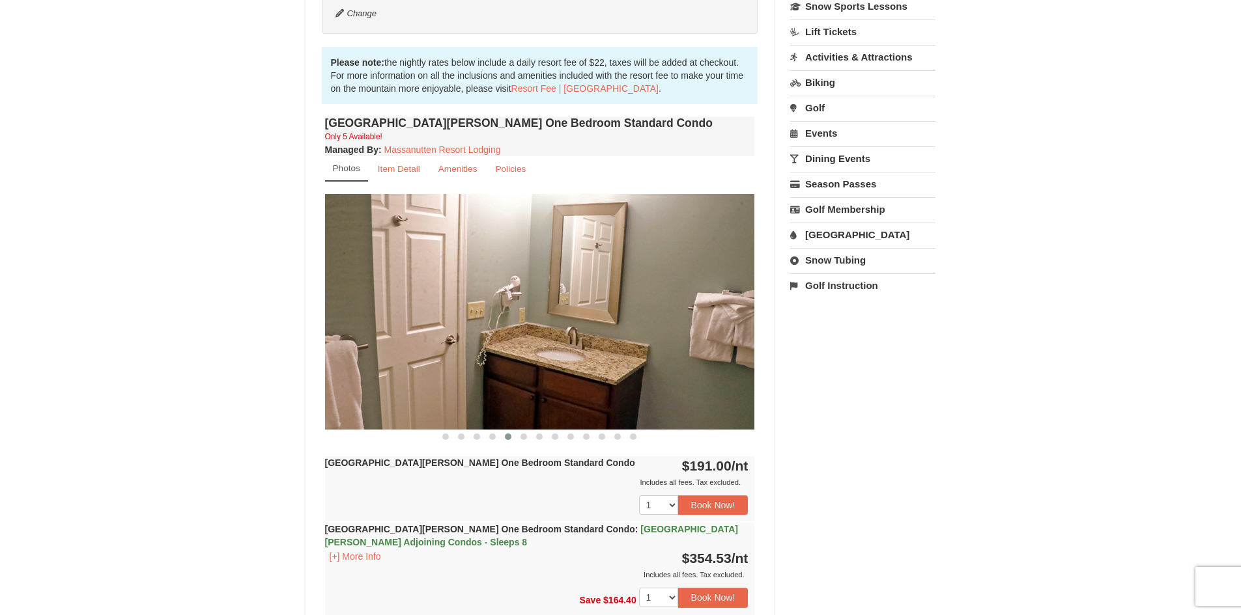
drag, startPoint x: 547, startPoint y: 339, endPoint x: 176, endPoint y: 308, distance: 371.8
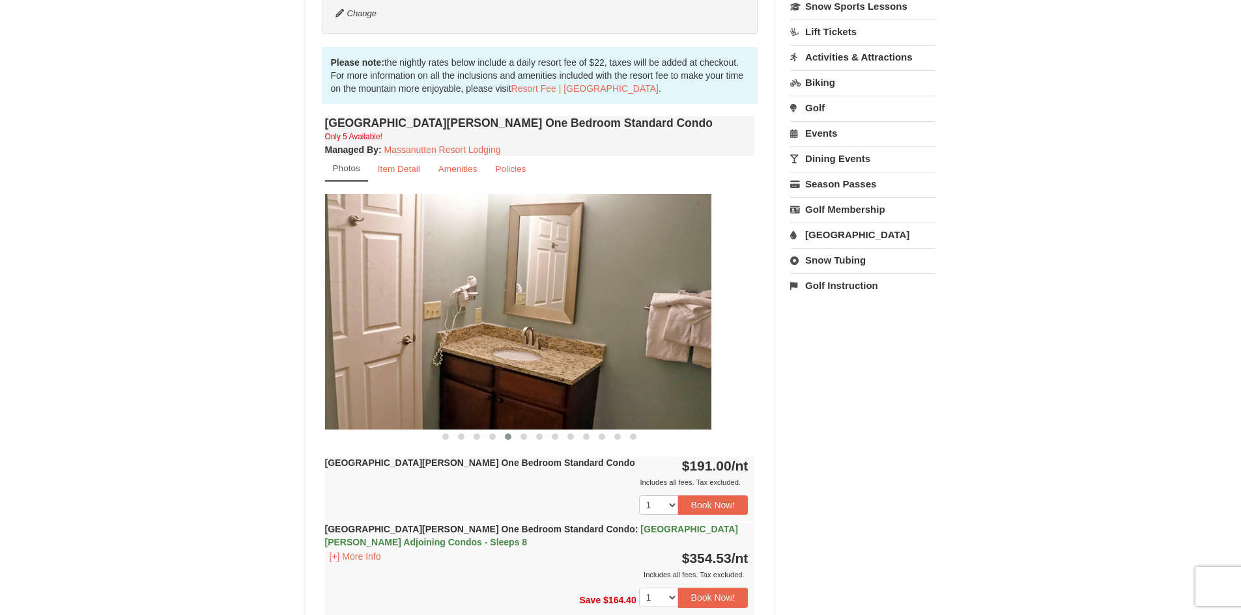
drag, startPoint x: 487, startPoint y: 303, endPoint x: 139, endPoint y: 297, distance: 348.5
click at [357, 287] on img at bounding box center [496, 311] width 430 height 235
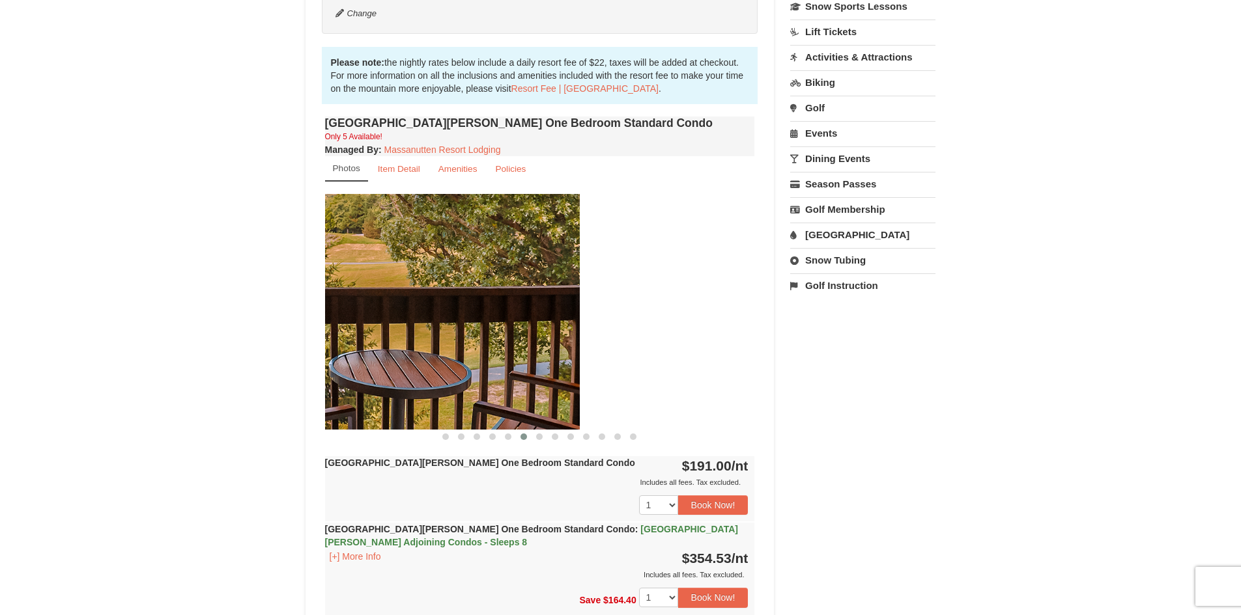
drag, startPoint x: 530, startPoint y: 334, endPoint x: 101, endPoint y: 315, distance: 429.6
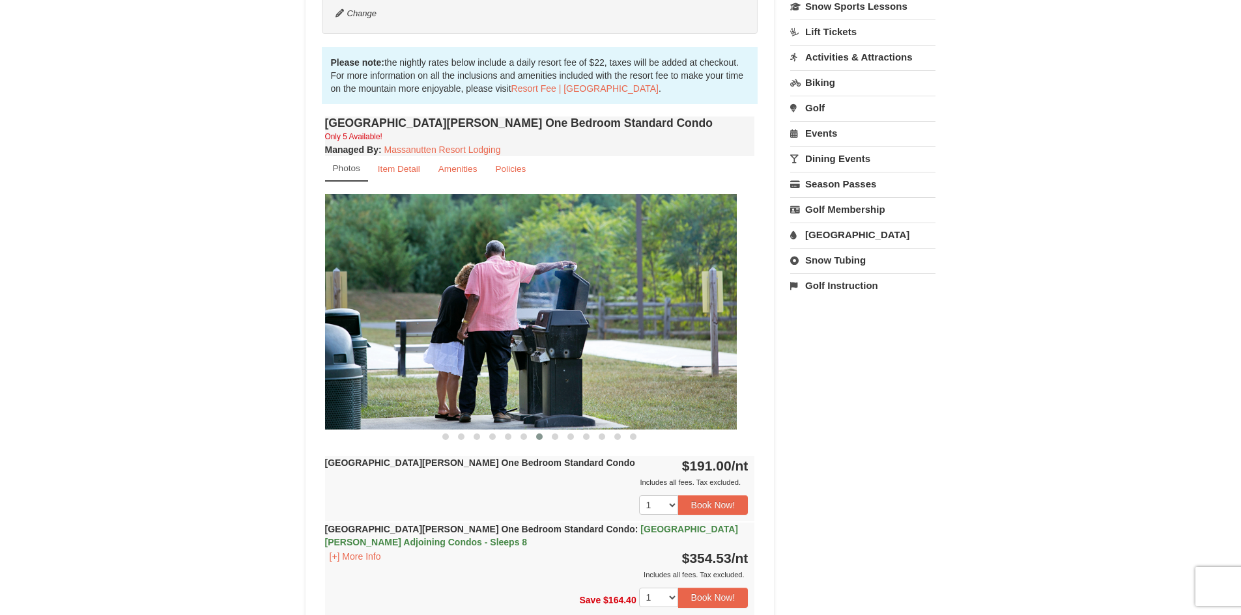
drag, startPoint x: 579, startPoint y: 335, endPoint x: 266, endPoint y: 327, distance: 312.7
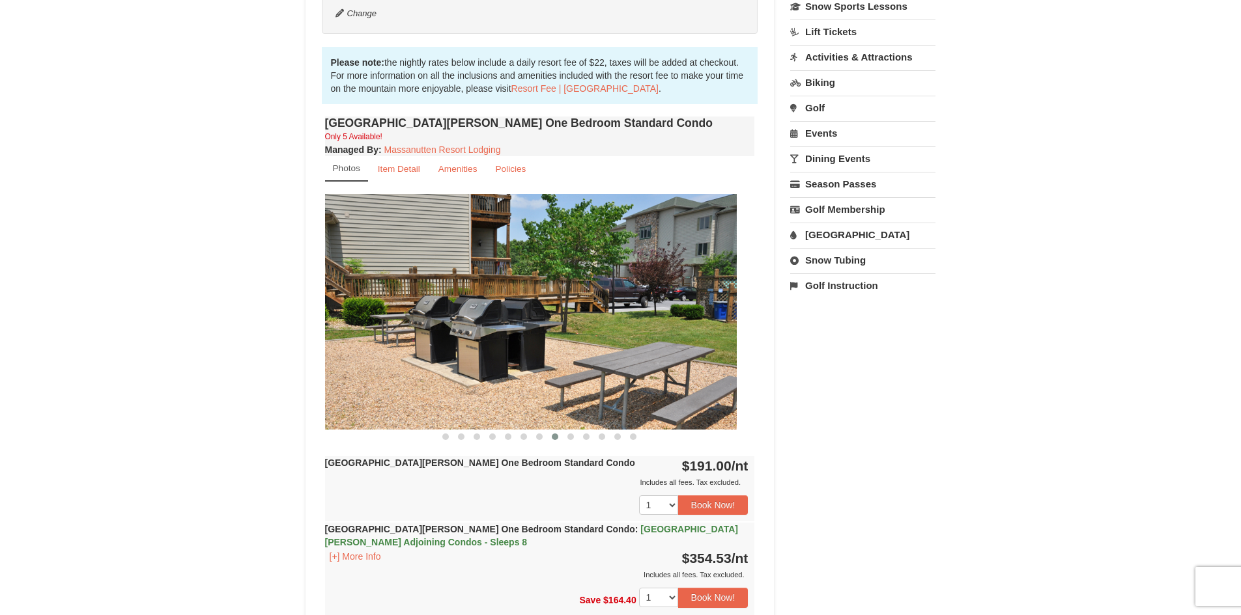
drag, startPoint x: 632, startPoint y: 326, endPoint x: 287, endPoint y: 311, distance: 344.8
click at [322, 308] on div "Woodstone Meadows One Bedroom Standard Condo Only 5 Available! Managed By : Mas…" at bounding box center [540, 436] width 436 height 646
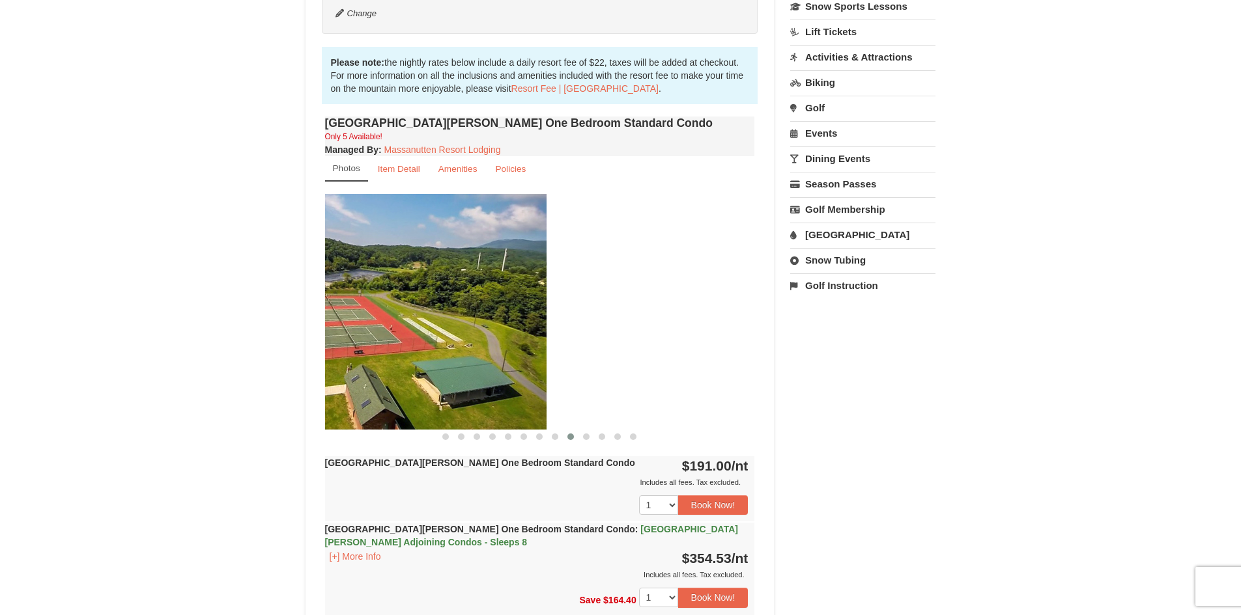
drag, startPoint x: 608, startPoint y: 315, endPoint x: 369, endPoint y: 302, distance: 239.3
click at [384, 304] on img at bounding box center [332, 311] width 430 height 235
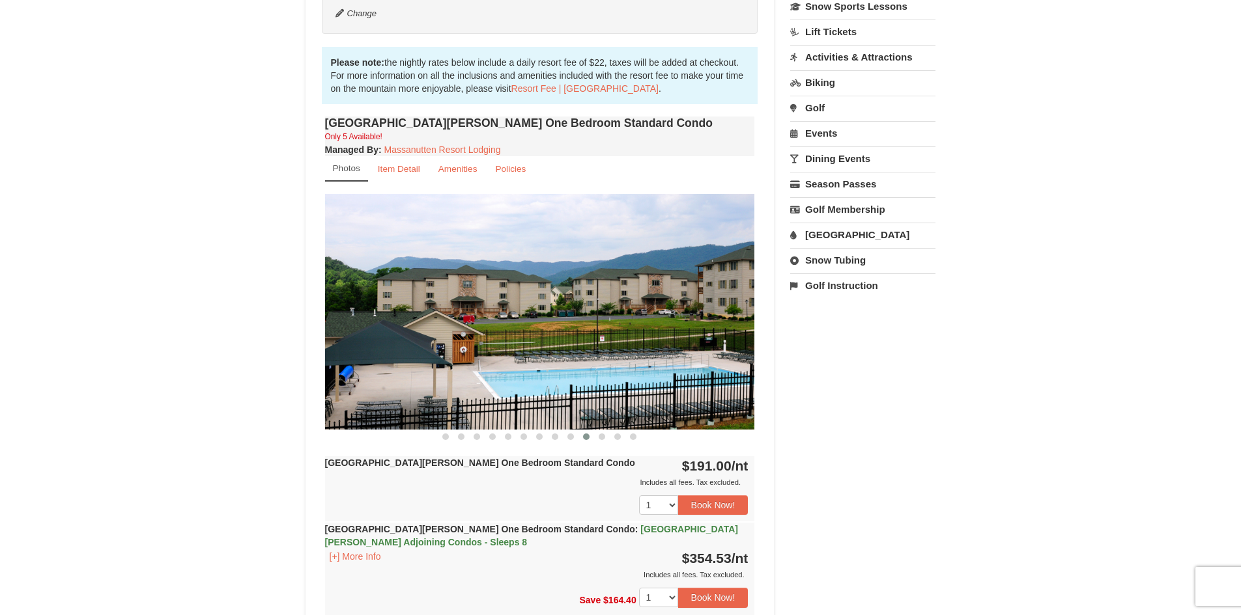
drag, startPoint x: 633, startPoint y: 309, endPoint x: 356, endPoint y: 301, distance: 276.9
click at [366, 302] on img at bounding box center [540, 311] width 430 height 235
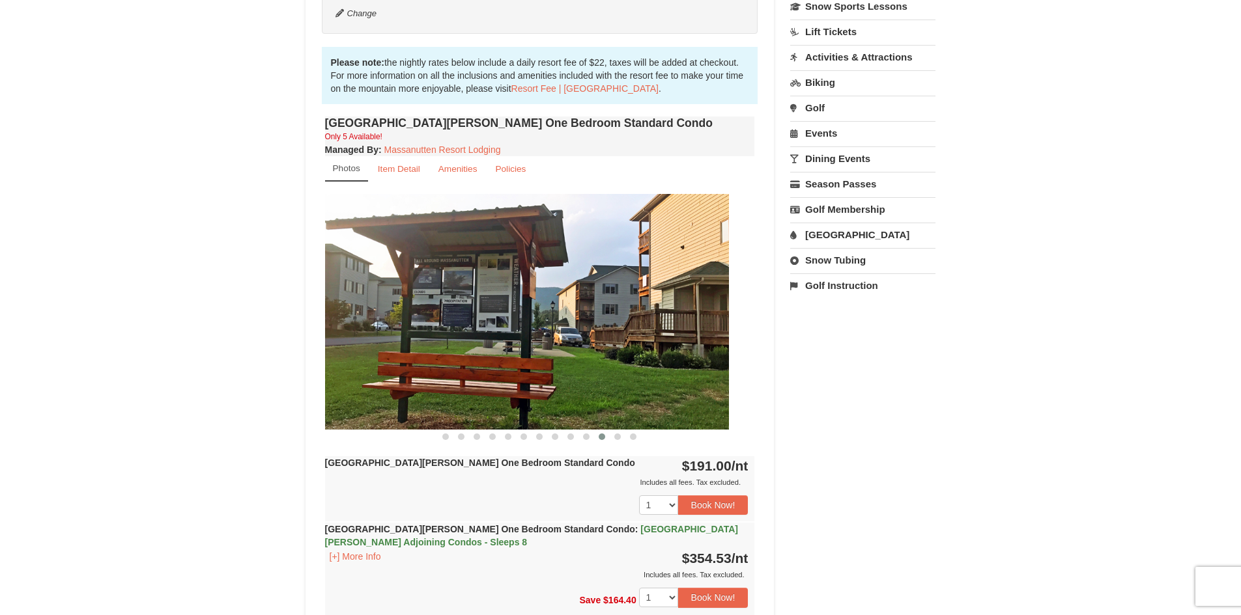
drag, startPoint x: 641, startPoint y: 332, endPoint x: 376, endPoint y: 352, distance: 265.8
click at [427, 347] on img at bounding box center [514, 311] width 430 height 235
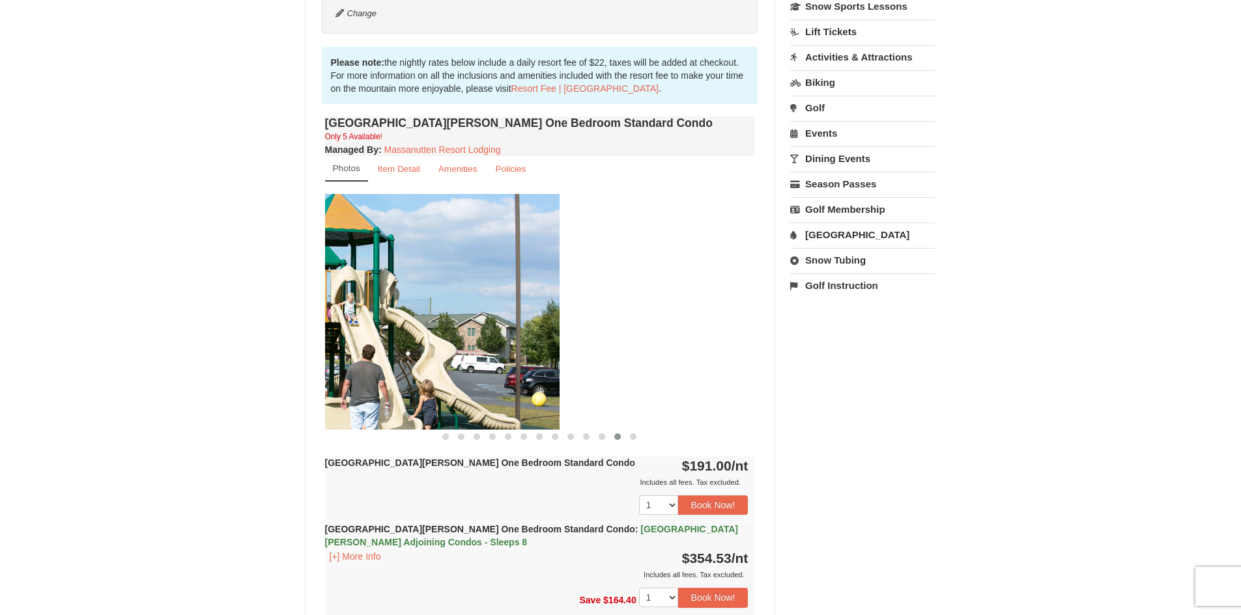
drag, startPoint x: 621, startPoint y: 352, endPoint x: 357, endPoint y: 343, distance: 263.9
click at [371, 341] on img at bounding box center [345, 311] width 430 height 235
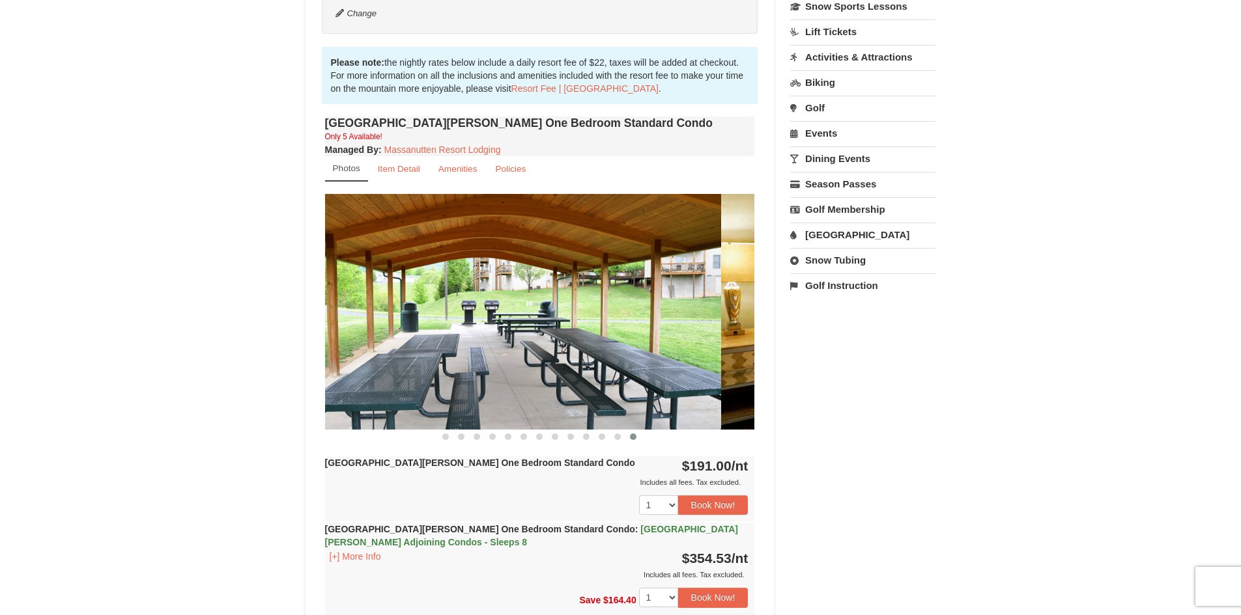
drag, startPoint x: 577, startPoint y: 335, endPoint x: 471, endPoint y: 338, distance: 106.2
click at [509, 337] on img at bounding box center [506, 311] width 430 height 235
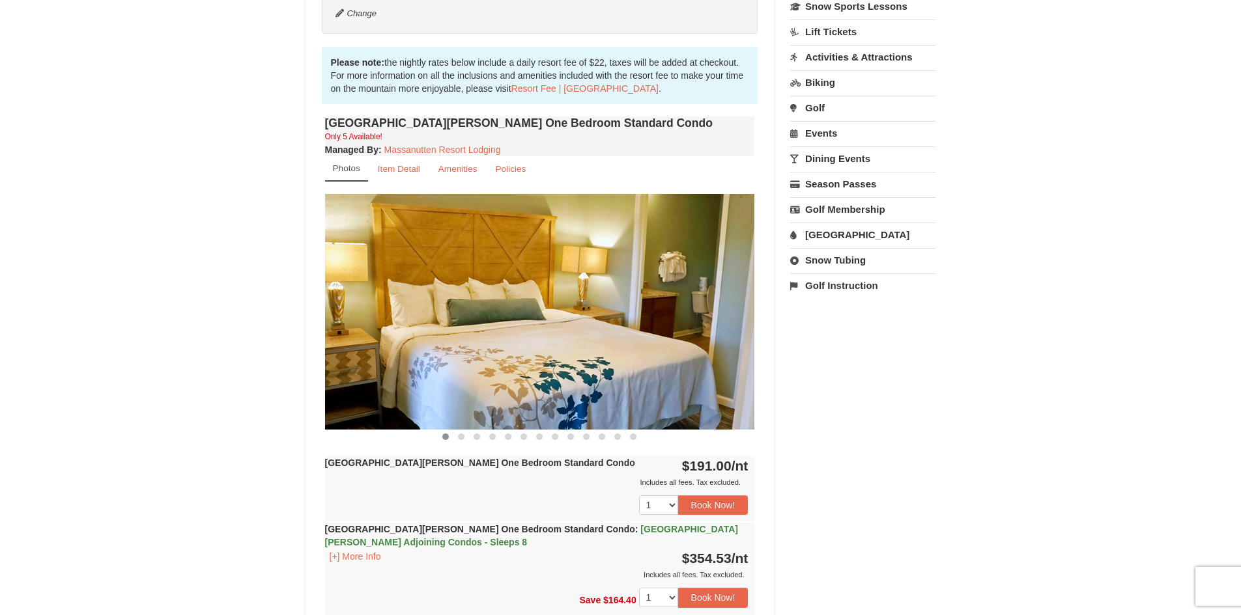
drag, startPoint x: 573, startPoint y: 335, endPoint x: 533, endPoint y: 331, distance: 40.6
click at [557, 333] on img at bounding box center [540, 311] width 430 height 235
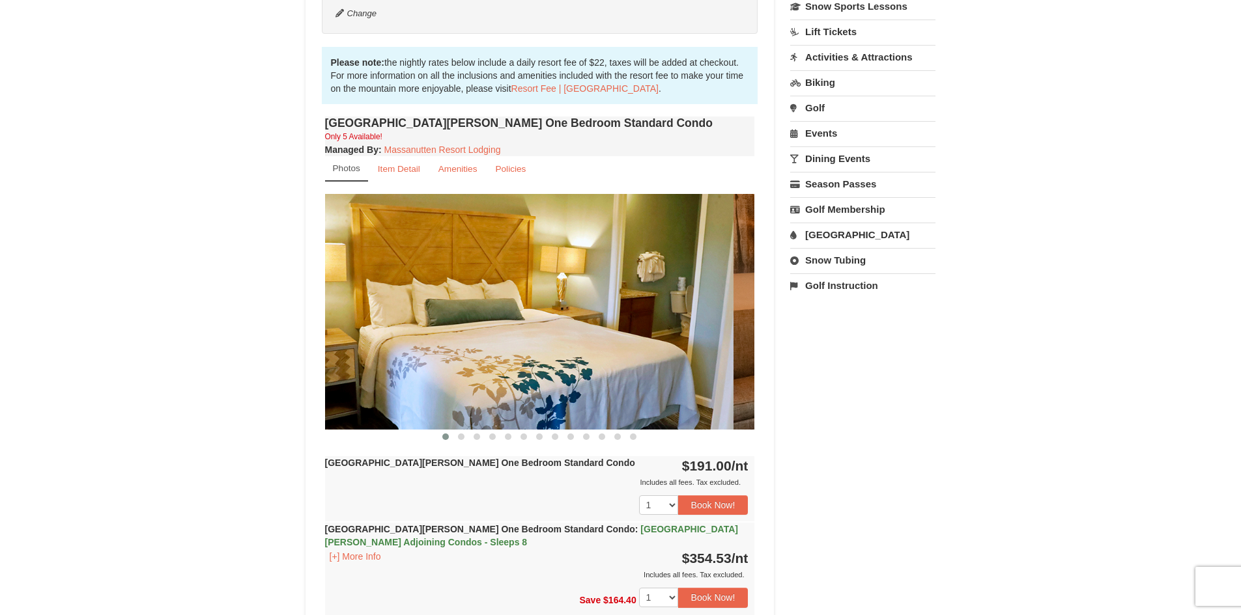
drag, startPoint x: 503, startPoint y: 322, endPoint x: 223, endPoint y: 321, distance: 280.0
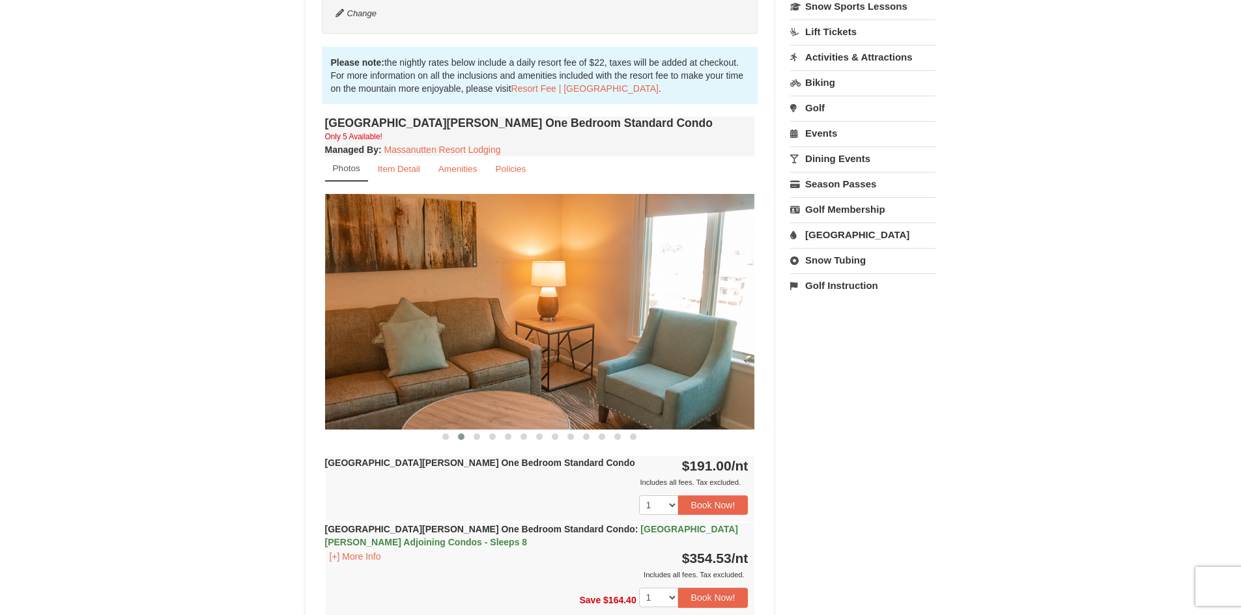
drag, startPoint x: 533, startPoint y: 346, endPoint x: 221, endPoint y: 322, distance: 312.2
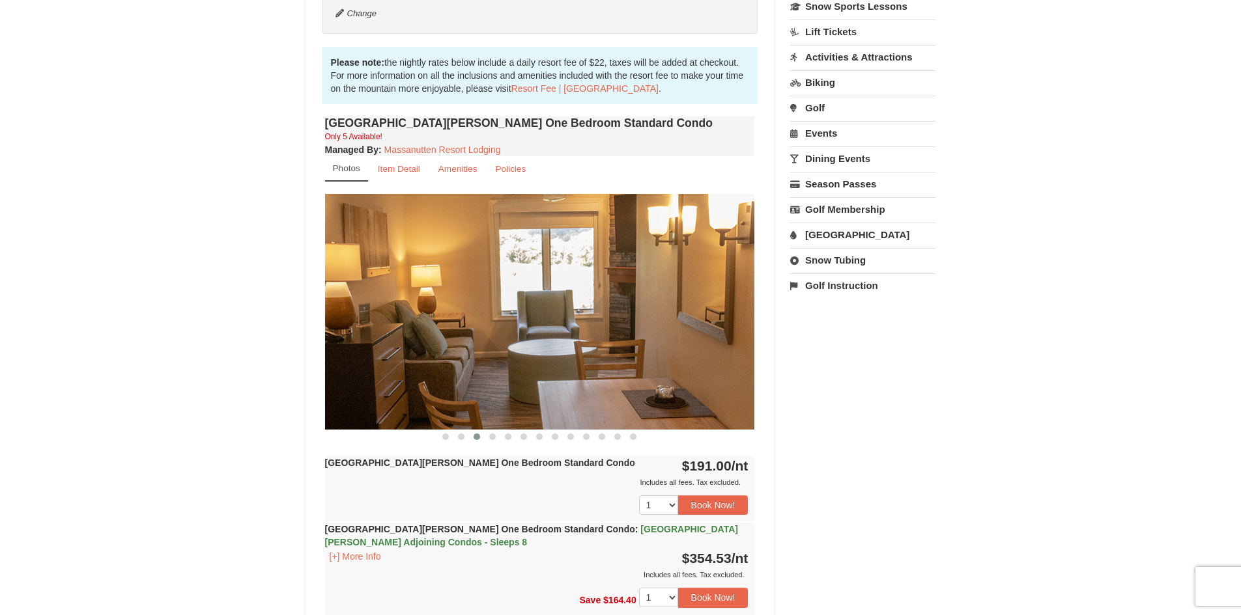
drag, startPoint x: 506, startPoint y: 330, endPoint x: 252, endPoint y: 344, distance: 254.4
click at [361, 332] on img at bounding box center [540, 311] width 430 height 235
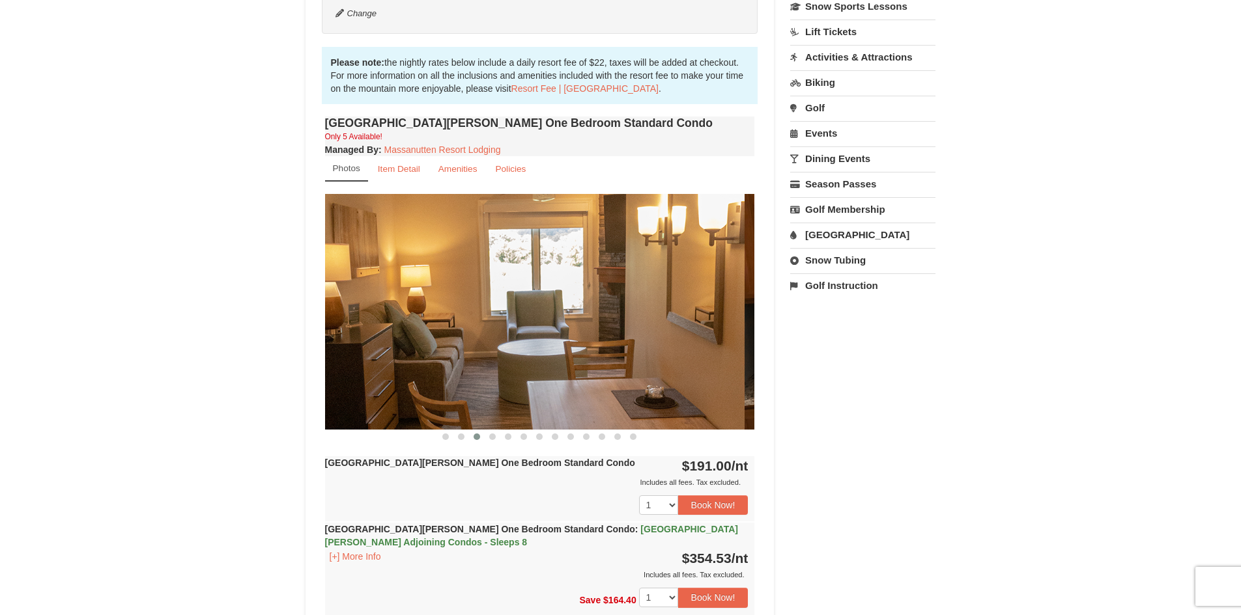
drag, startPoint x: 501, startPoint y: 335, endPoint x: 374, endPoint y: 324, distance: 128.1
click at [363, 331] on img at bounding box center [530, 311] width 430 height 235
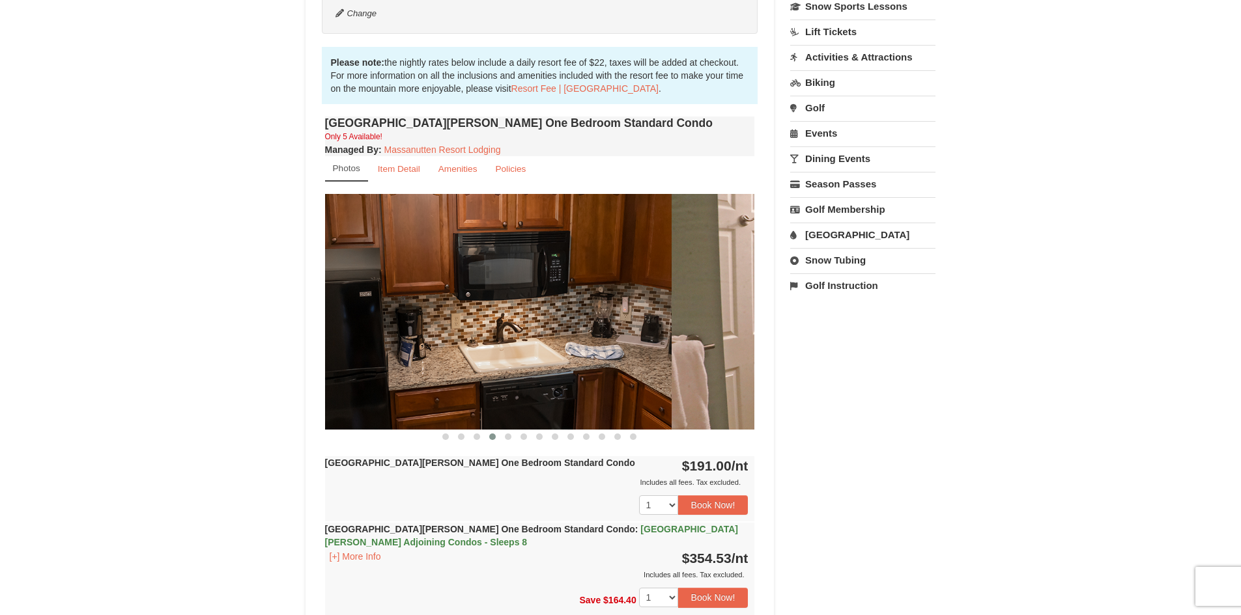
drag, startPoint x: 567, startPoint y: 331, endPoint x: 352, endPoint y: 319, distance: 215.3
click at [387, 320] on img at bounding box center [457, 311] width 430 height 235
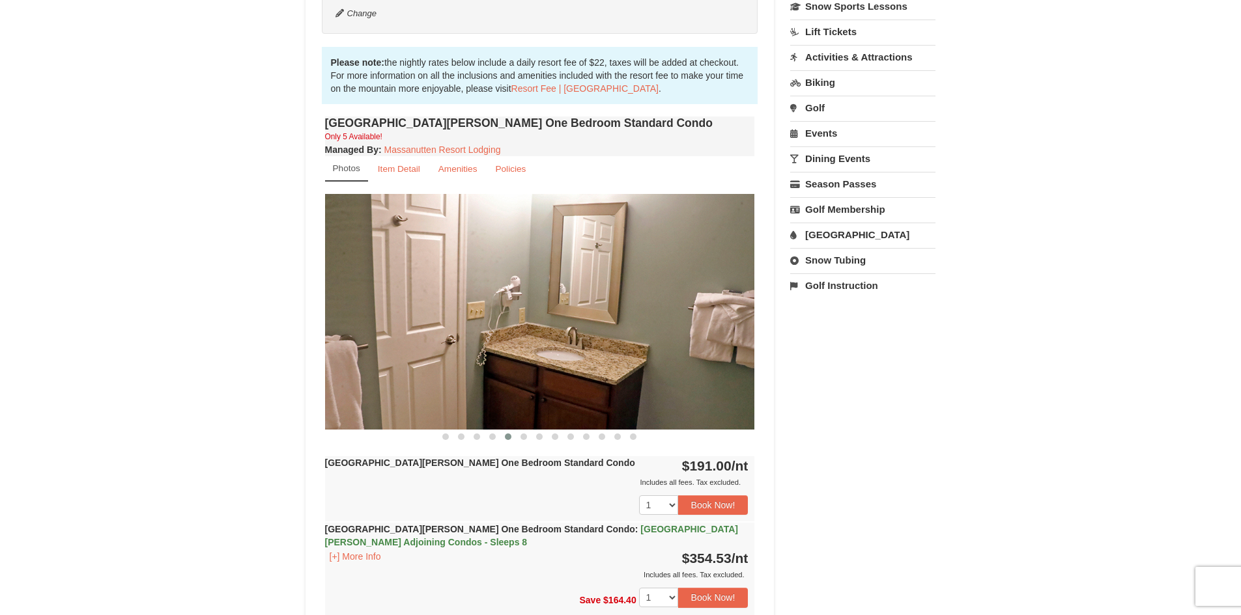
drag, startPoint x: 549, startPoint y: 318, endPoint x: 324, endPoint y: 319, distance: 225.3
click at [328, 319] on img at bounding box center [540, 311] width 430 height 235
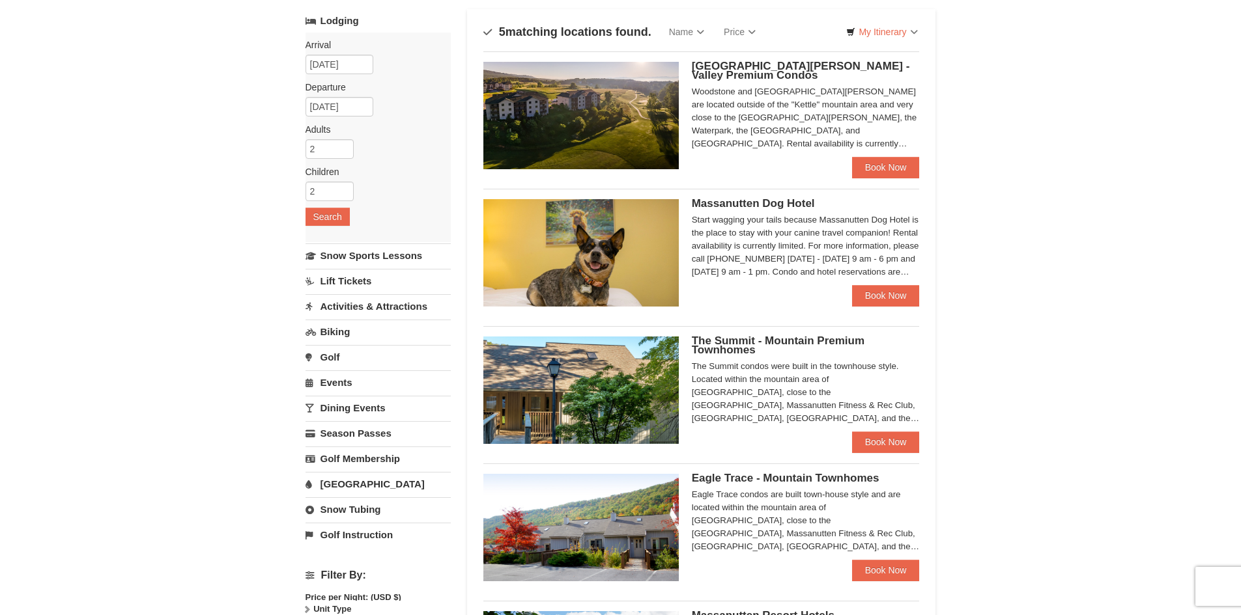
scroll to position [78, 0]
click at [884, 443] on link "Book Now" at bounding box center [886, 442] width 68 height 21
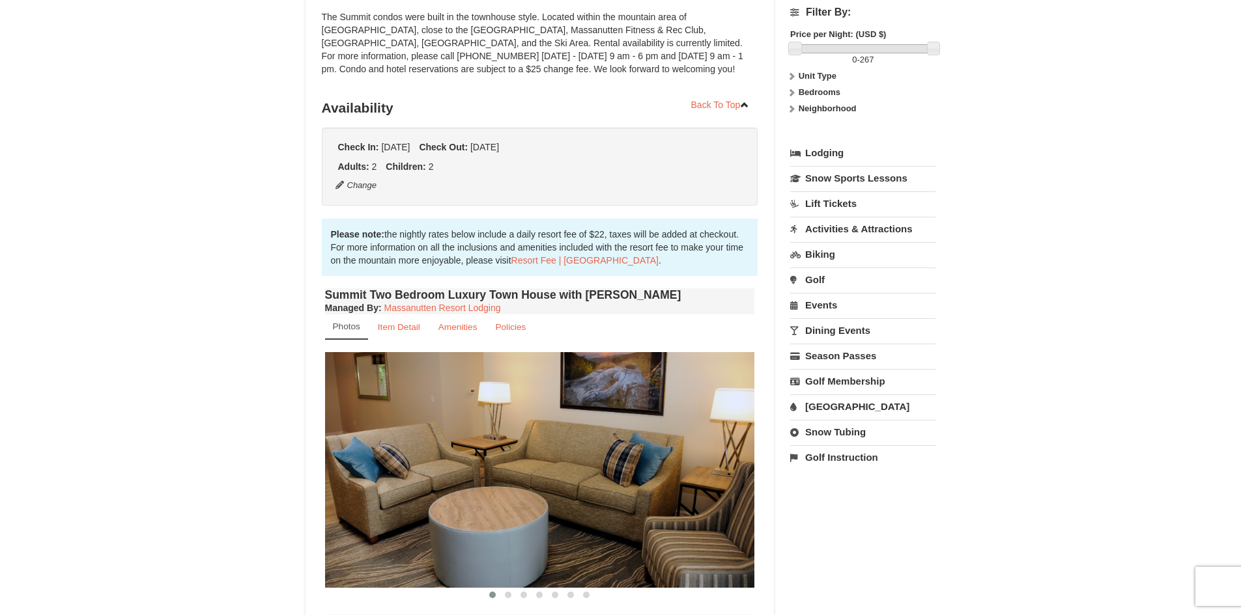
scroll to position [184, 0]
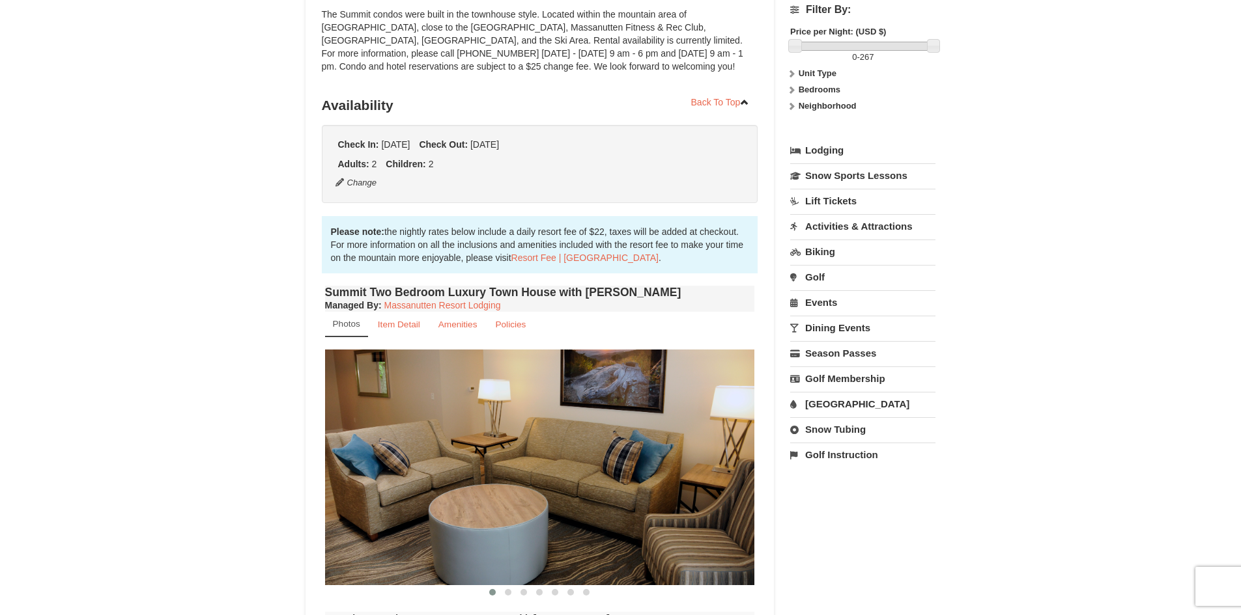
drag, startPoint x: 1245, startPoint y: 111, endPoint x: 1248, endPoint y: 158, distance: 47.0
click at [612, 357] on img at bounding box center [540, 467] width 430 height 235
click at [395, 327] on small "Item Detail" at bounding box center [399, 325] width 42 height 10
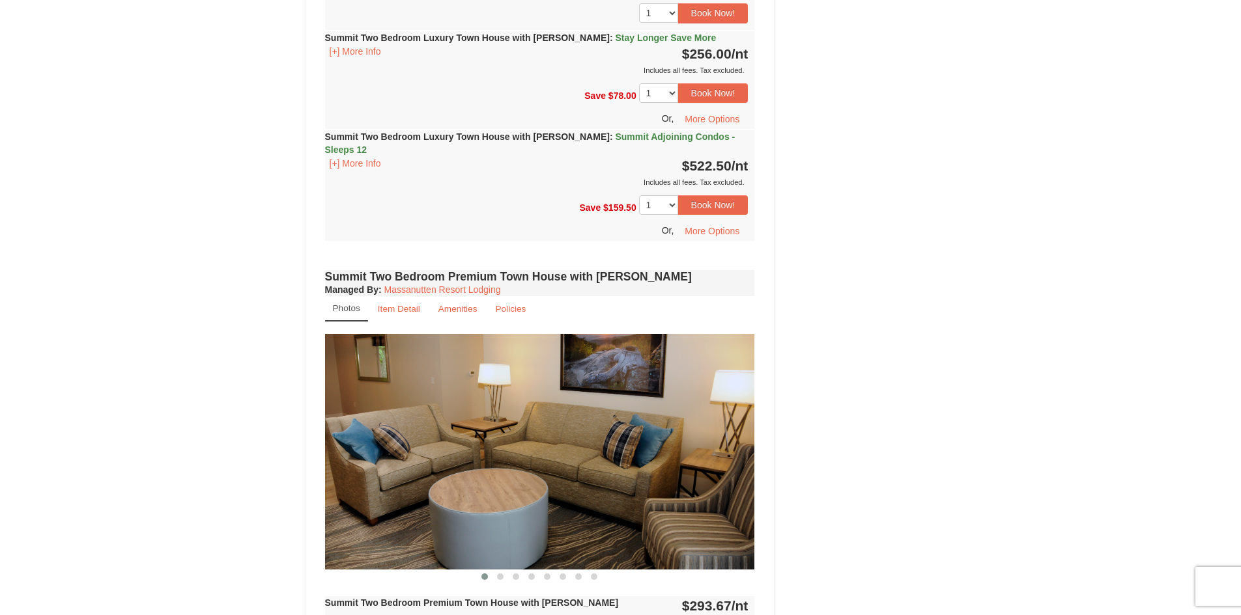
scroll to position [0, 0]
